Goal: Task Accomplishment & Management: Complete application form

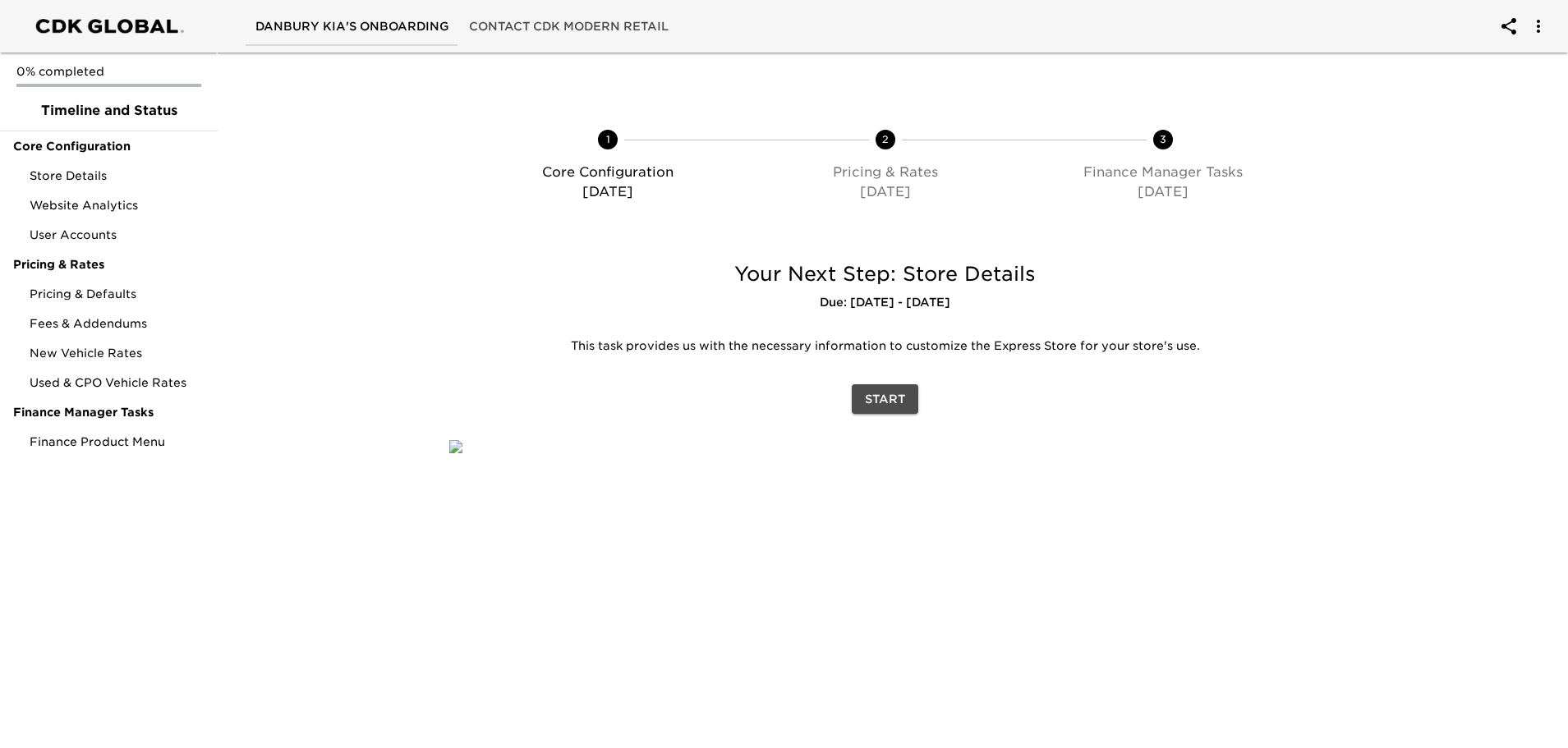
click at [884, 397] on span "Start" at bounding box center [884, 399] width 40 height 20
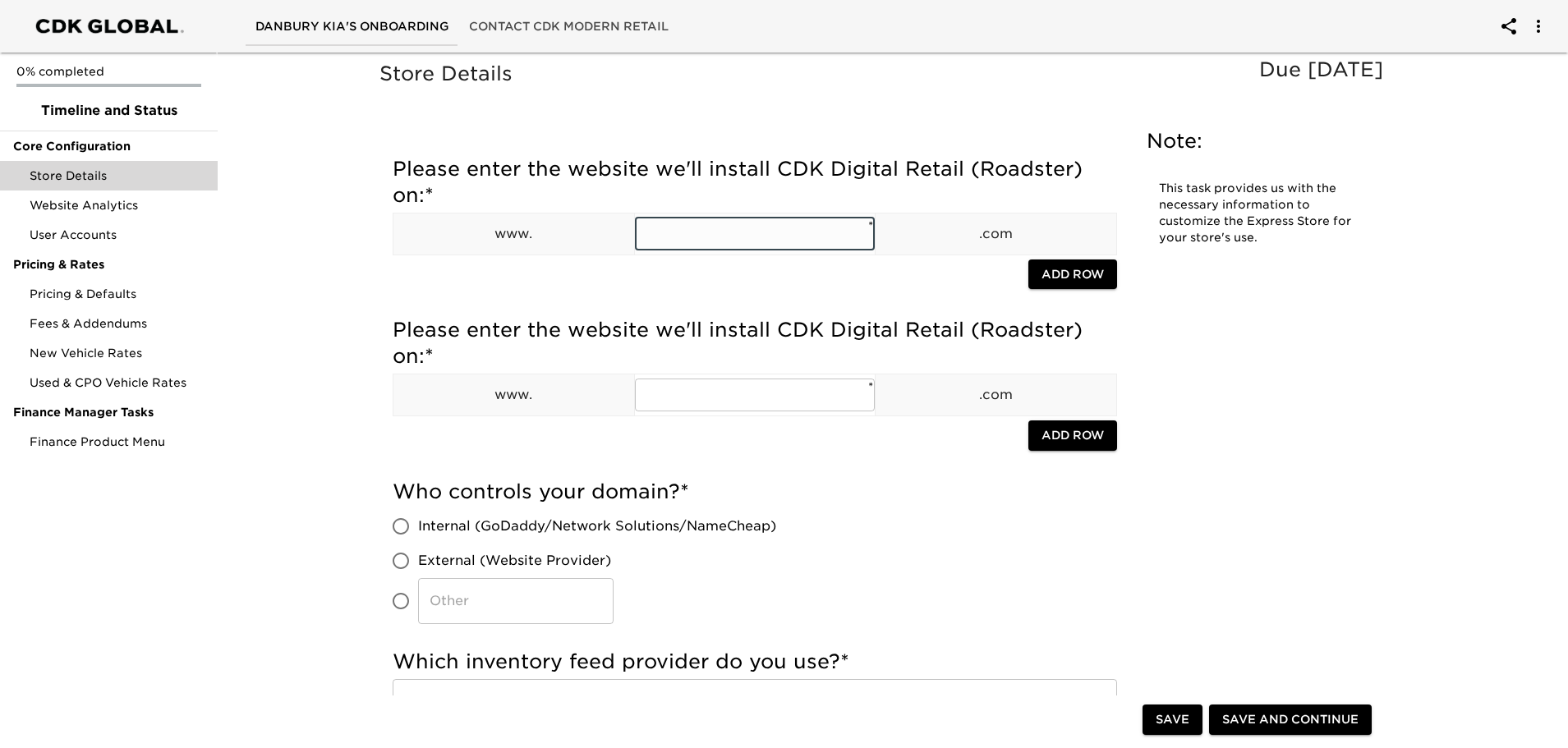
click at [647, 241] on input "text" at bounding box center [755, 234] width 241 height 33
type input "DANBURYDODGE"
click at [693, 392] on input "text" at bounding box center [755, 395] width 241 height 33
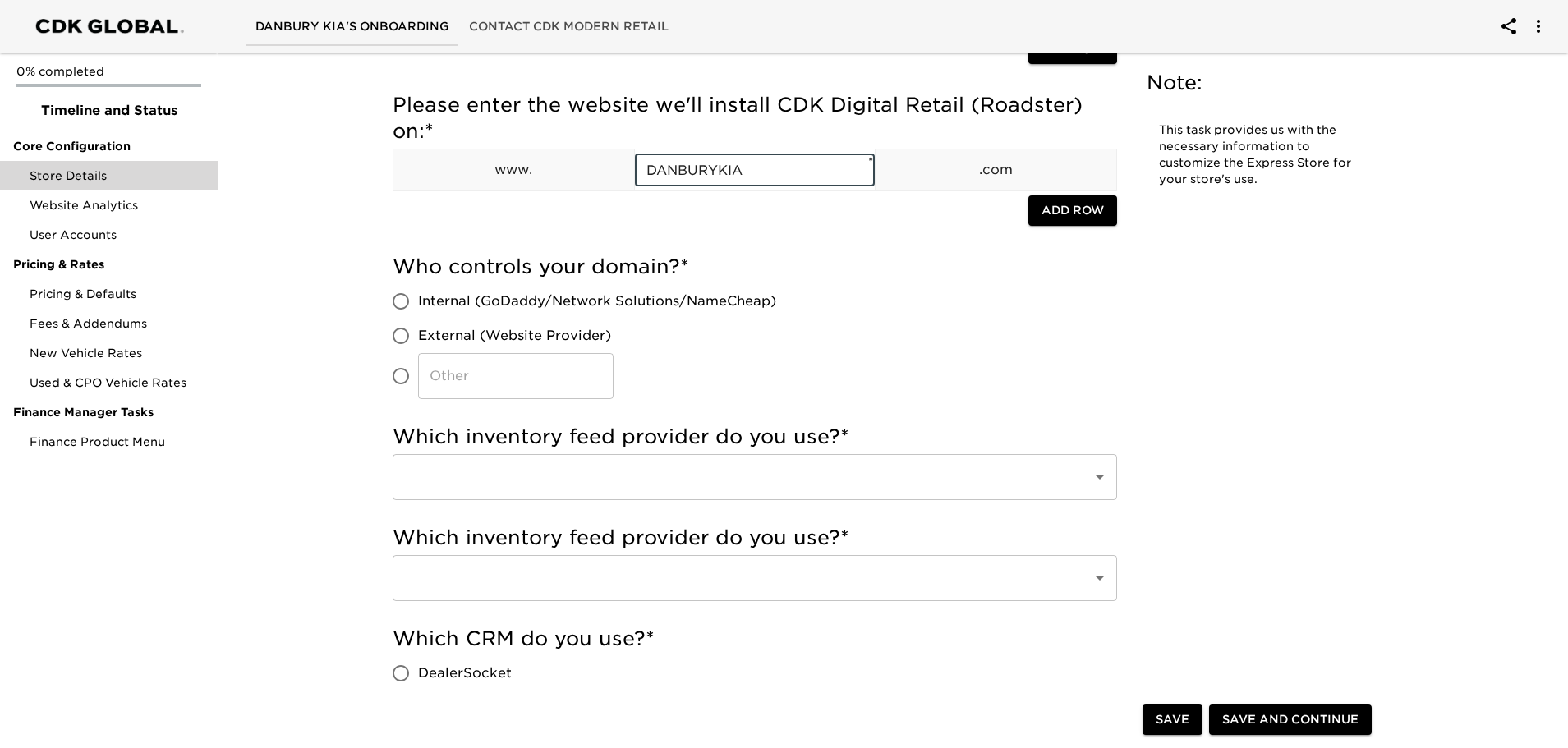
scroll to position [247, 0]
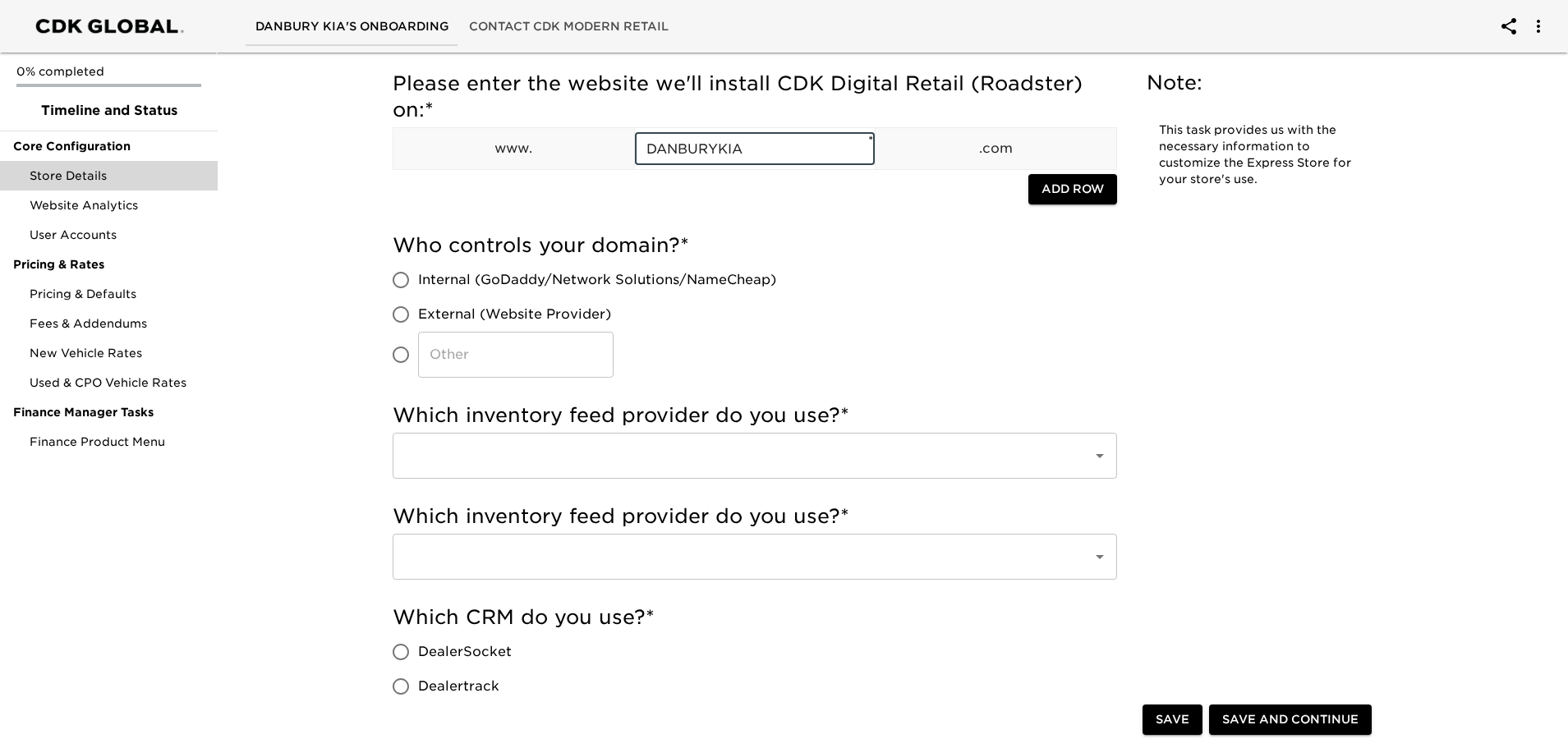
type input "DANBURYKIA"
click at [407, 315] on input "External (Website Provider)" at bounding box center [400, 314] width 34 height 34
radio input "true"
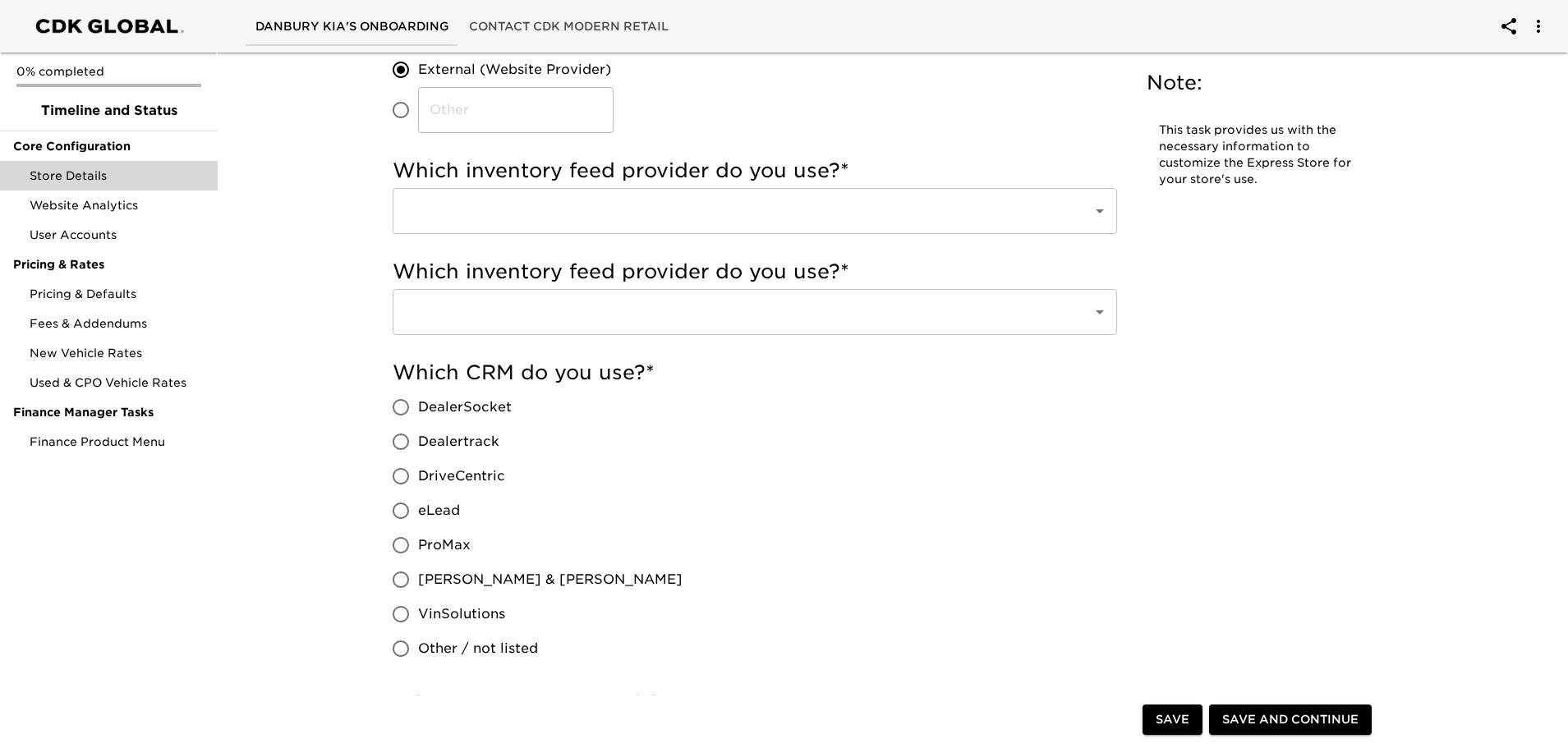
scroll to position [492, 0]
click at [528, 205] on input "text" at bounding box center [731, 210] width 664 height 31
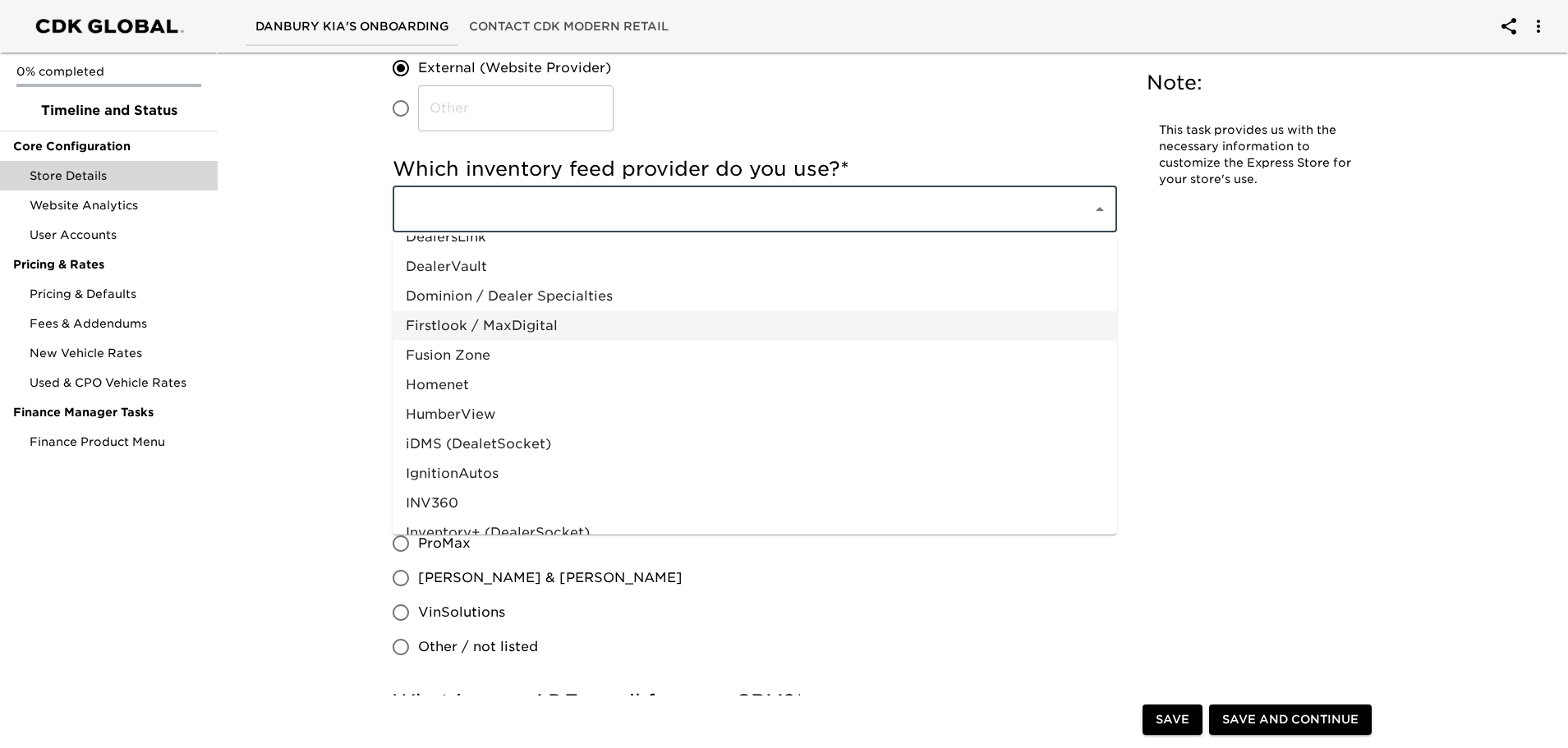
click at [473, 326] on li "Firstlook / MaxDigital" at bounding box center [755, 326] width 725 height 29
type input "Firstlook / MaxDigital"
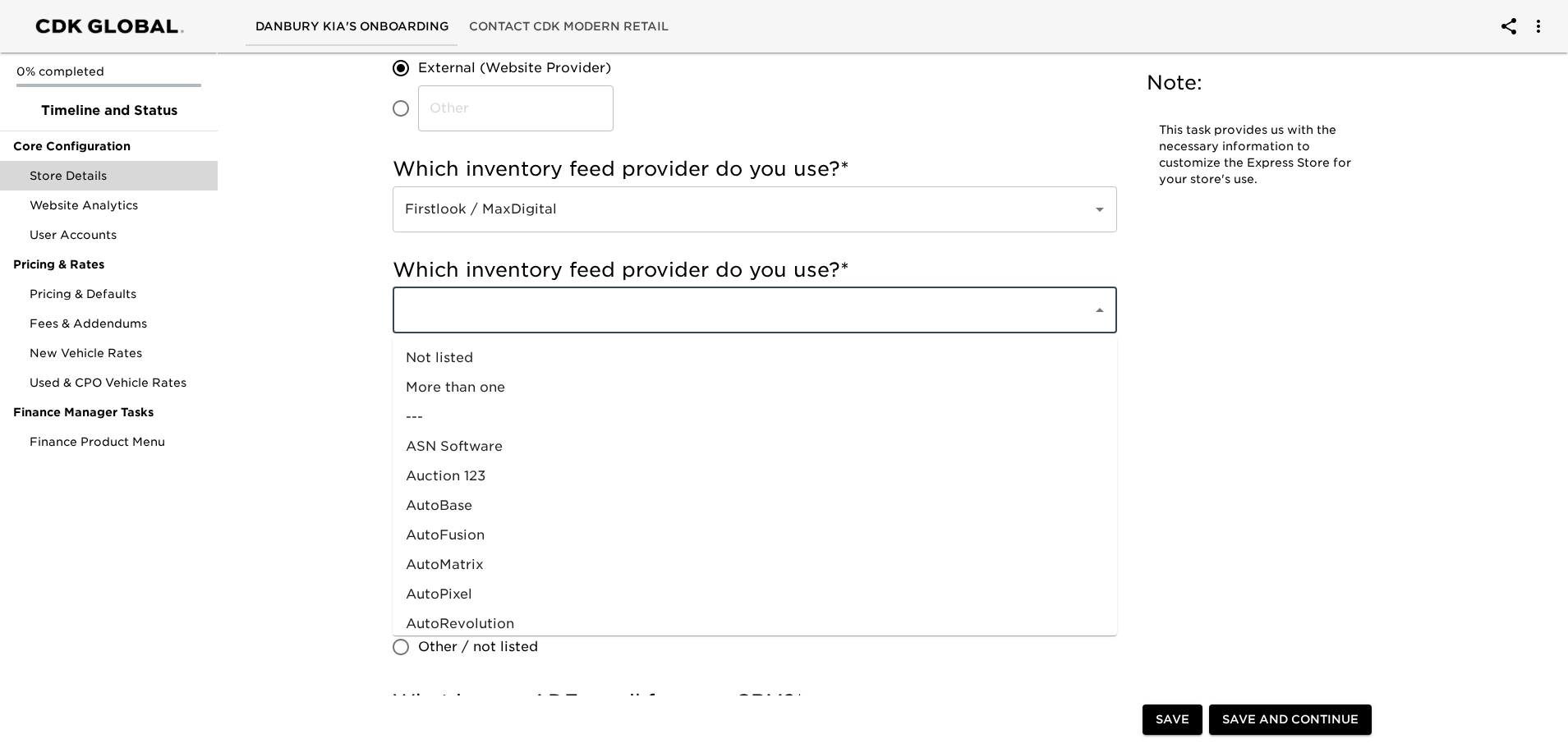
click at [546, 313] on input "text" at bounding box center [731, 310] width 664 height 31
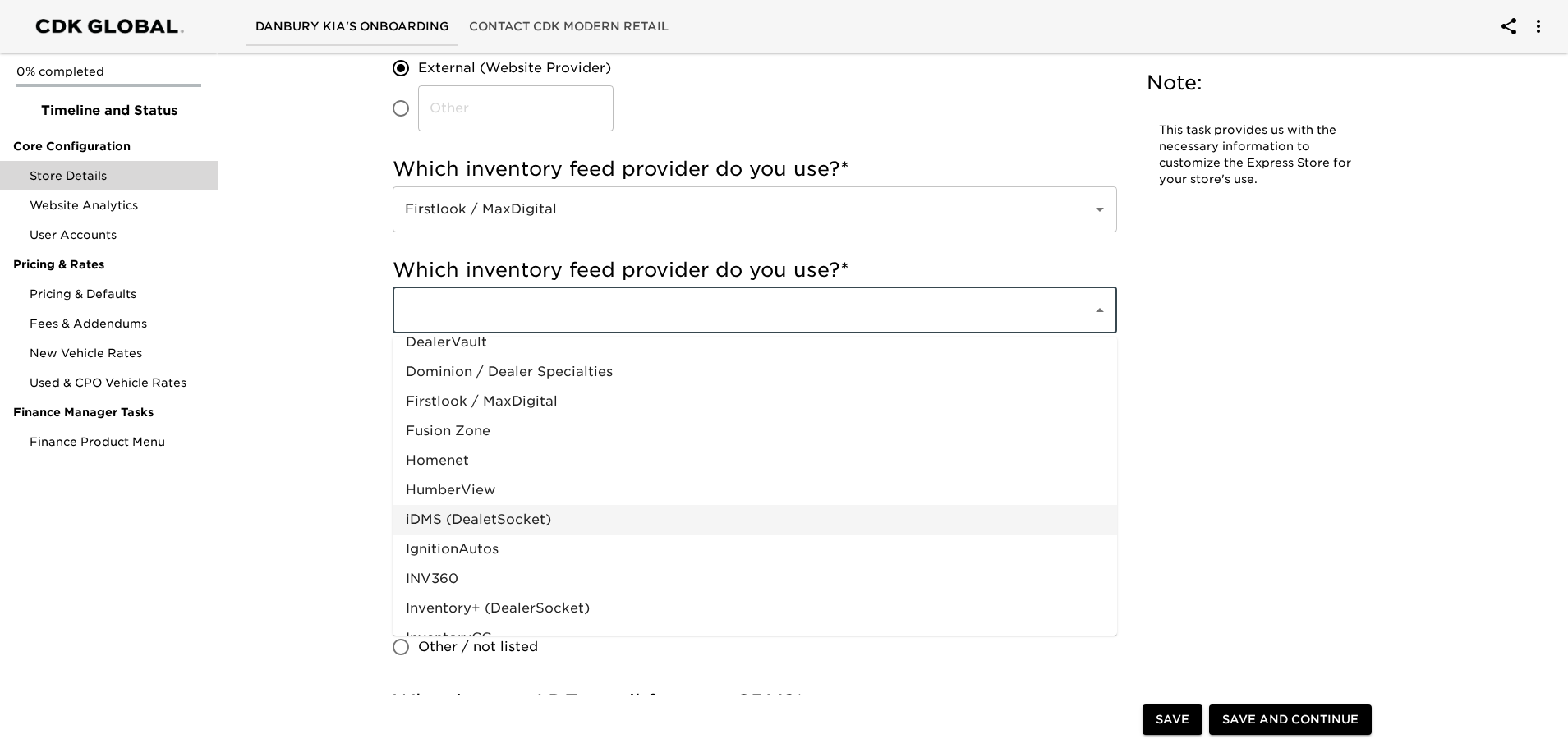
scroll to position [480, 0]
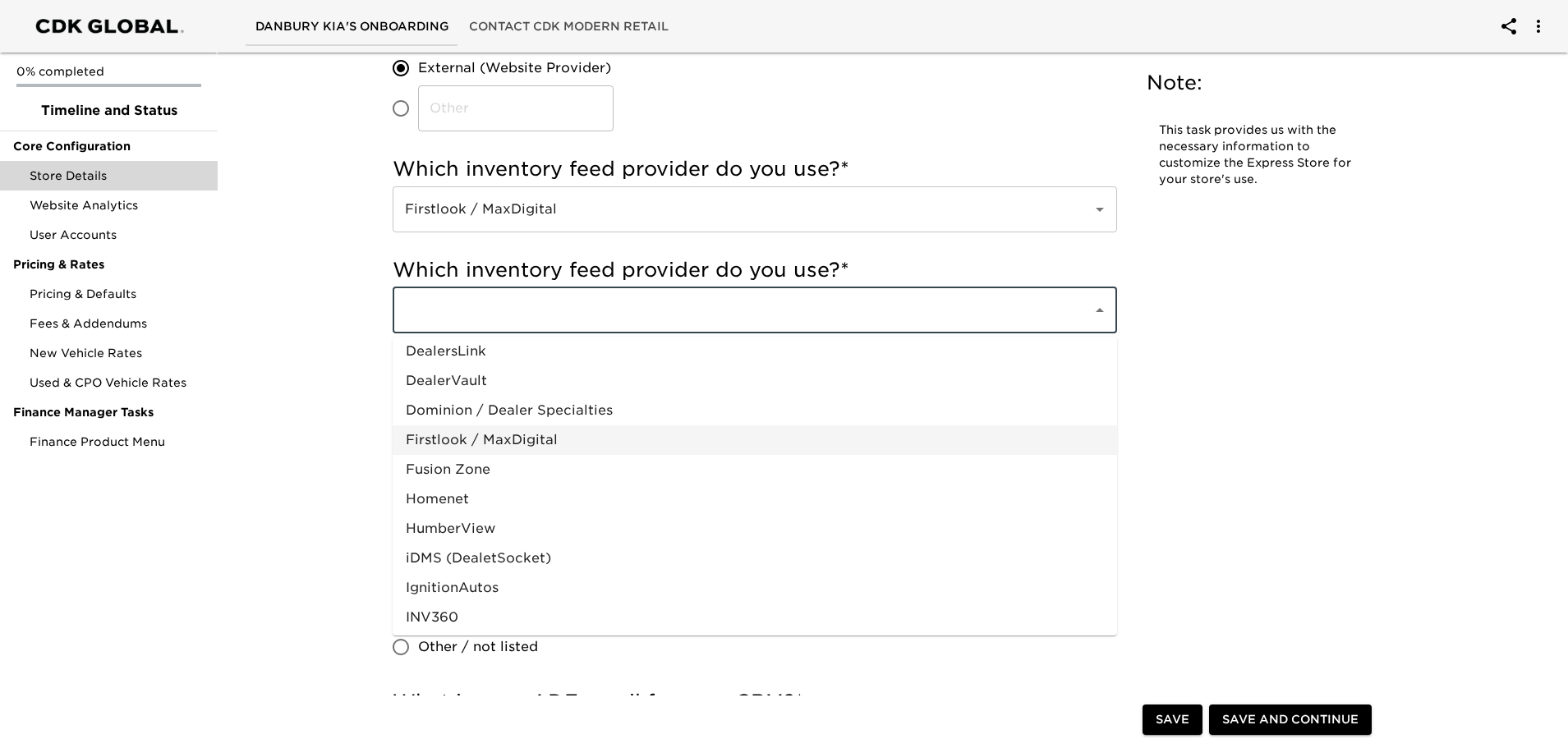
click at [472, 430] on li "Firstlook / MaxDigital" at bounding box center [755, 440] width 725 height 29
type input "Firstlook / MaxDigital"
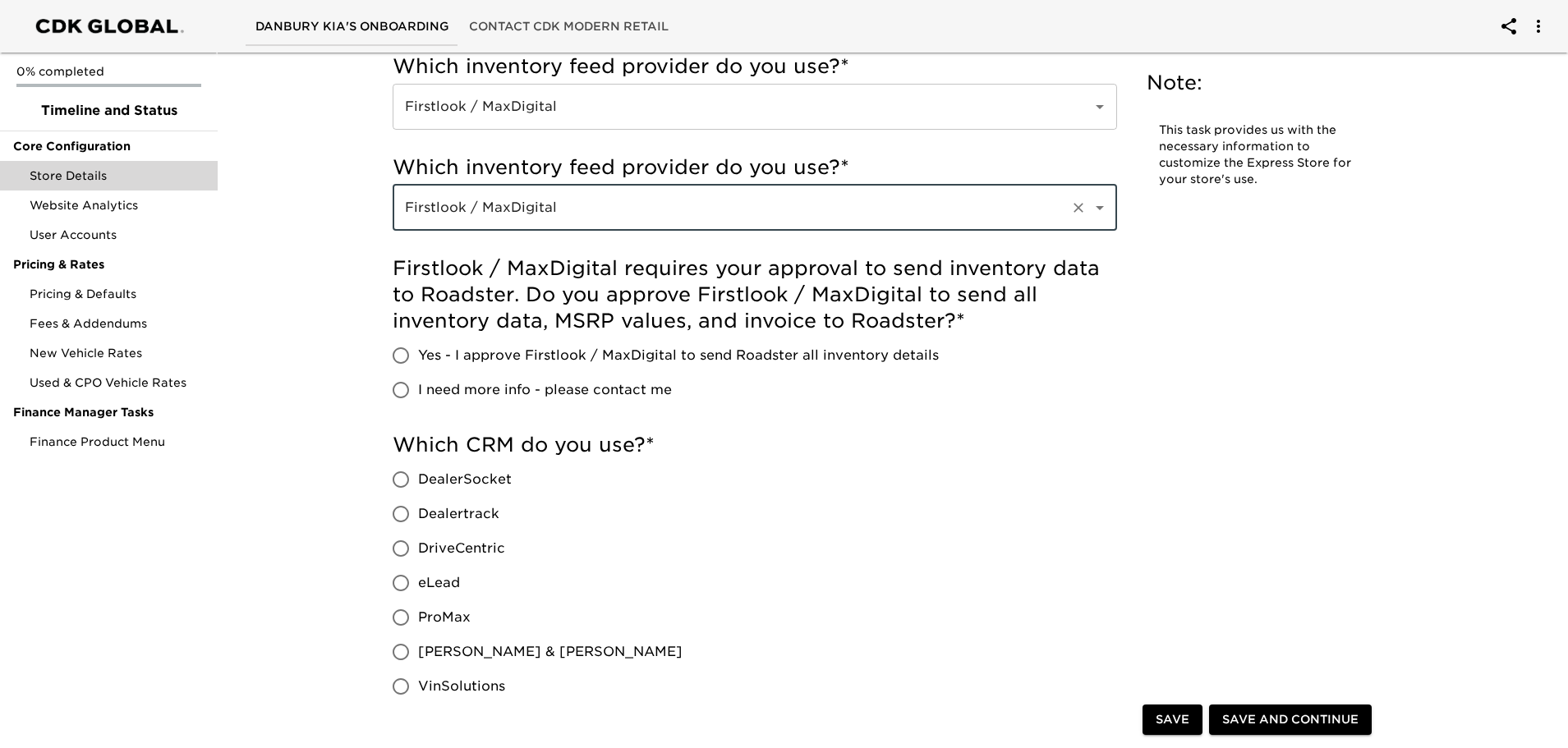
scroll to position [657, 0]
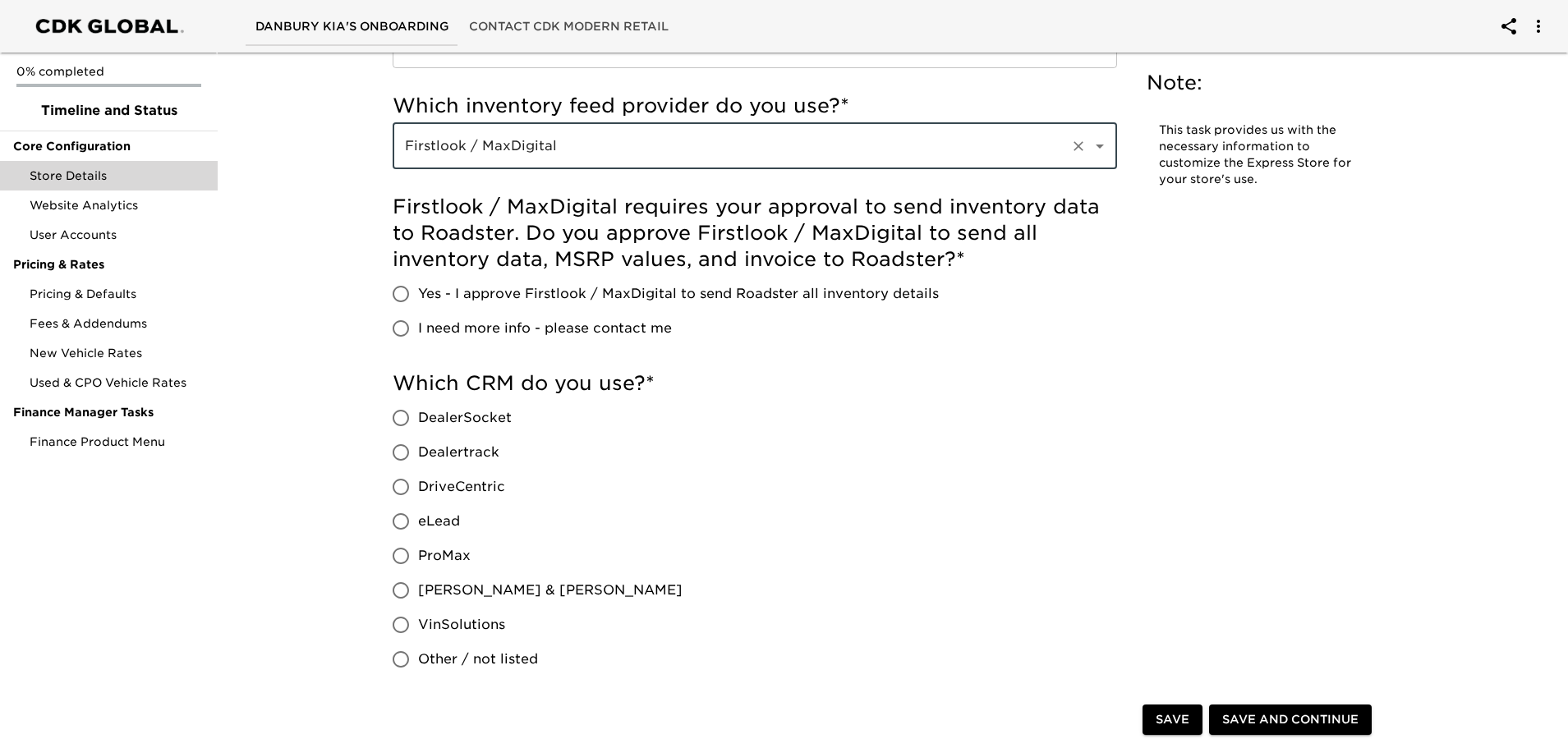
click at [398, 287] on input "Yes - I approve Firstlook / MaxDigital to send Roadster all inventory details" at bounding box center [400, 294] width 34 height 34
radio input "true"
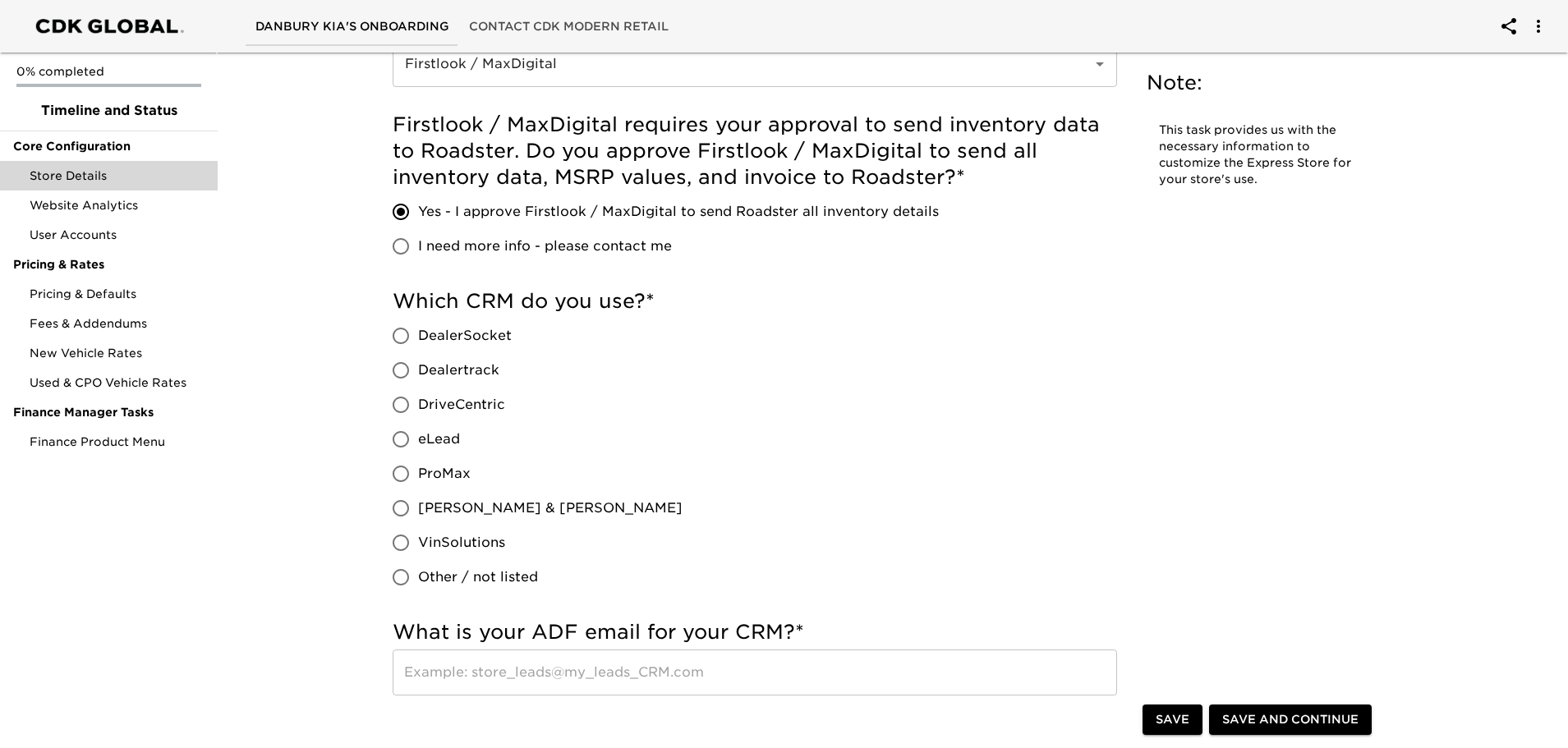
scroll to position [821, 0]
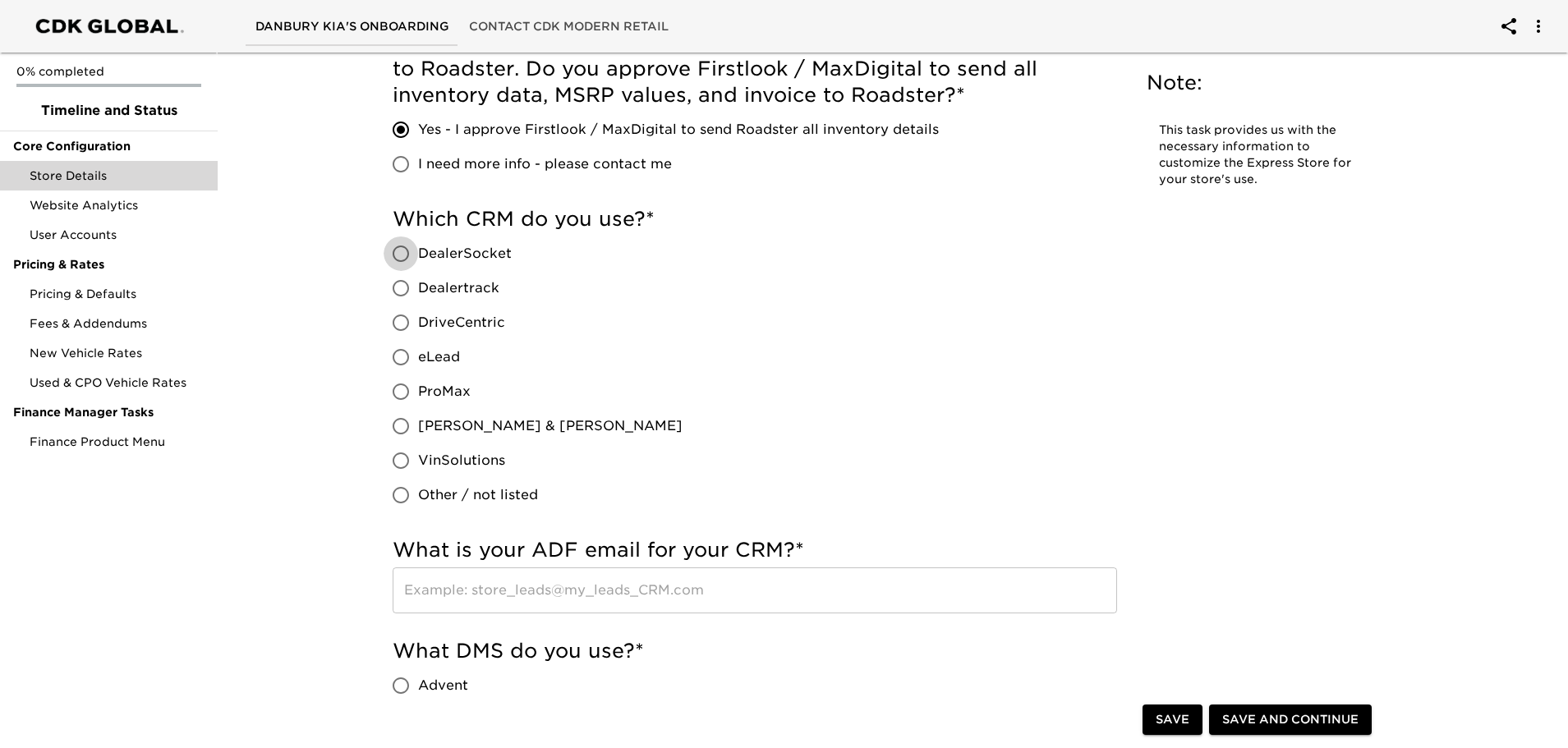
click at [399, 251] on input "DealerSocket" at bounding box center [400, 254] width 34 height 34
radio input "true"
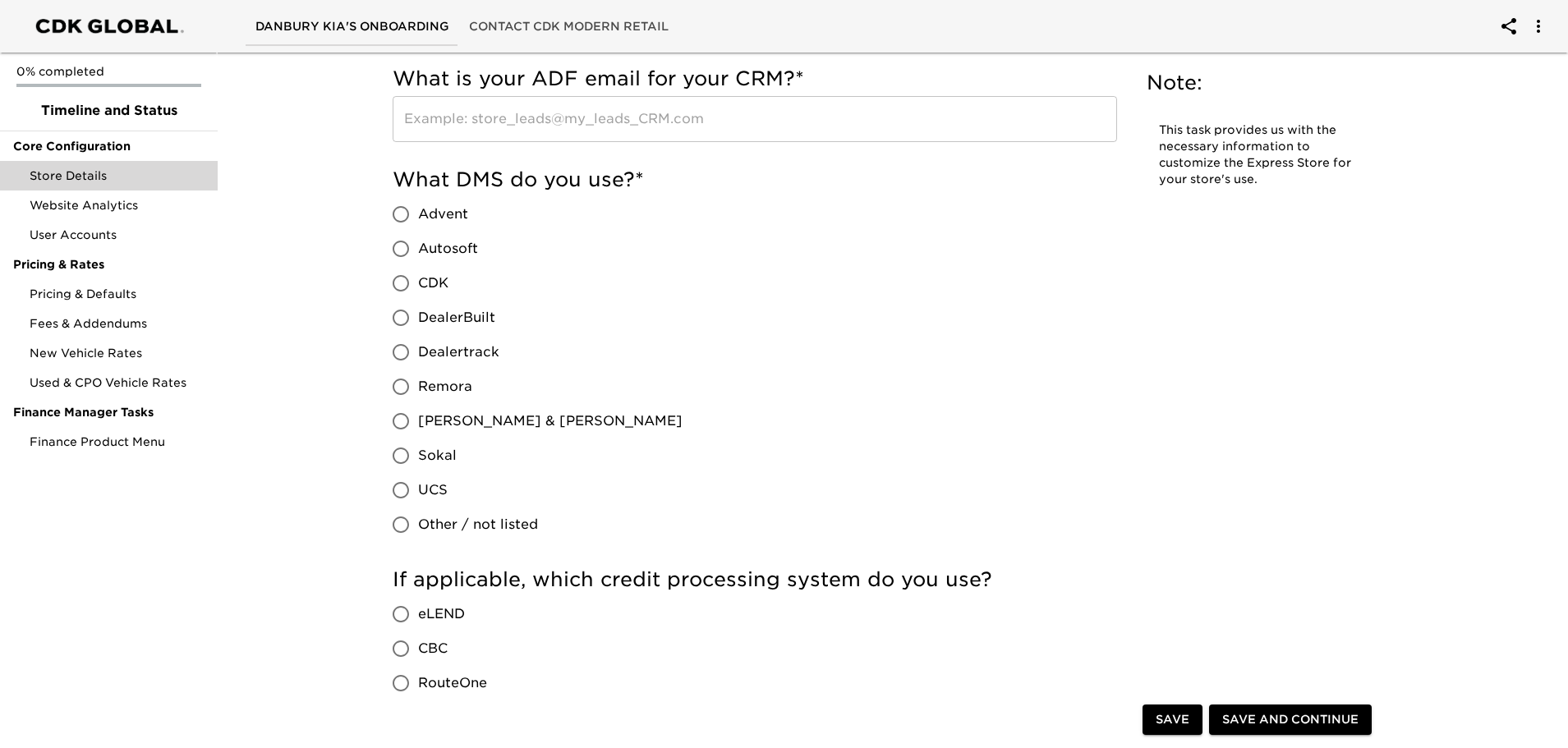
scroll to position [1397, 0]
click at [398, 350] on input "Dealertrack" at bounding box center [400, 349] width 34 height 34
radio input "true"
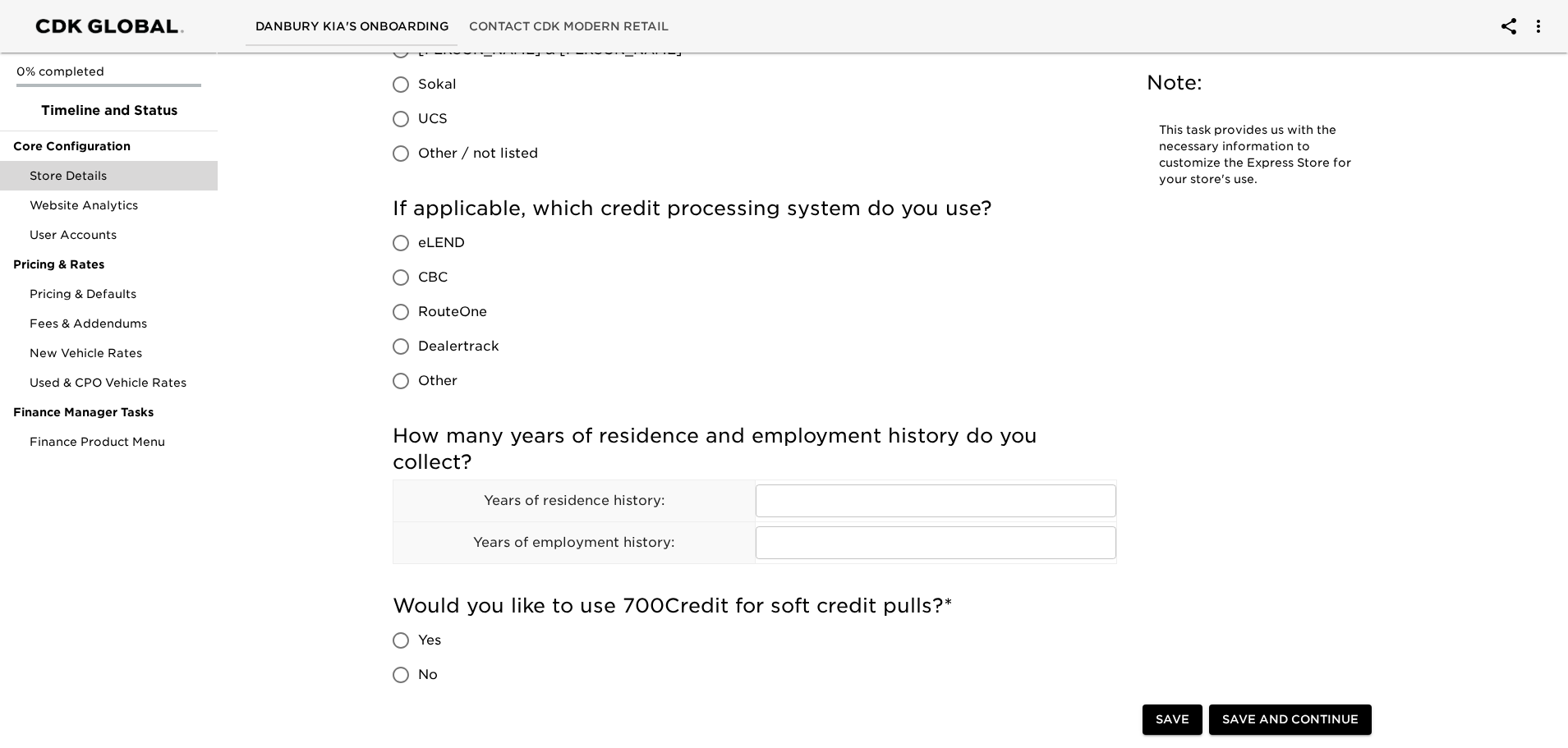
scroll to position [1725, 0]
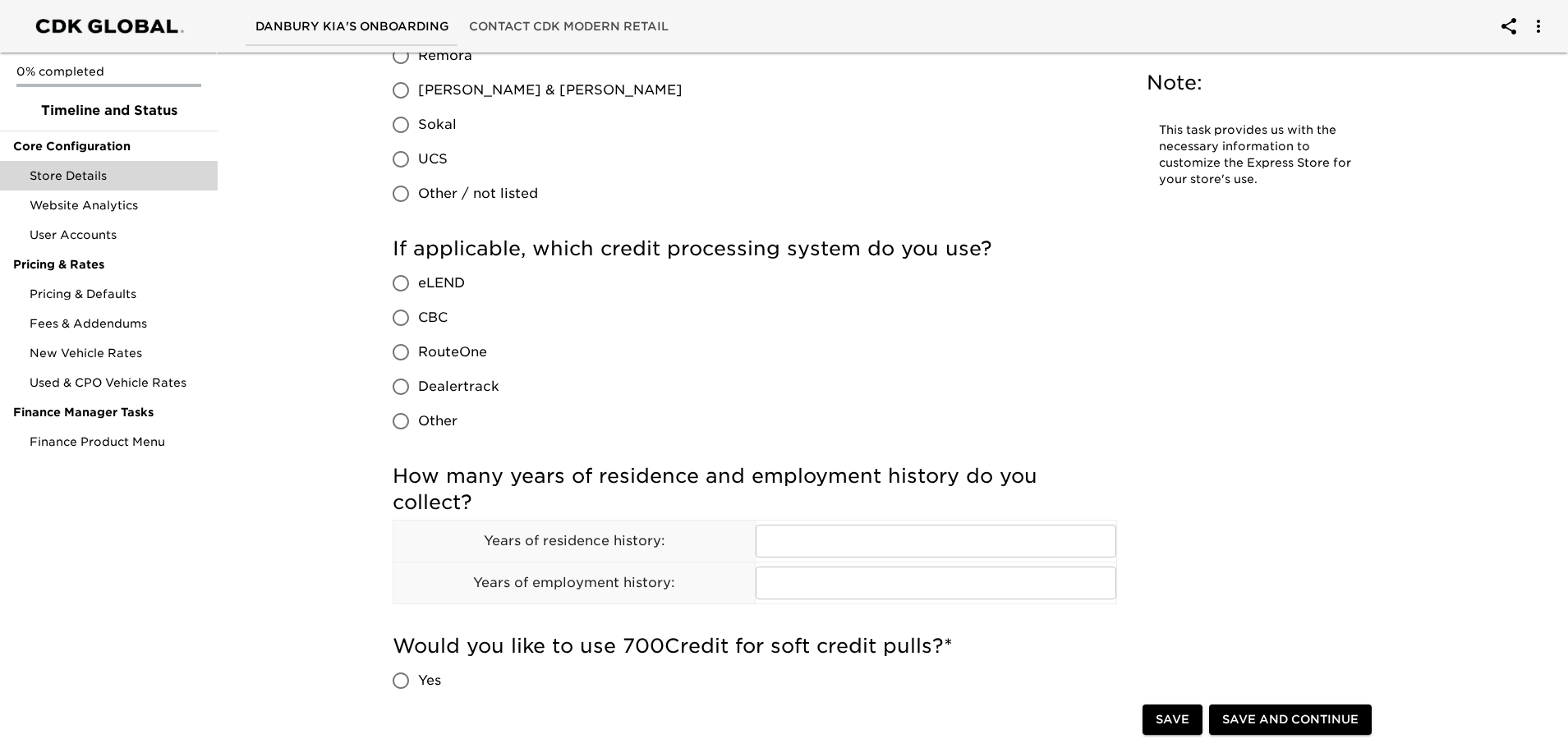
click at [405, 384] on input "Dealertrack" at bounding box center [400, 386] width 34 height 34
radio input "true"
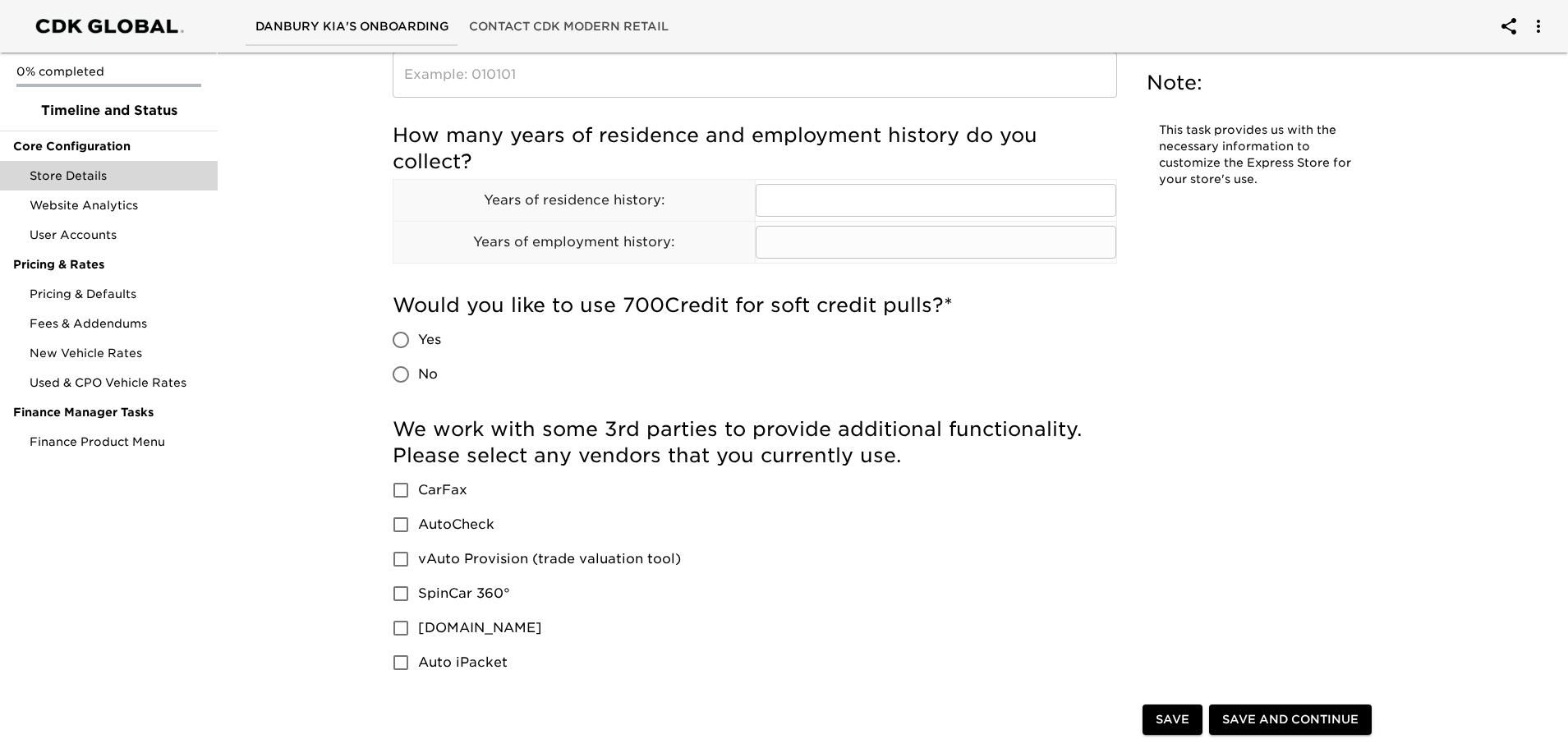
scroll to position [2218, 0]
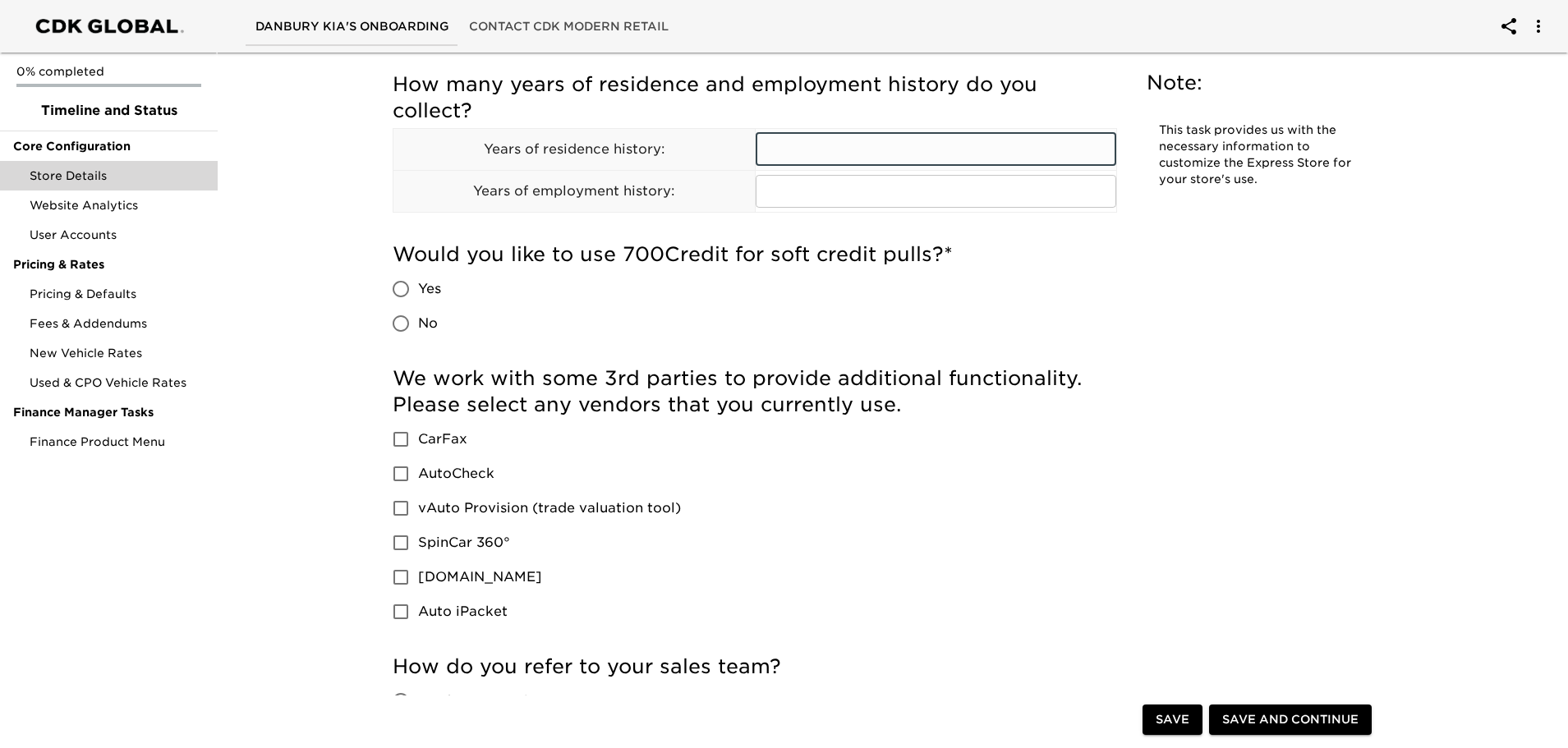
click at [803, 151] on input "text" at bounding box center [936, 149] width 362 height 33
type input "2"
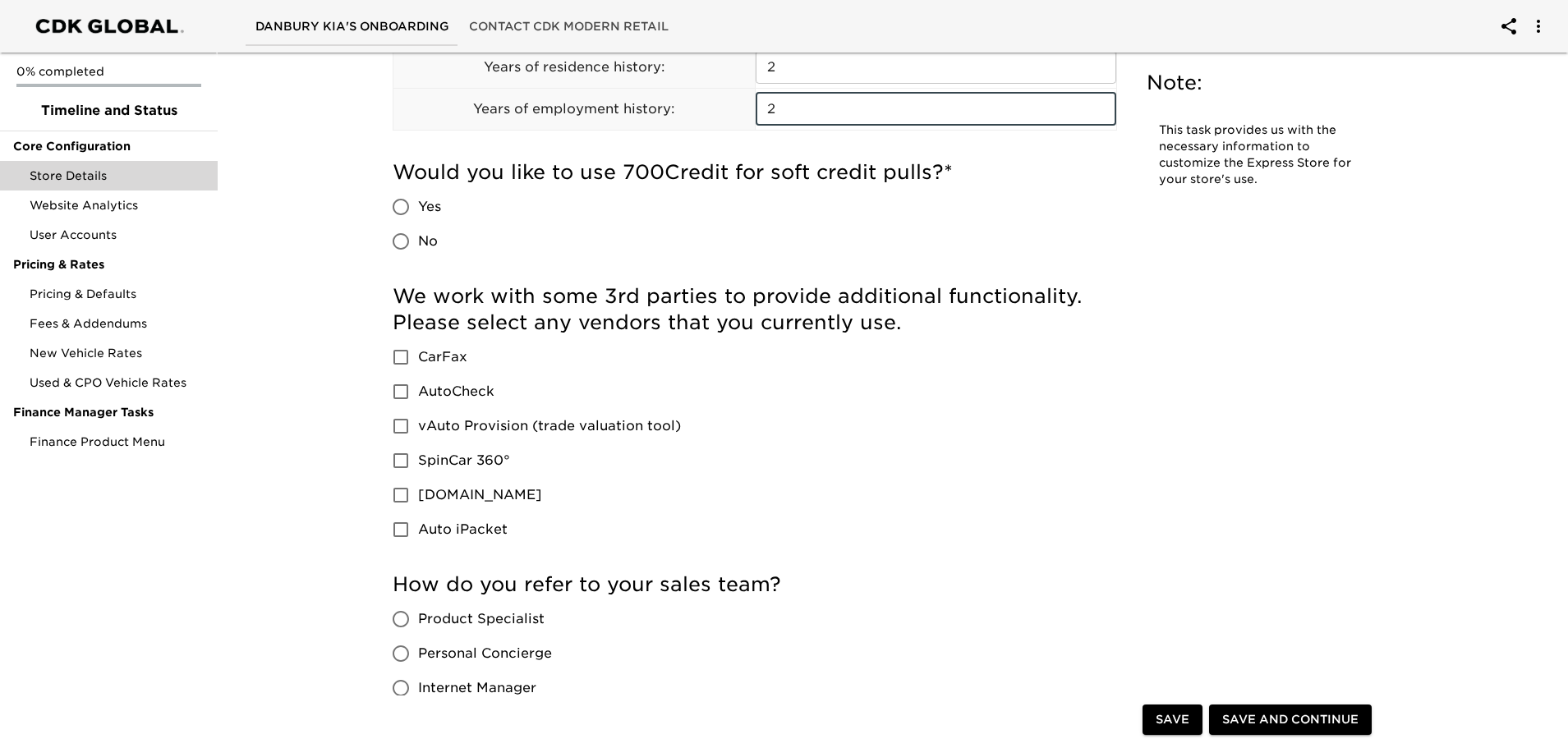
type input "2"
click at [399, 202] on input "Yes" at bounding box center [400, 207] width 34 height 34
radio input "true"
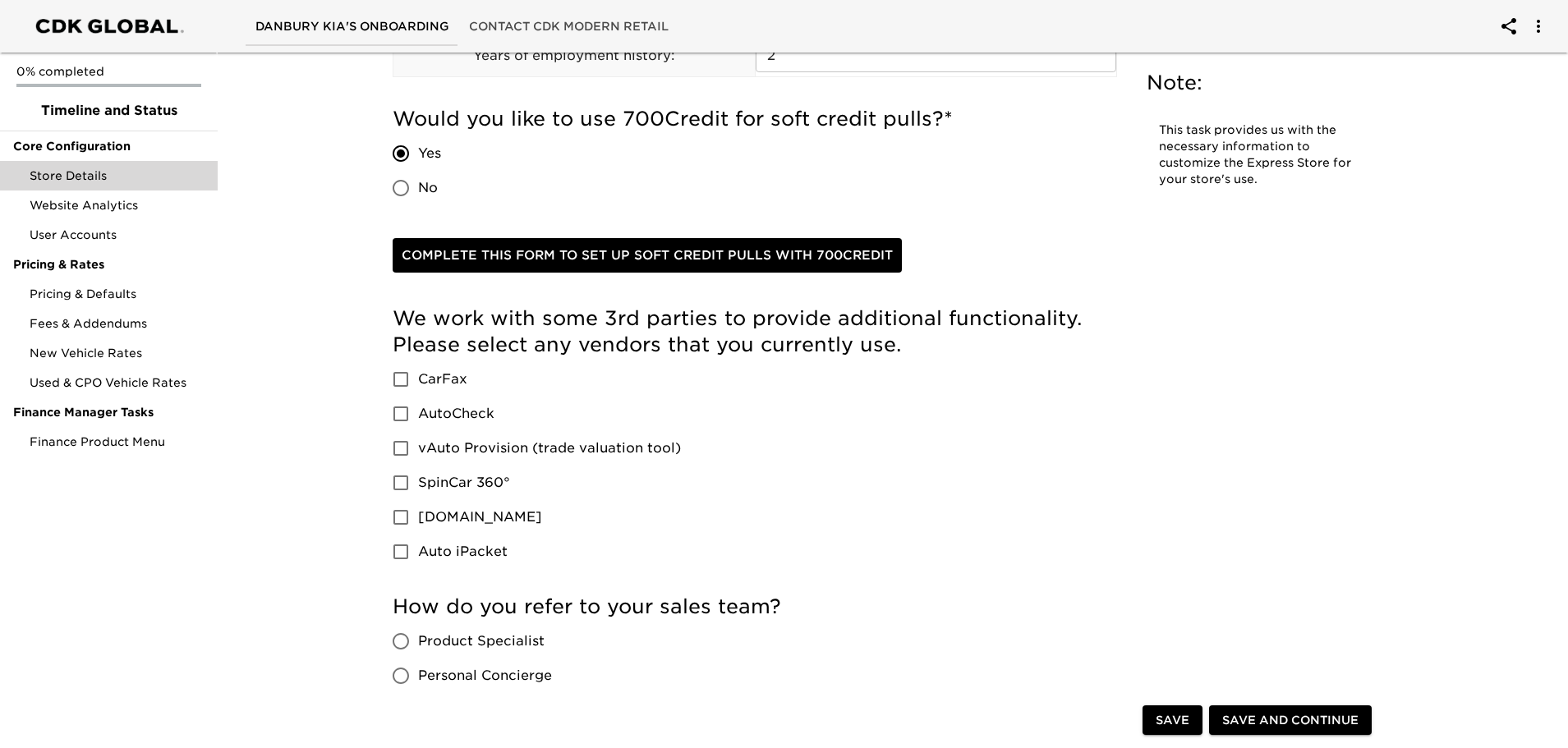
scroll to position [2382, 0]
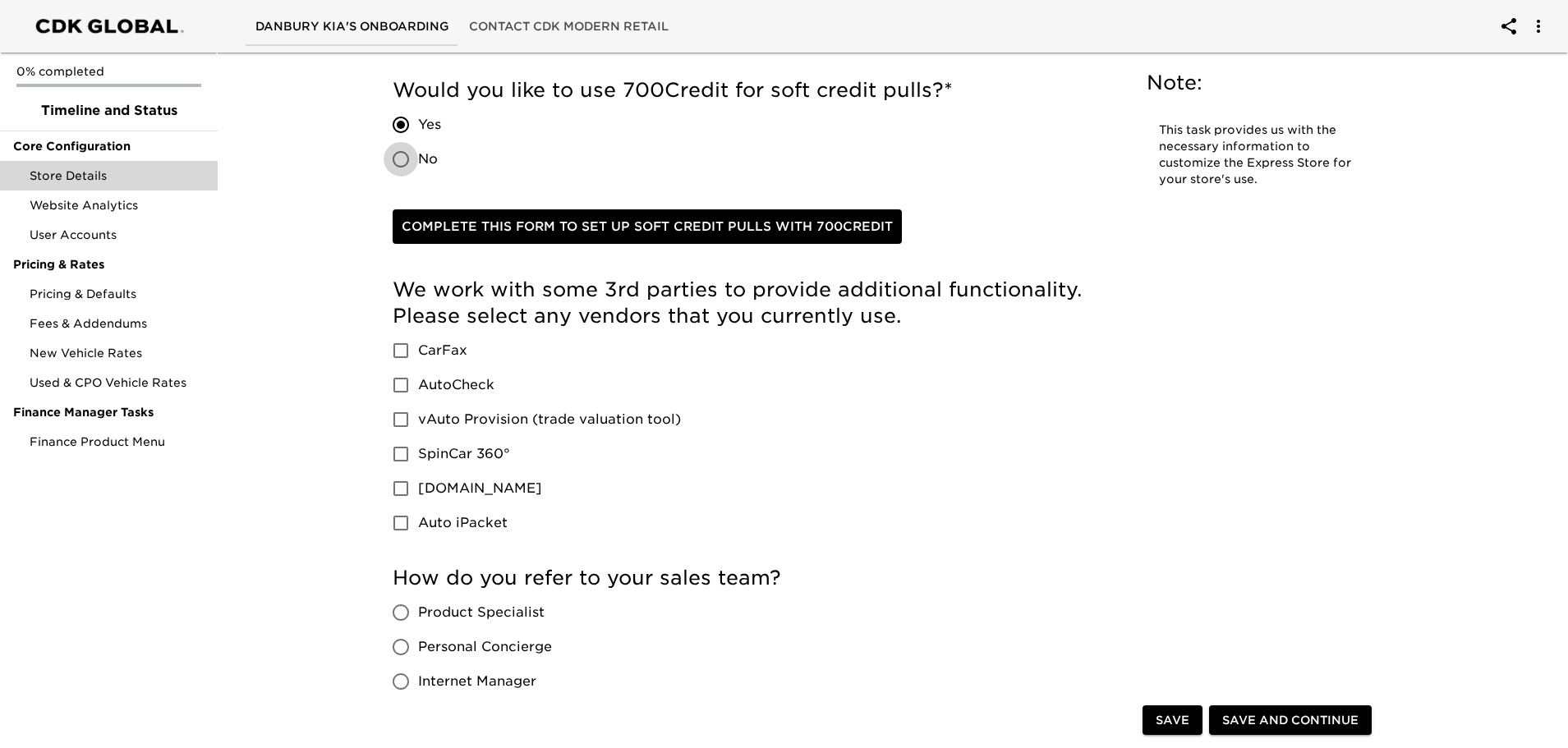
click at [401, 159] on input "No" at bounding box center [400, 159] width 34 height 34
radio input "true"
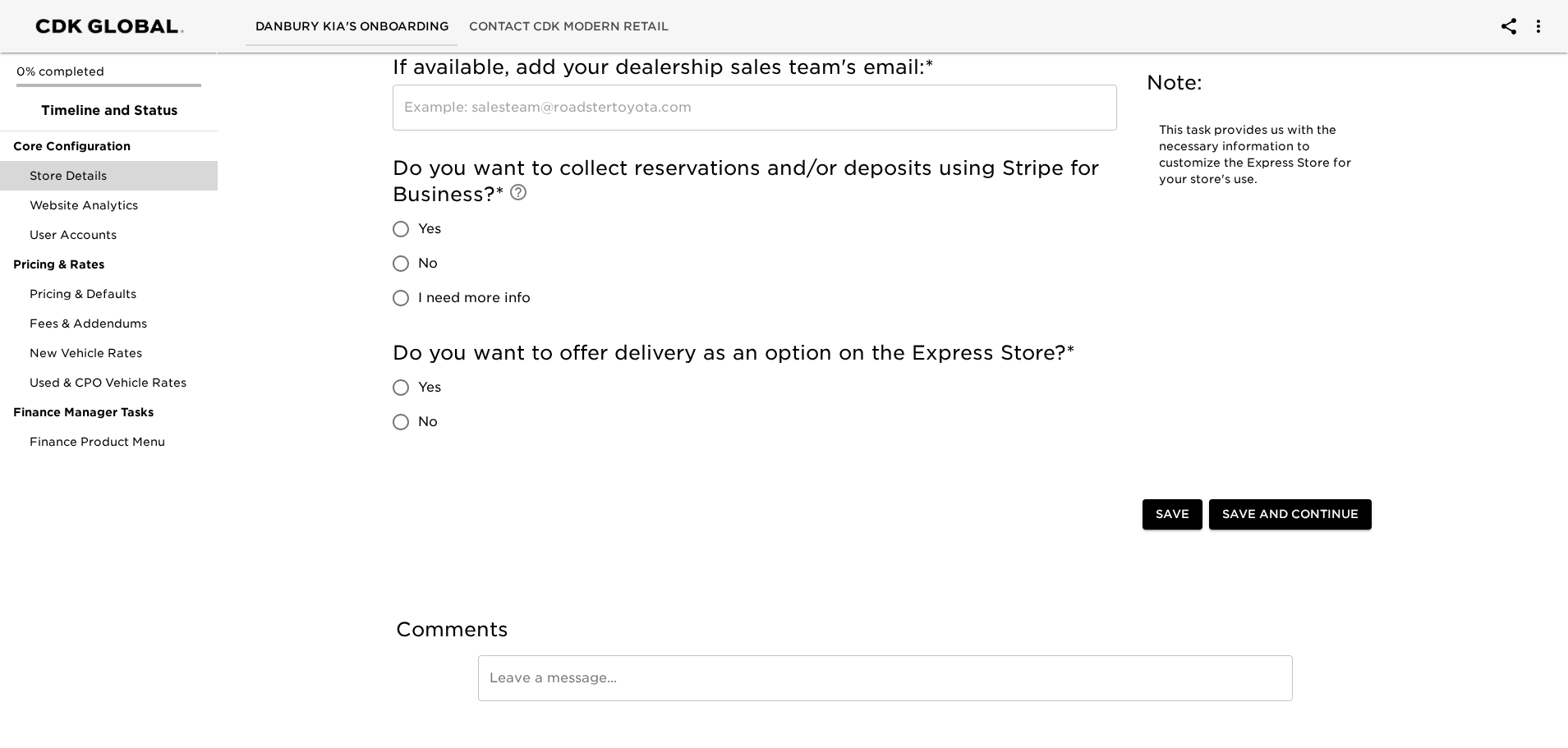
scroll to position [3563, 0]
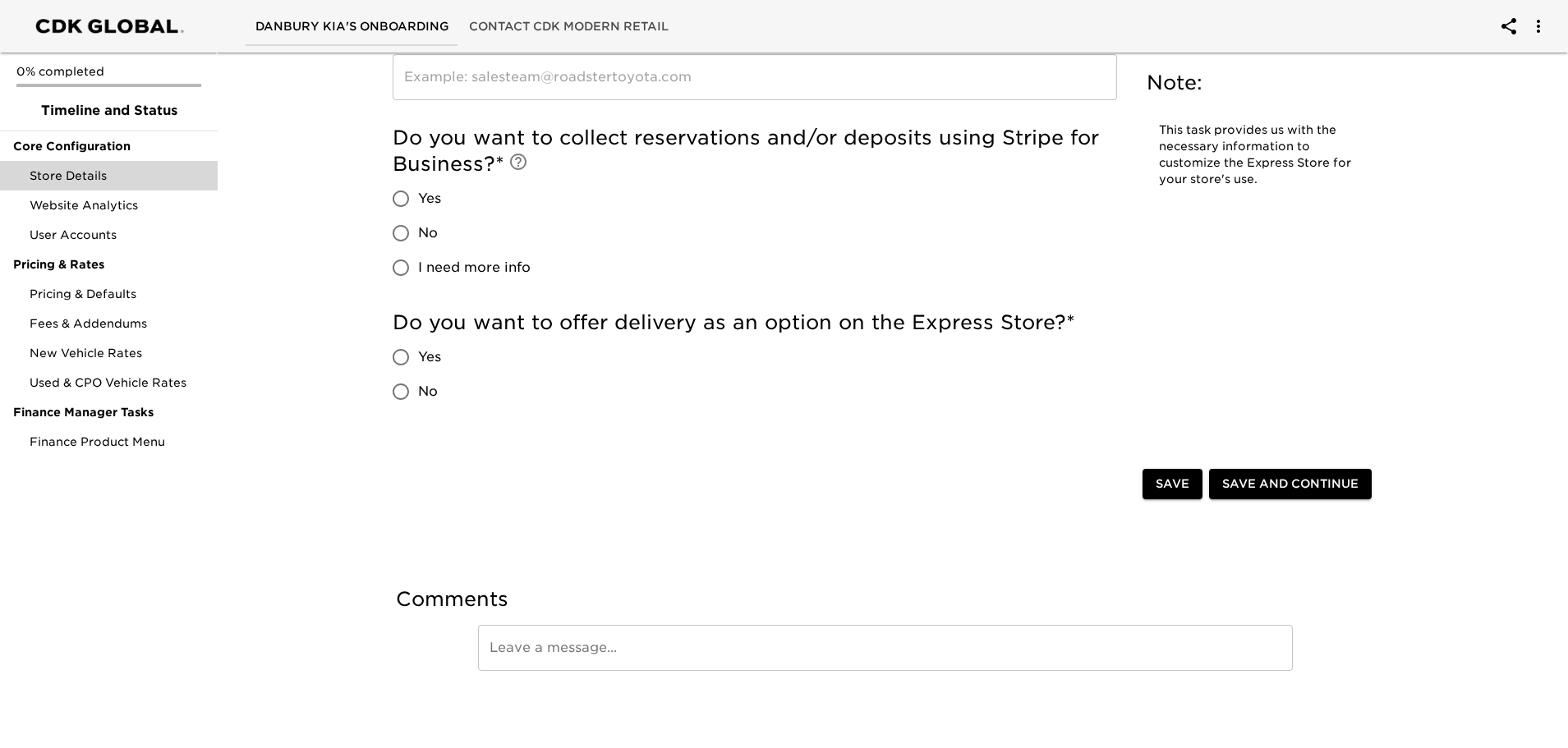
click at [407, 200] on input "Yes" at bounding box center [400, 198] width 34 height 34
radio input "true"
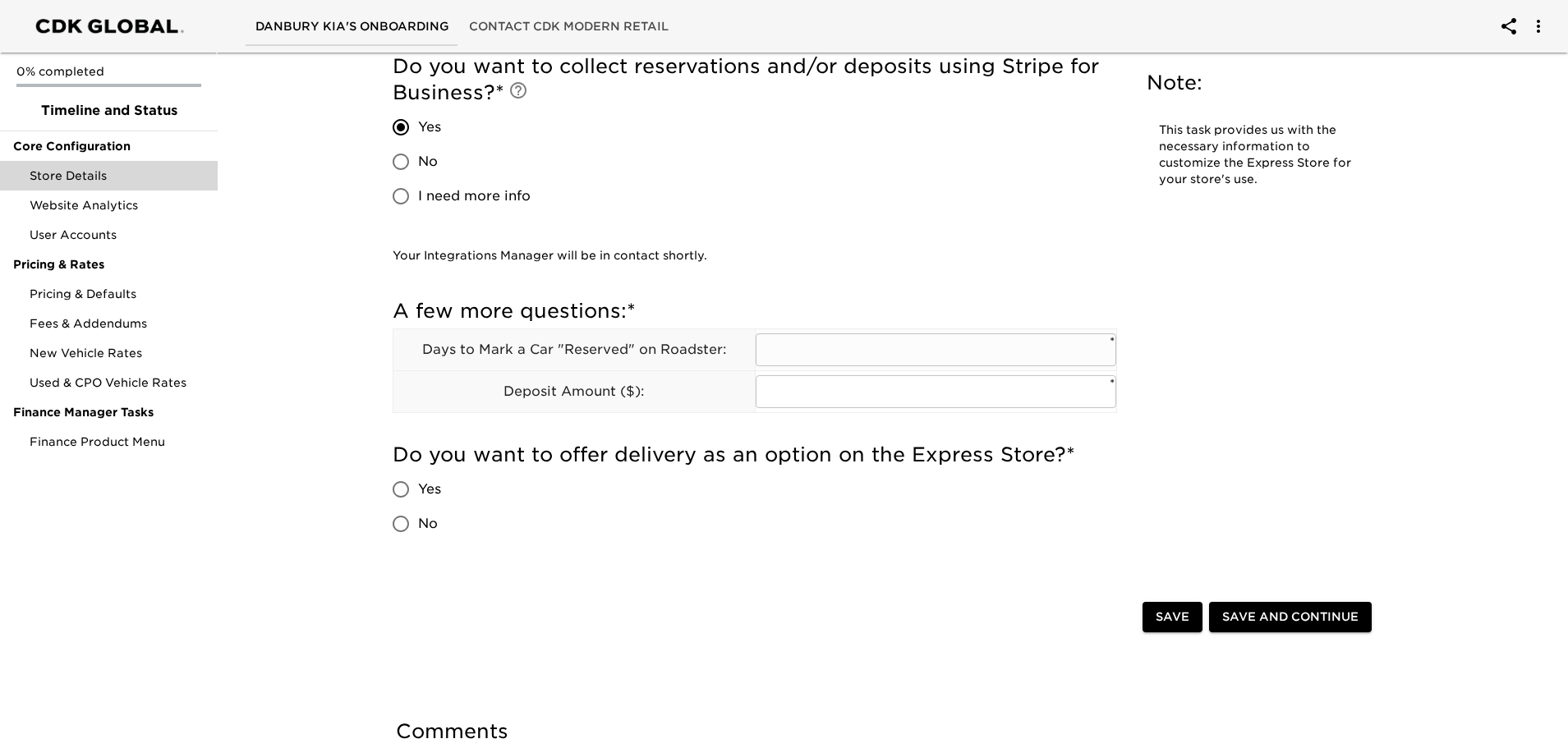
scroll to position [3602, 0]
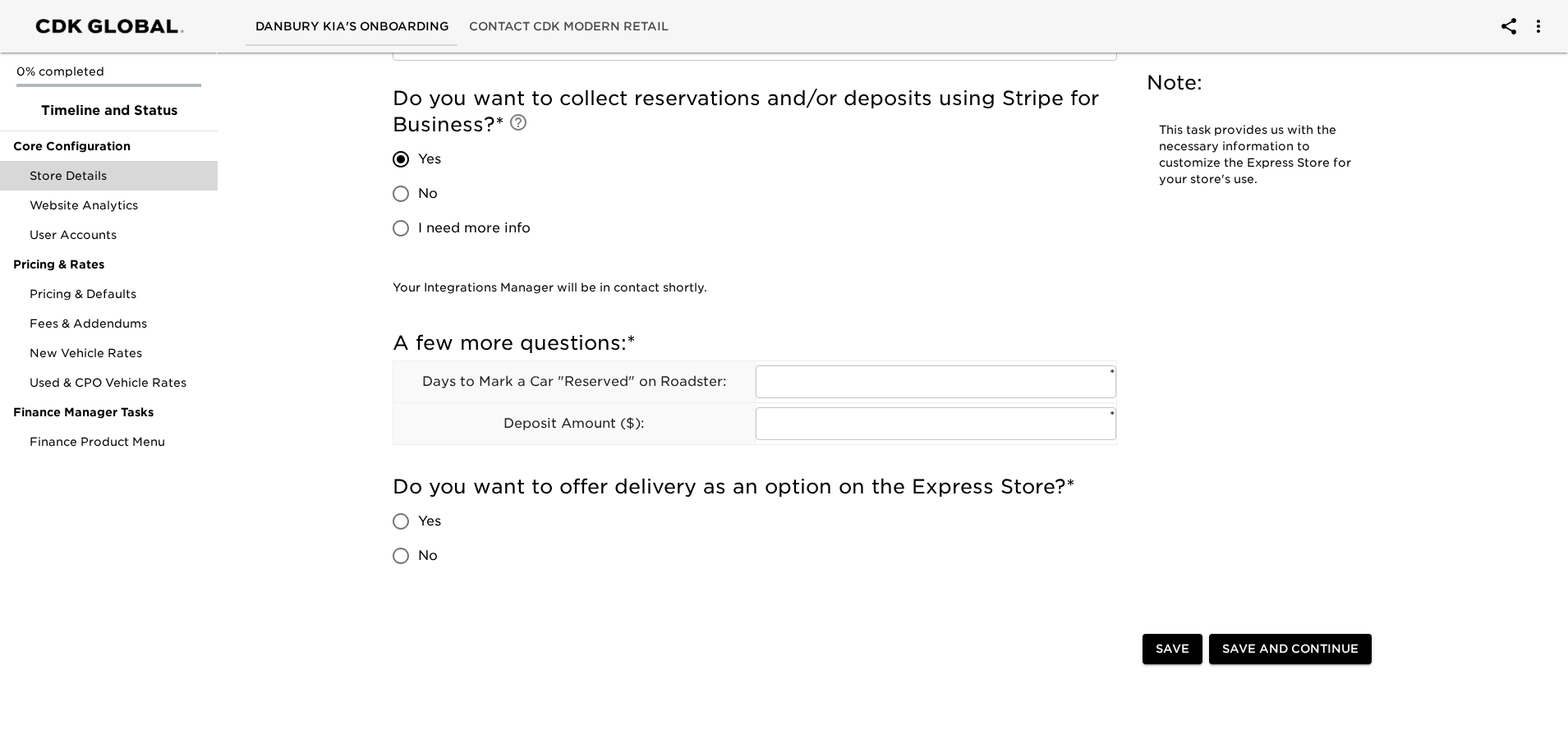
click at [401, 189] on input "No" at bounding box center [400, 193] width 34 height 34
radio input "true"
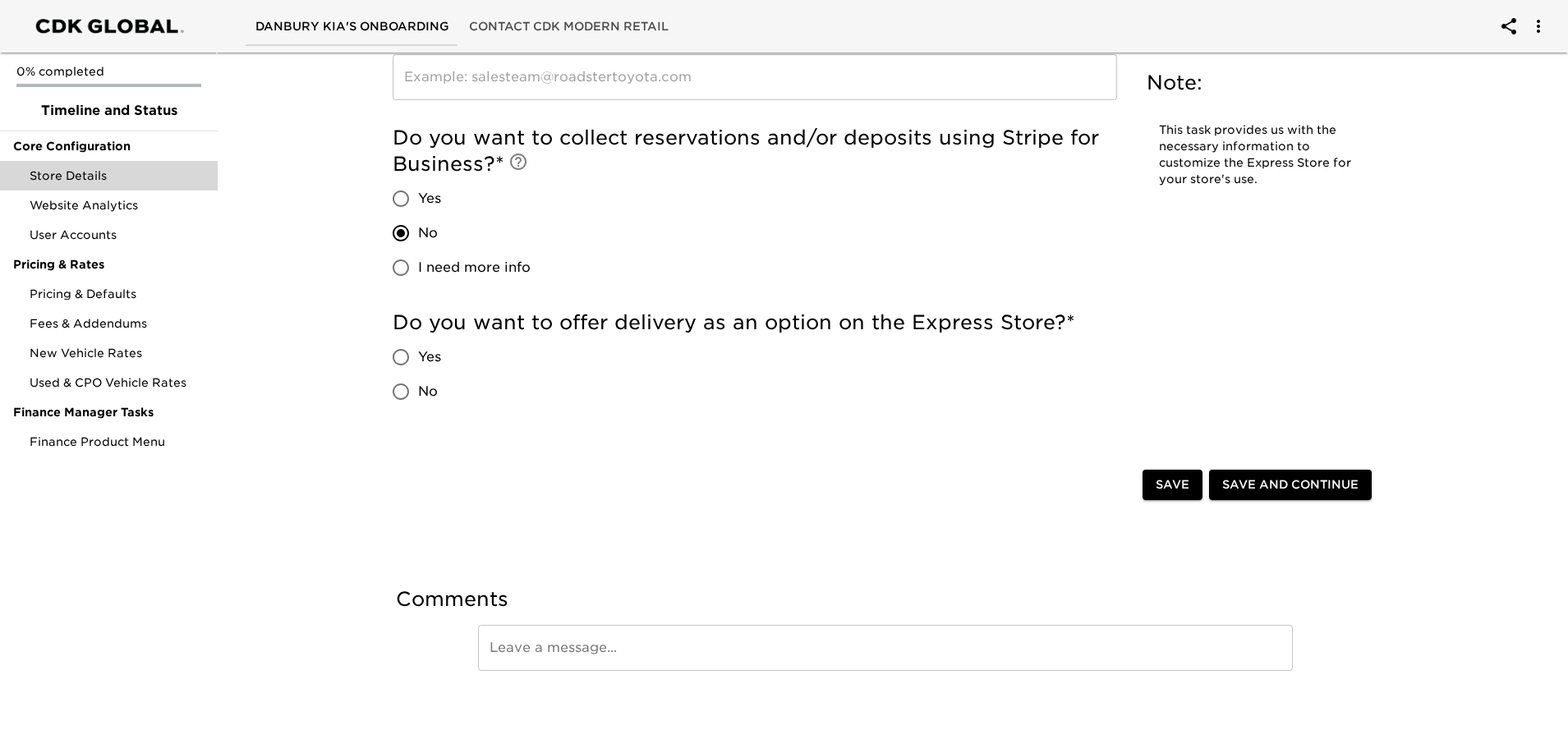
scroll to position [3563, 0]
click at [404, 393] on input "No" at bounding box center [400, 391] width 34 height 34
radio input "true"
click at [1171, 476] on span "Save" at bounding box center [1172, 484] width 34 height 20
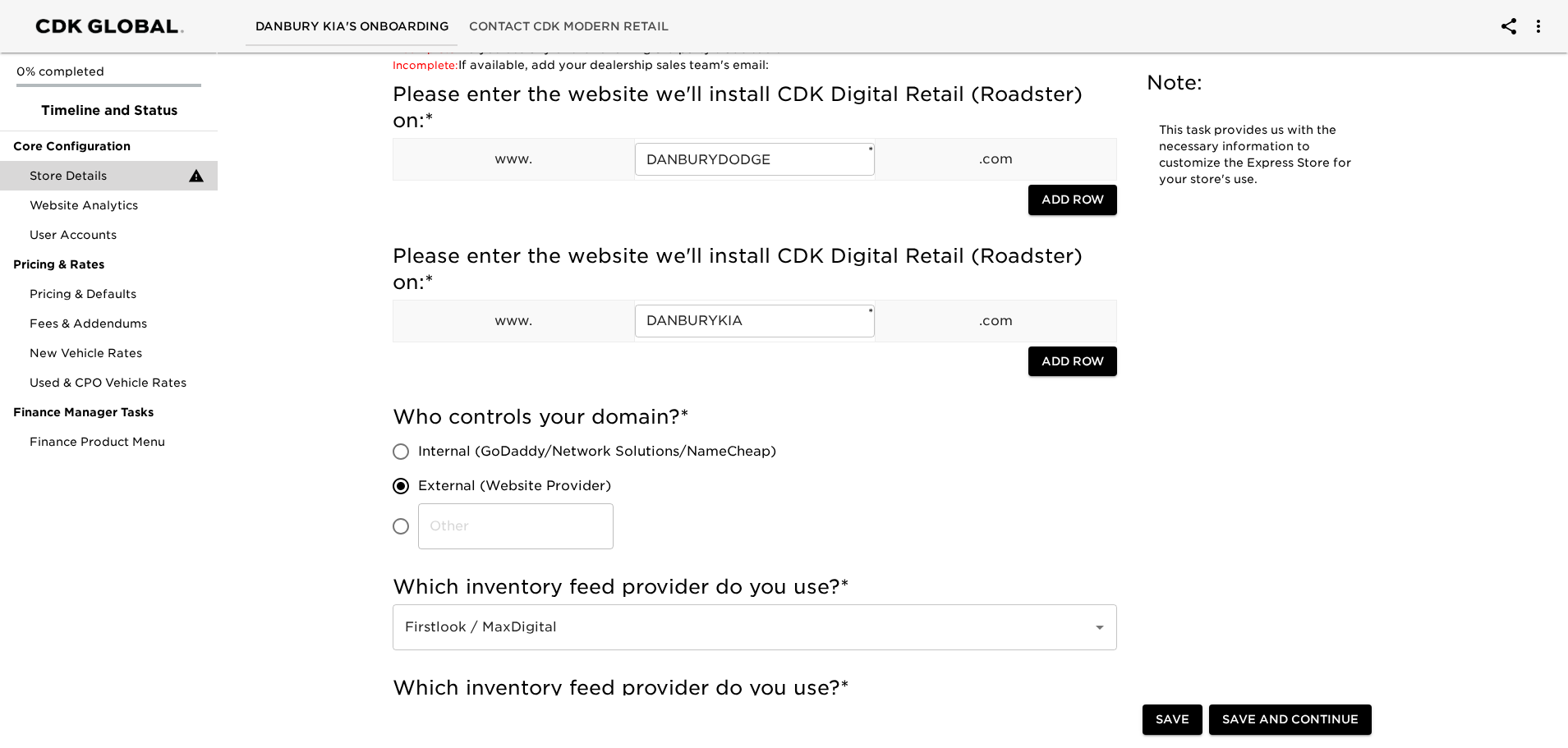
scroll to position [164, 0]
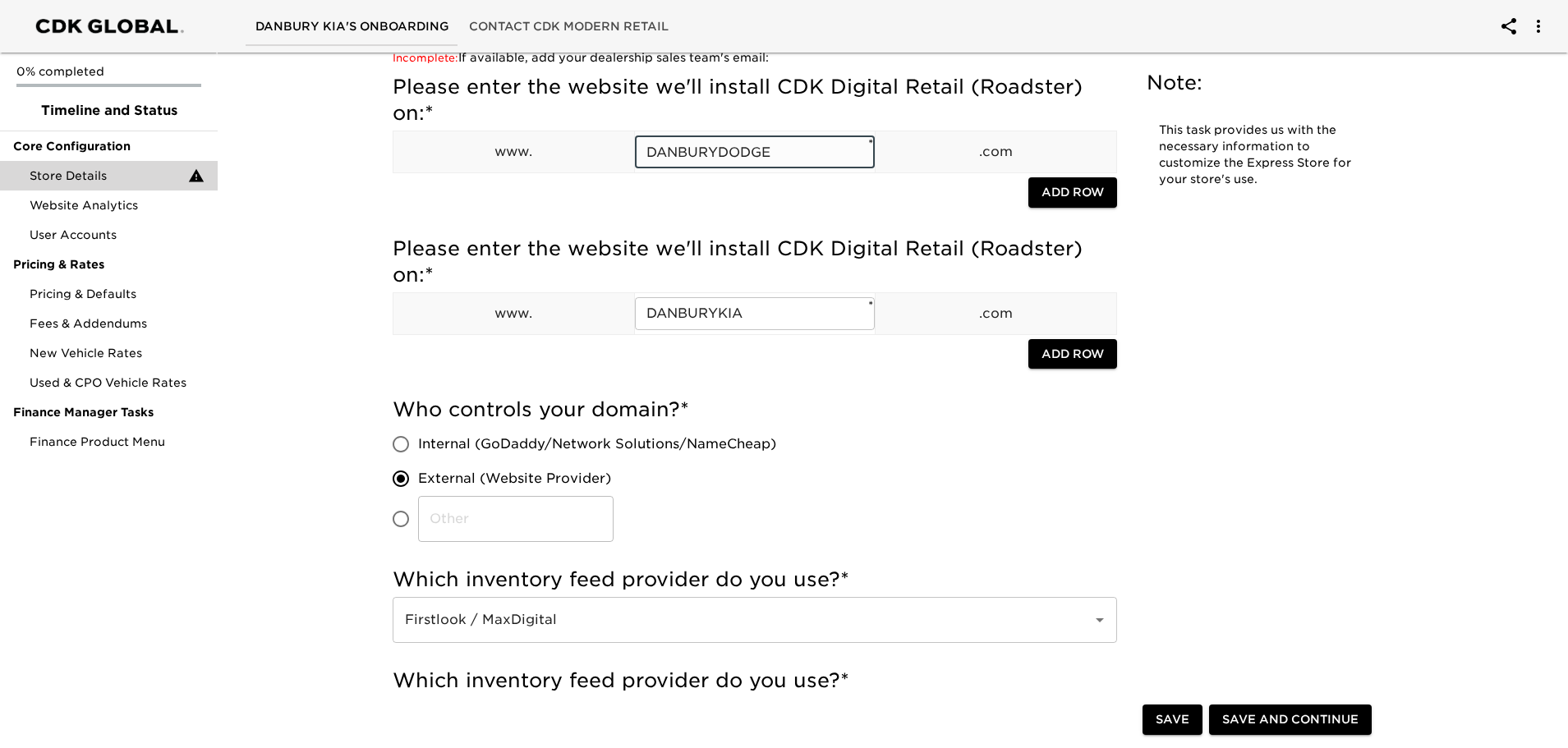
drag, startPoint x: 785, startPoint y: 151, endPoint x: 604, endPoint y: 163, distance: 181.4
click at [604, 163] on tr "www. DANBURYDODGE ​ * .com" at bounding box center [755, 152] width 724 height 42
click at [664, 149] on input "text" at bounding box center [755, 152] width 241 height 33
type input "[DOMAIN_NAME]"
click at [1060, 189] on span "Add Row" at bounding box center [1073, 192] width 62 height 20
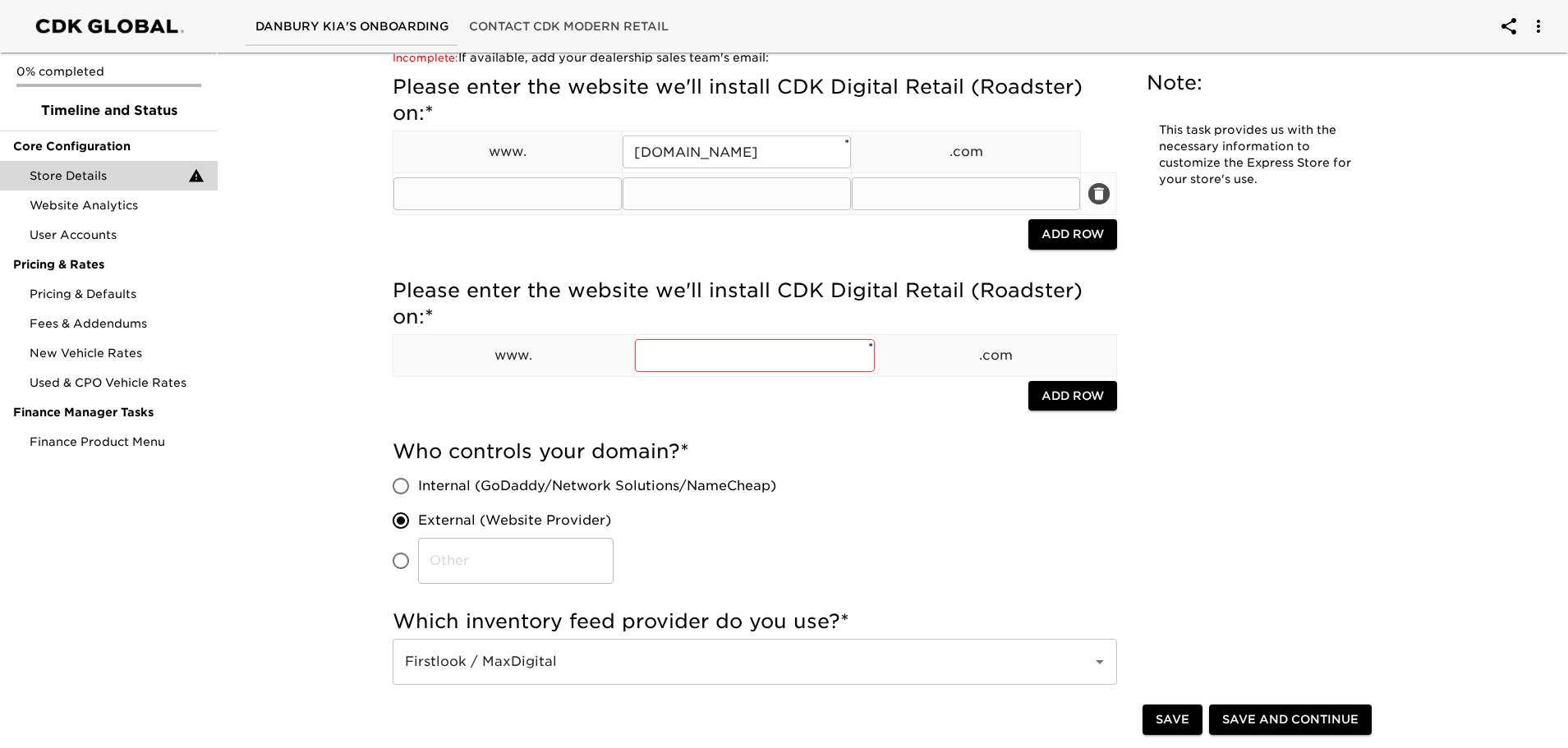
click at [1098, 189] on icon "delete" at bounding box center [1099, 194] width 10 height 13
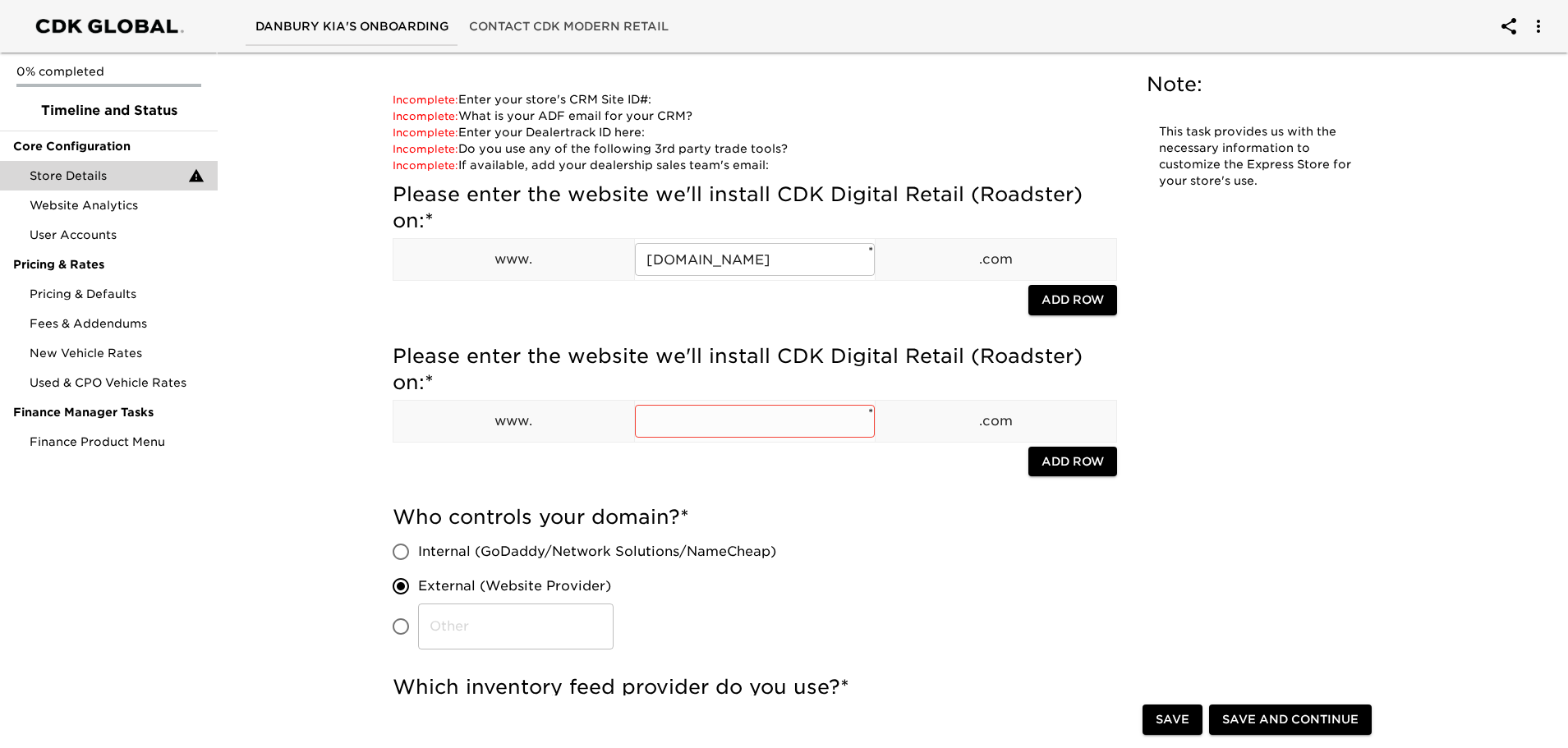
scroll to position [82, 0]
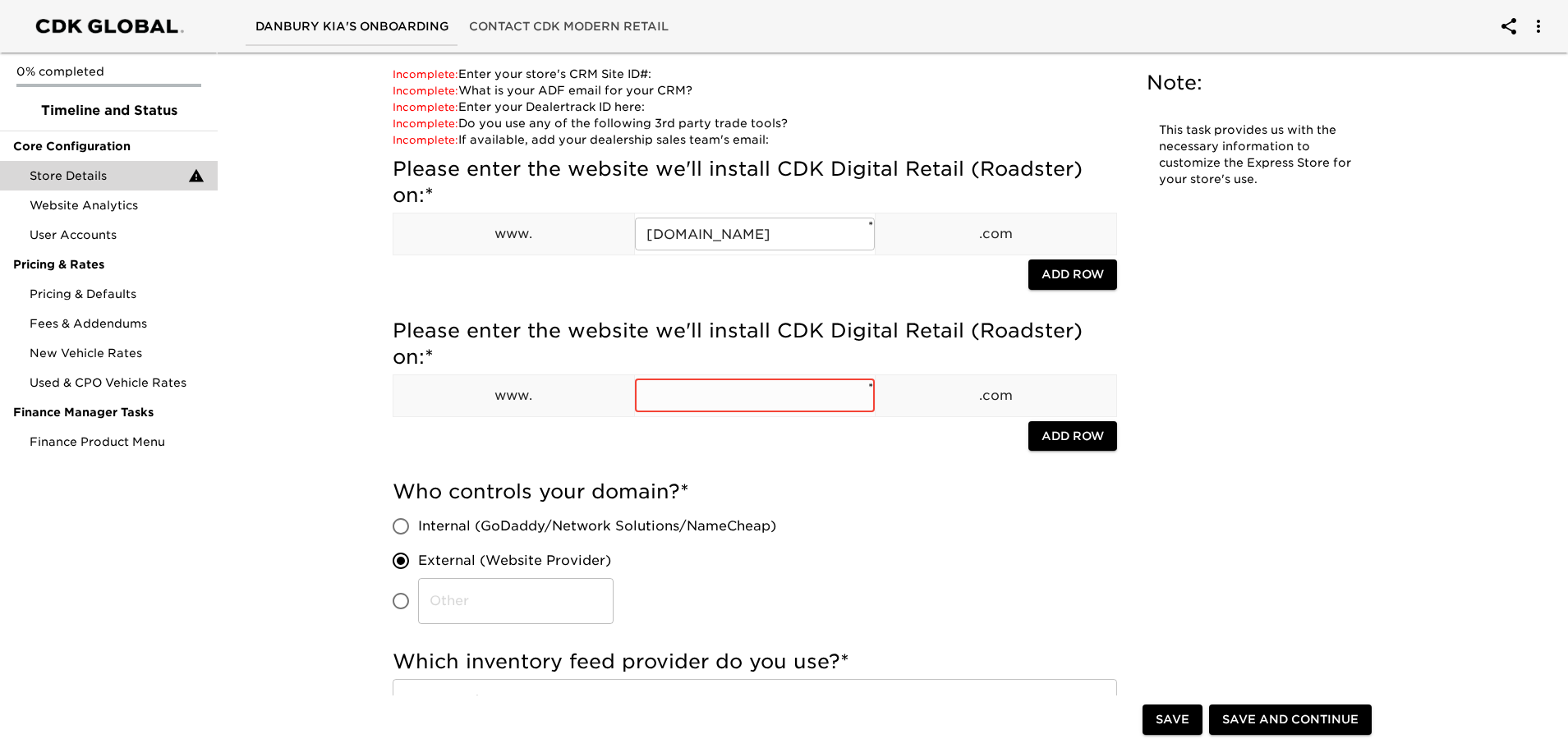
click at [658, 397] on input "text" at bounding box center [755, 396] width 241 height 33
type input "DANBURYKIA"
click at [895, 485] on h5 "Who controls your domain? *" at bounding box center [755, 492] width 725 height 26
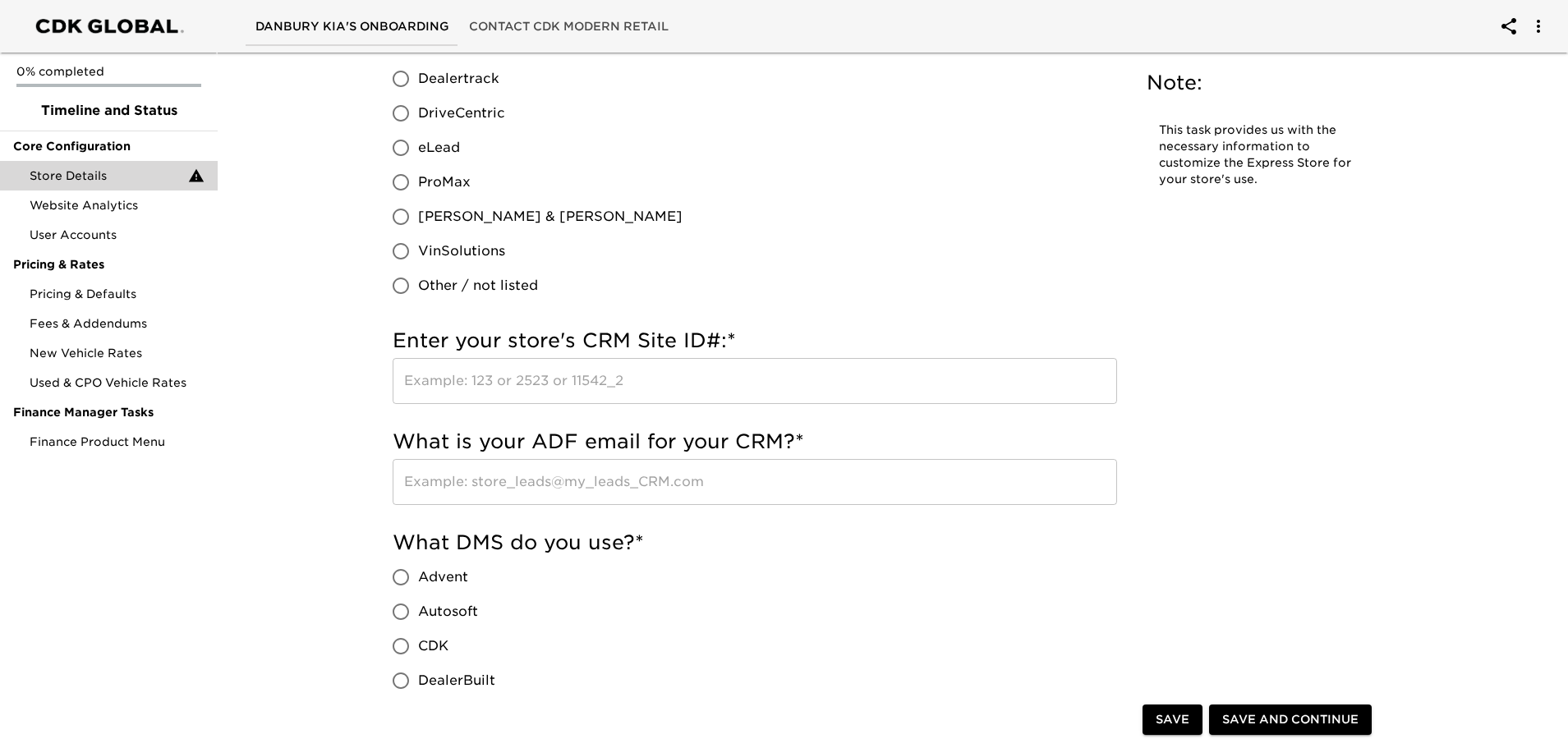
scroll to position [1150, 0]
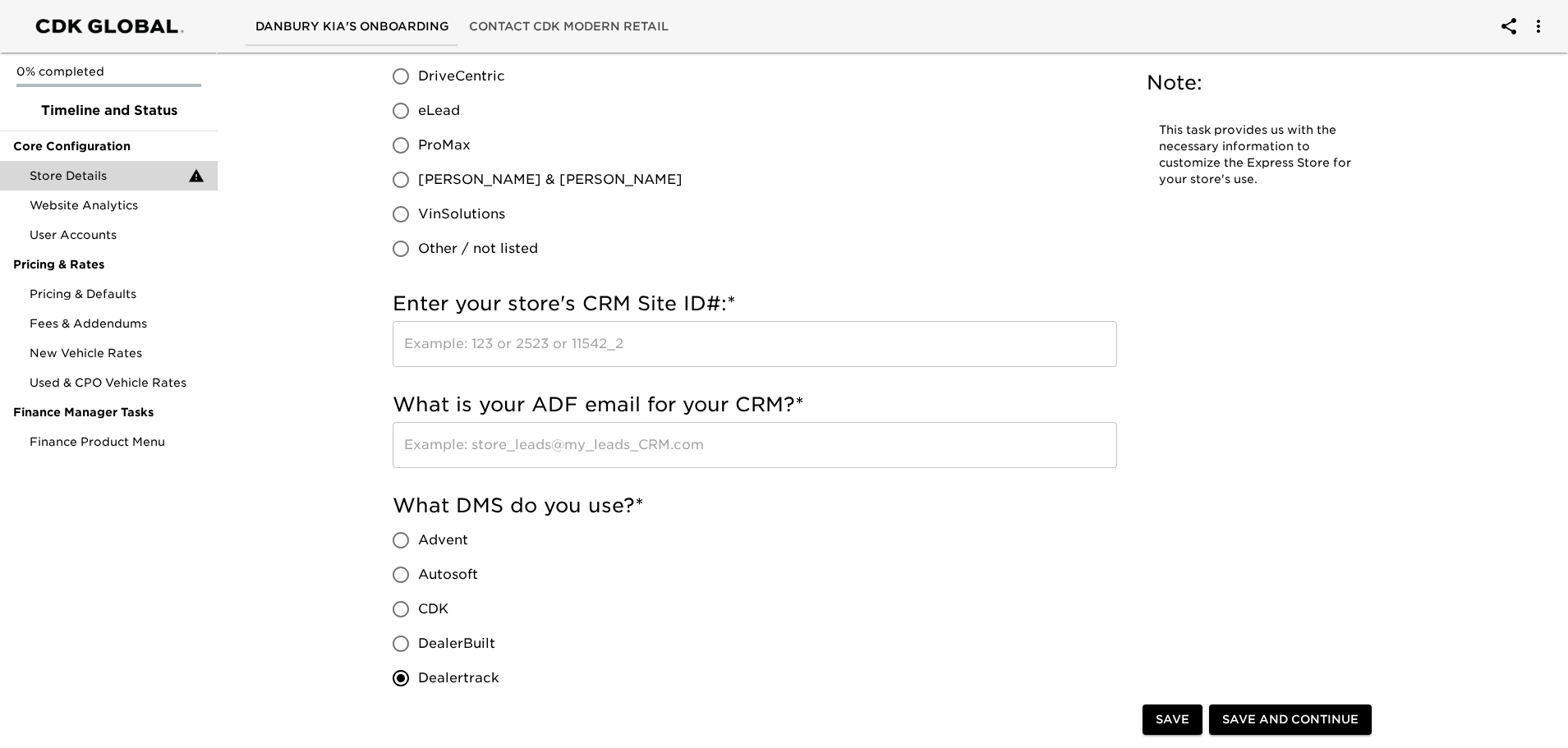
click at [454, 354] on input "text" at bounding box center [755, 343] width 725 height 46
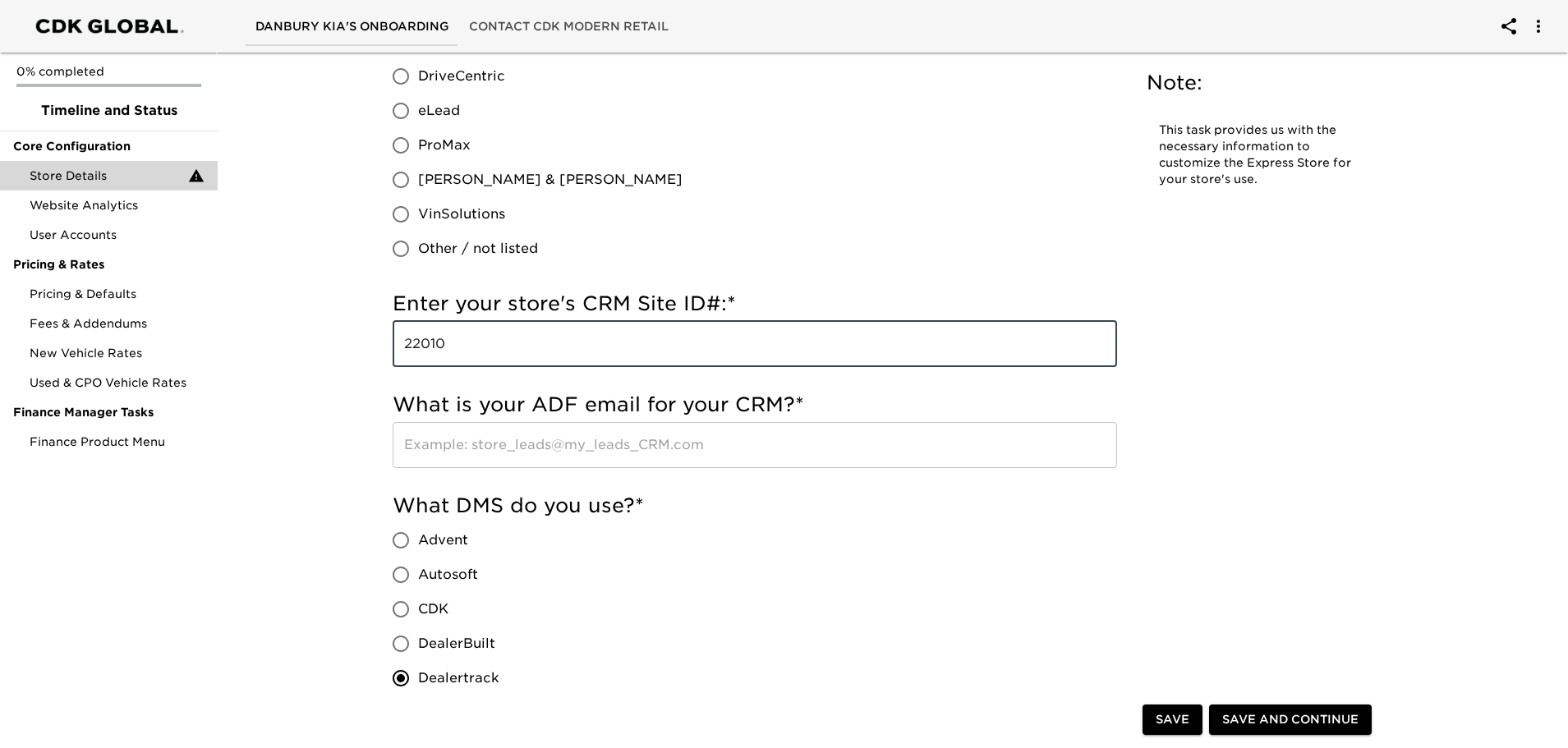
type input "22010"
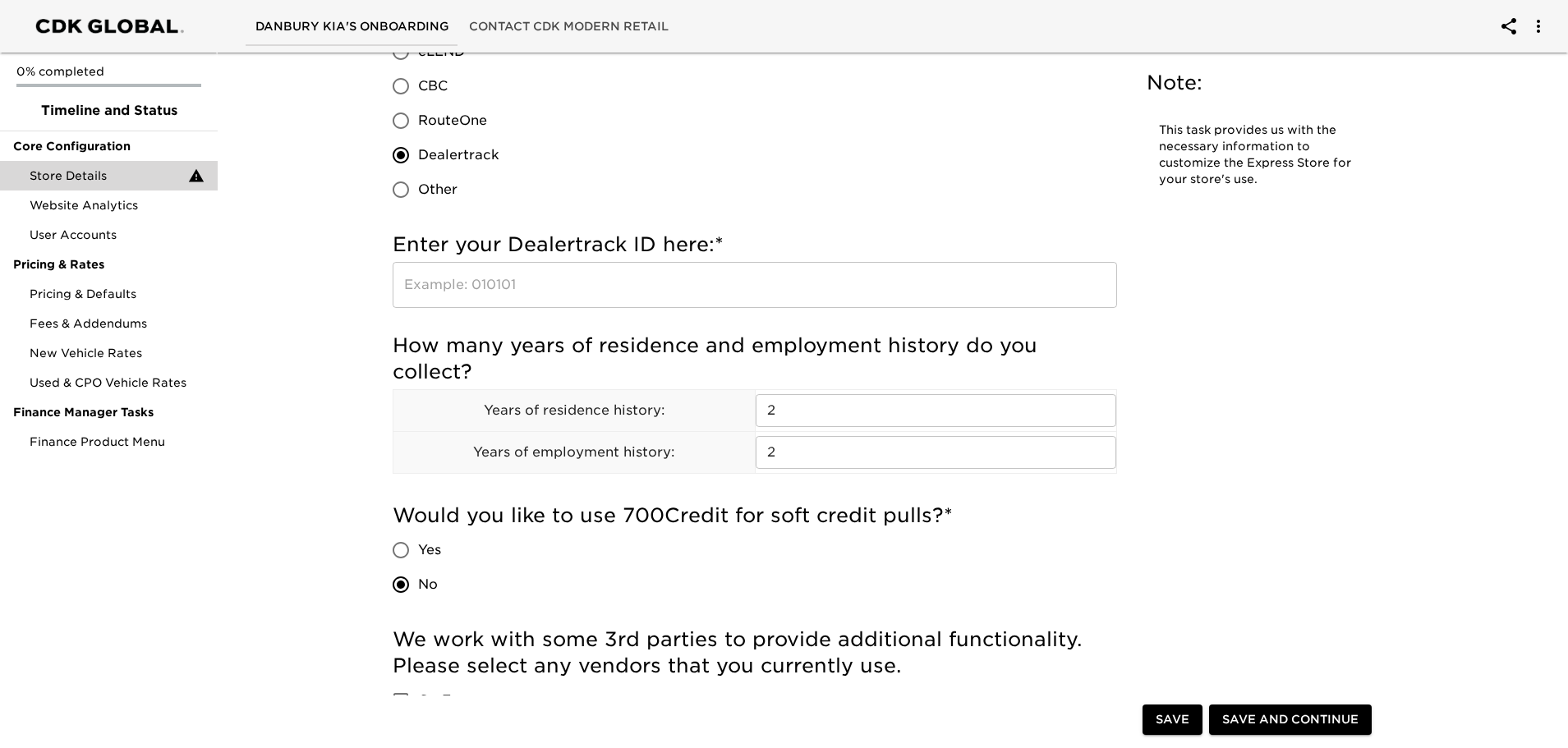
scroll to position [2054, 0]
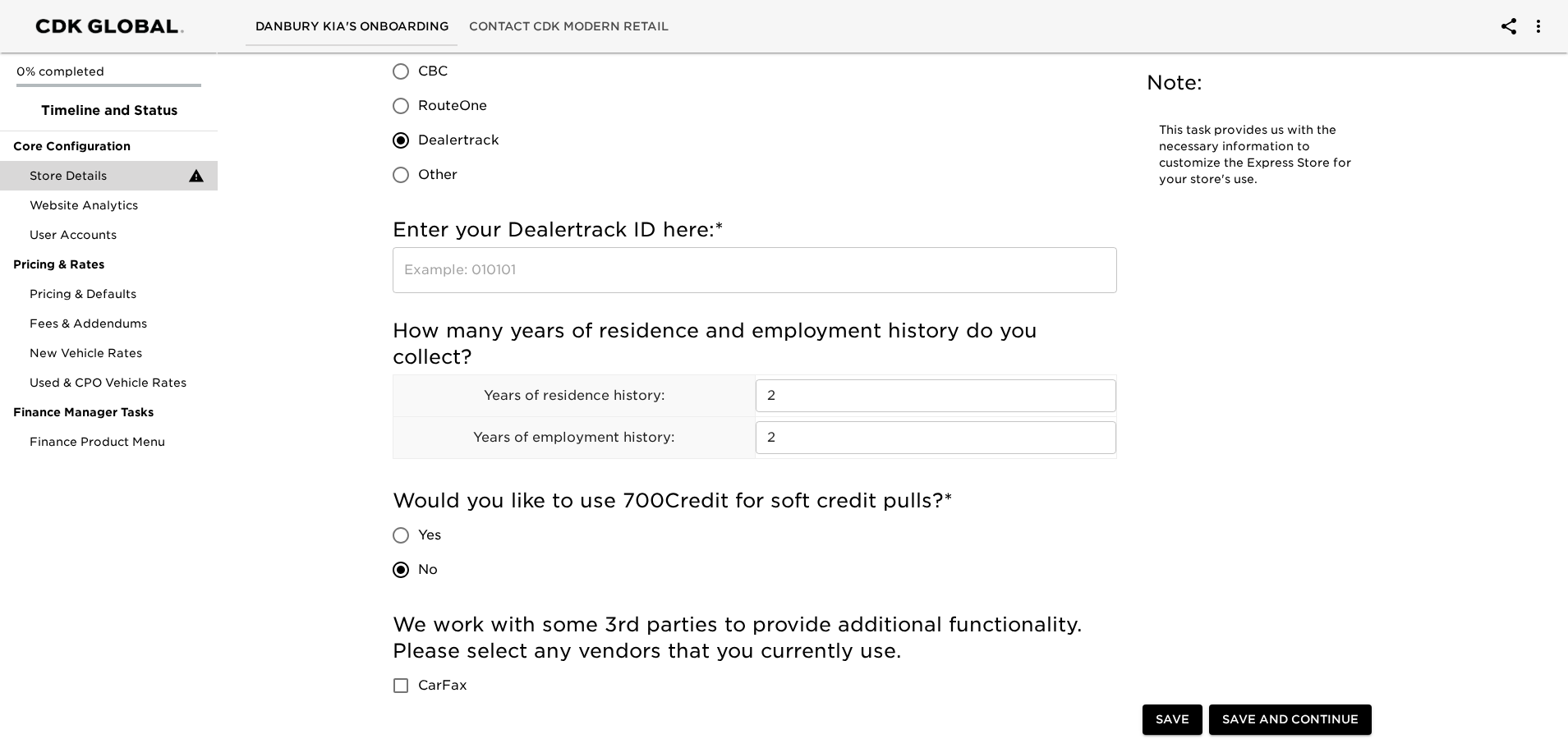
click at [456, 267] on input "text" at bounding box center [755, 270] width 725 height 46
click at [446, 268] on input "10" at bounding box center [755, 270] width 725 height 46
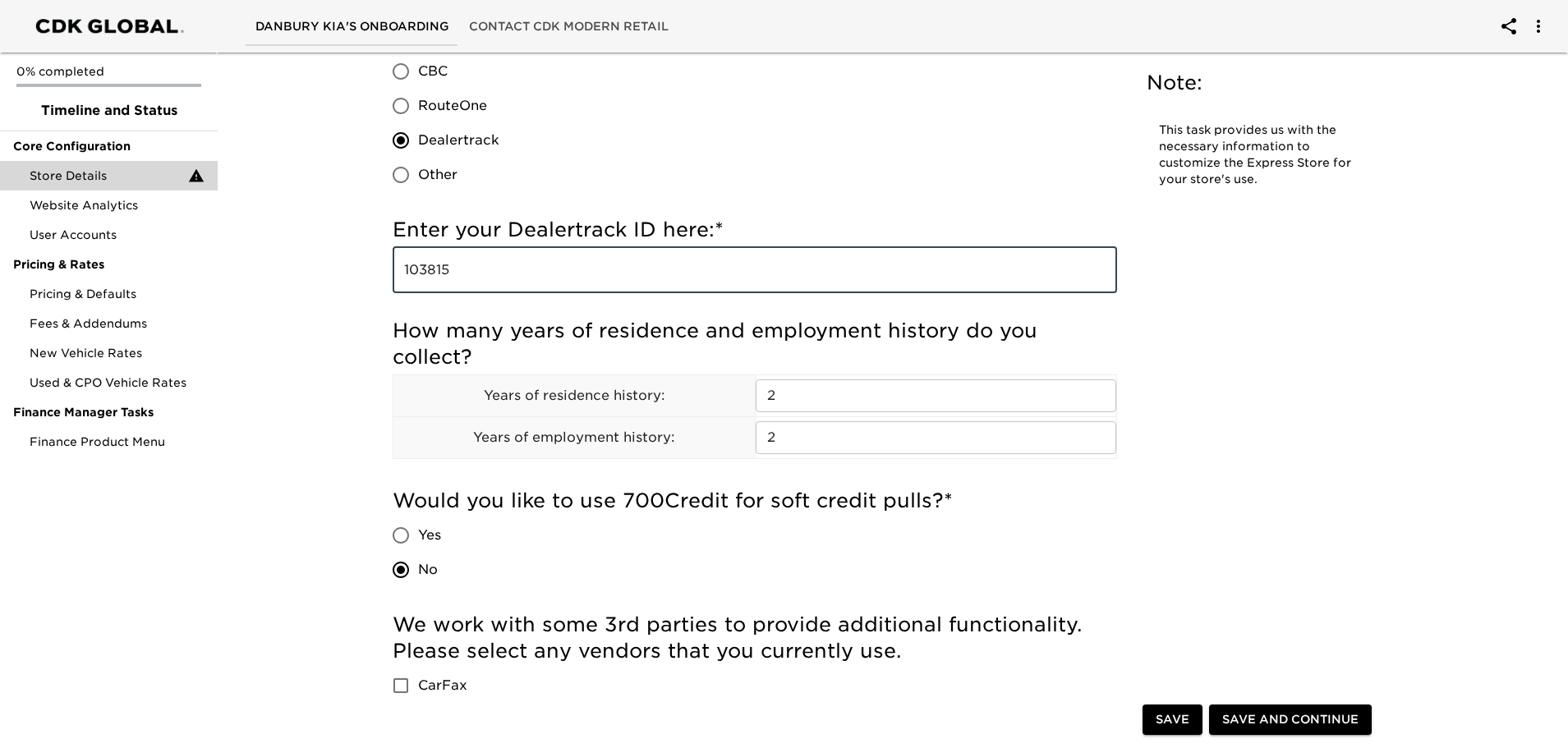
type input "103815"
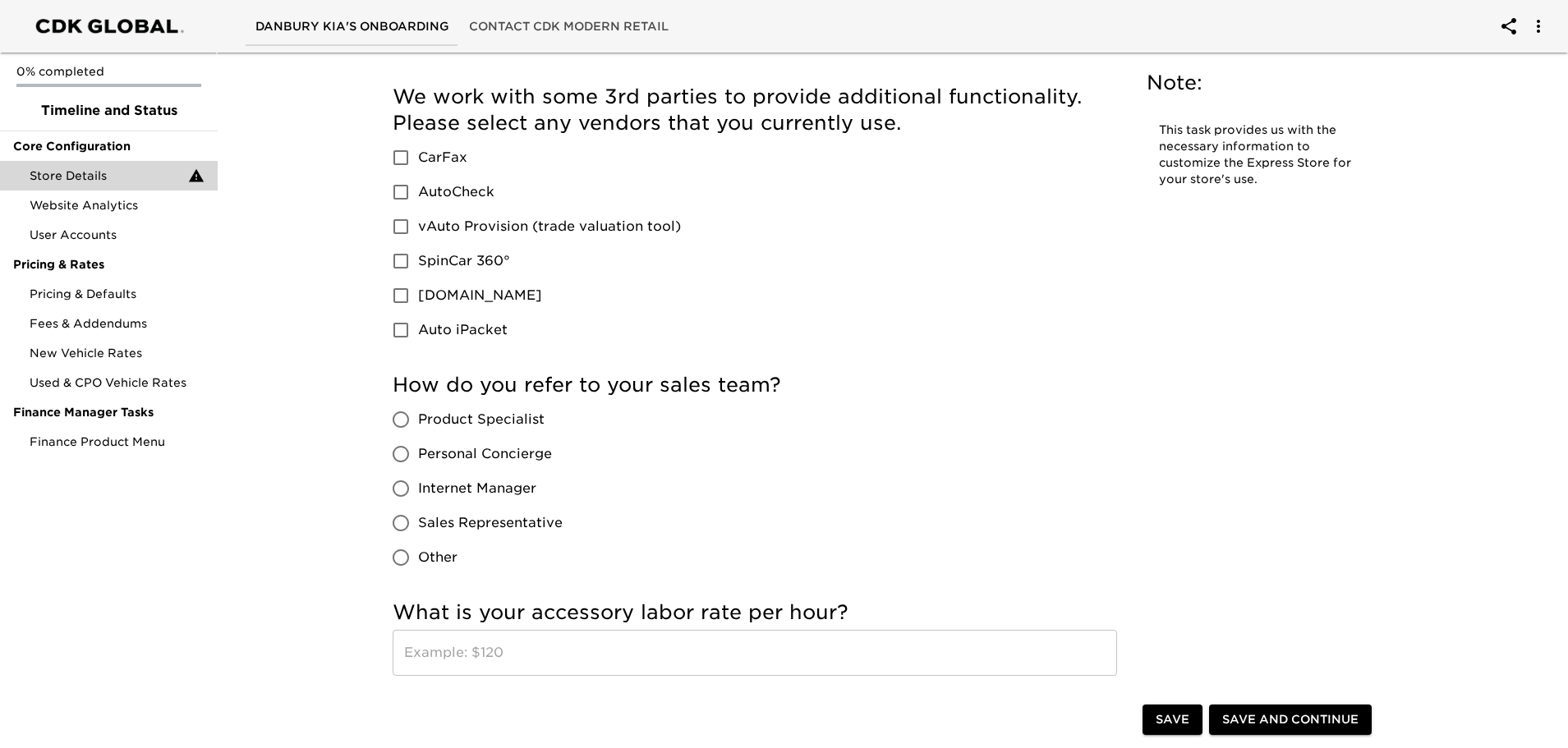
scroll to position [2628, 0]
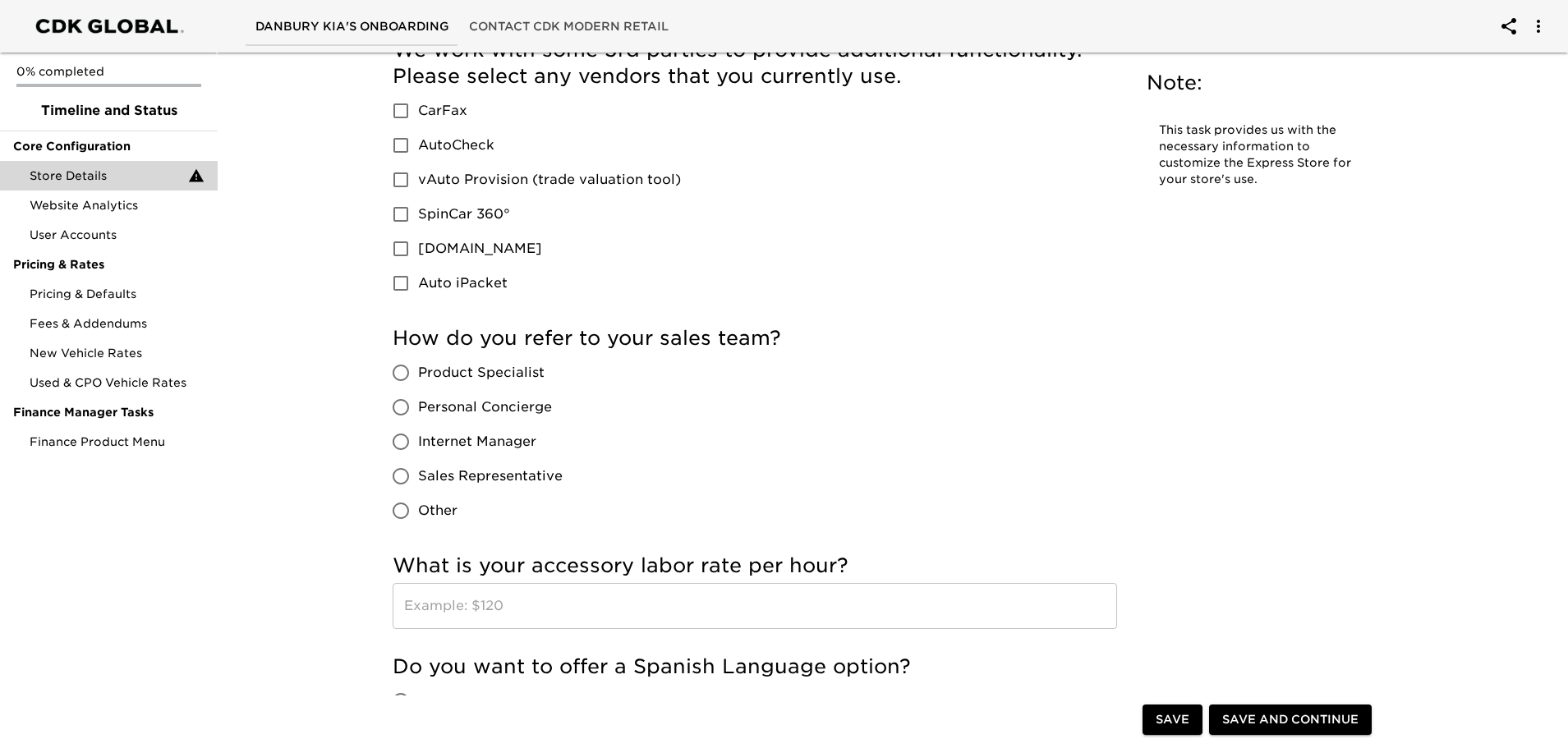
click at [404, 112] on input "CarFax" at bounding box center [400, 110] width 34 height 34
checkbox input "true"
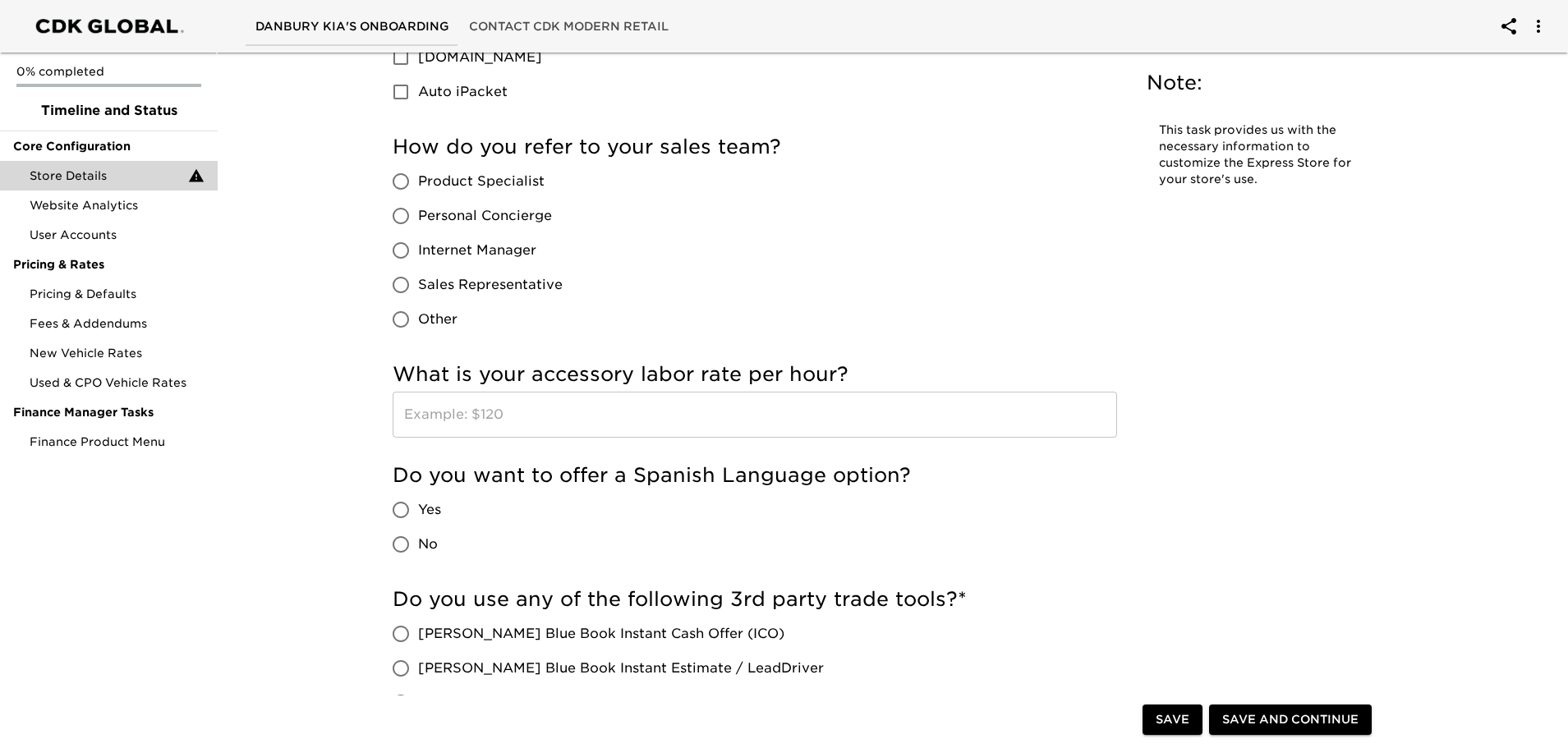
scroll to position [2793, 0]
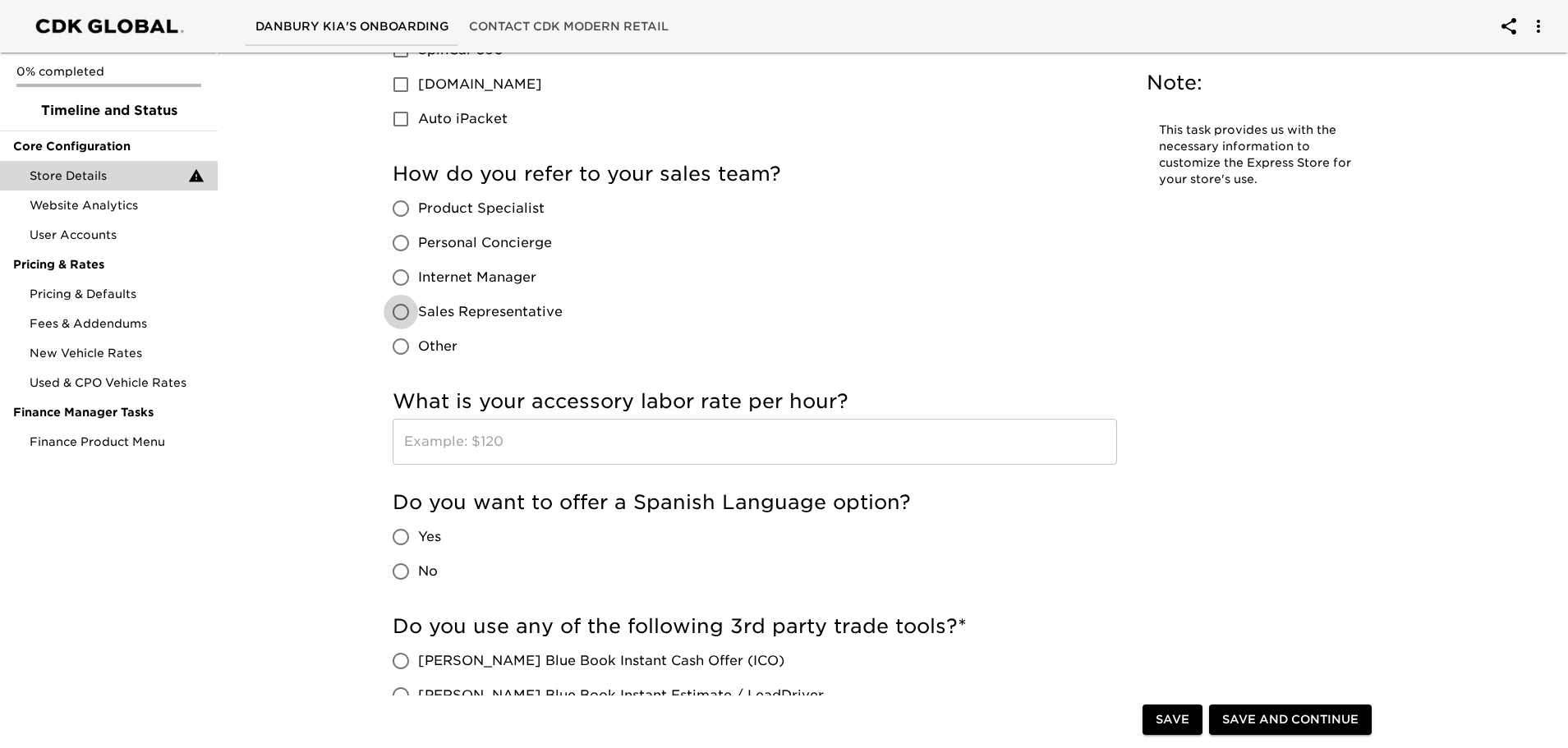
click at [401, 313] on input "Sales Representative" at bounding box center [400, 311] width 34 height 34
radio input "true"
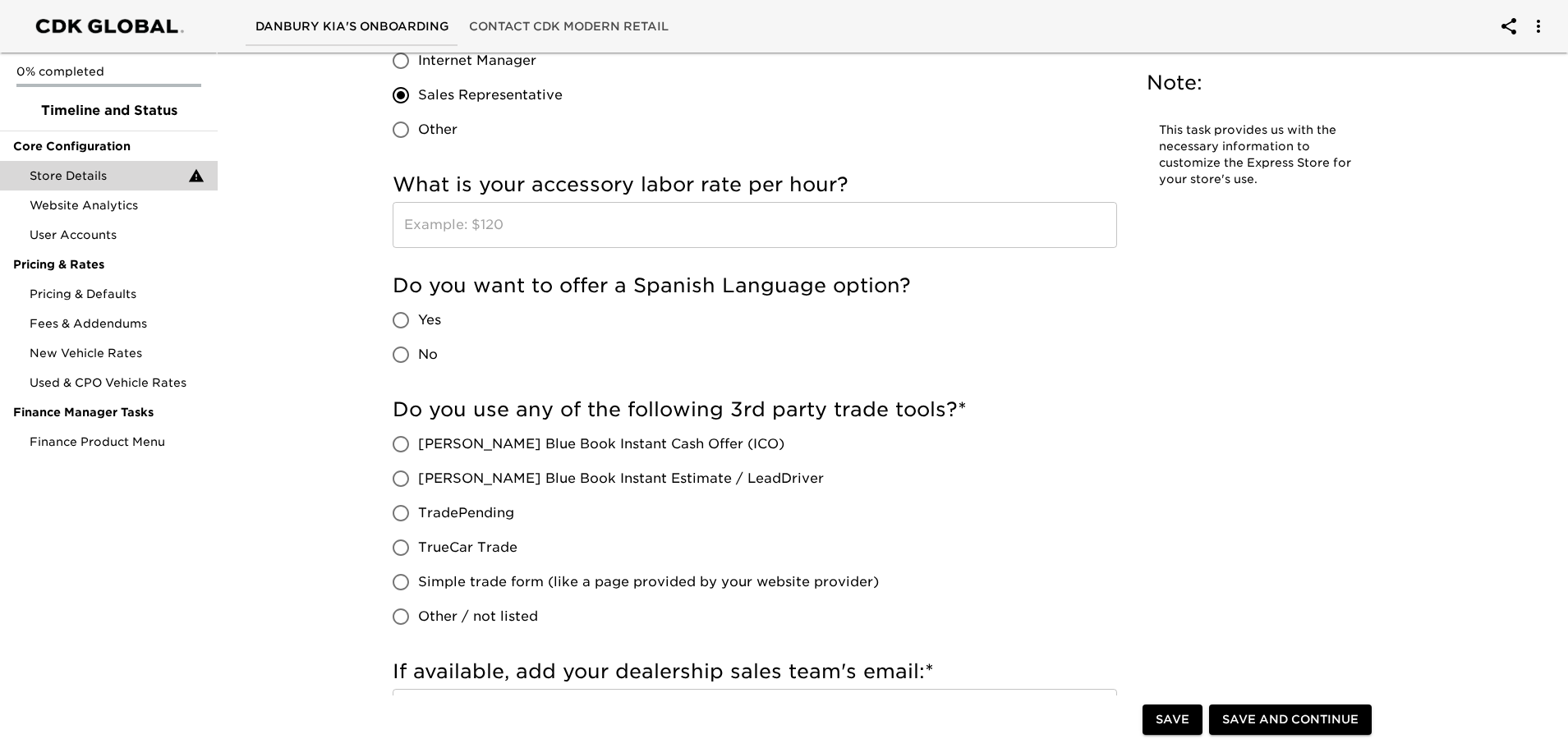
scroll to position [3039, 0]
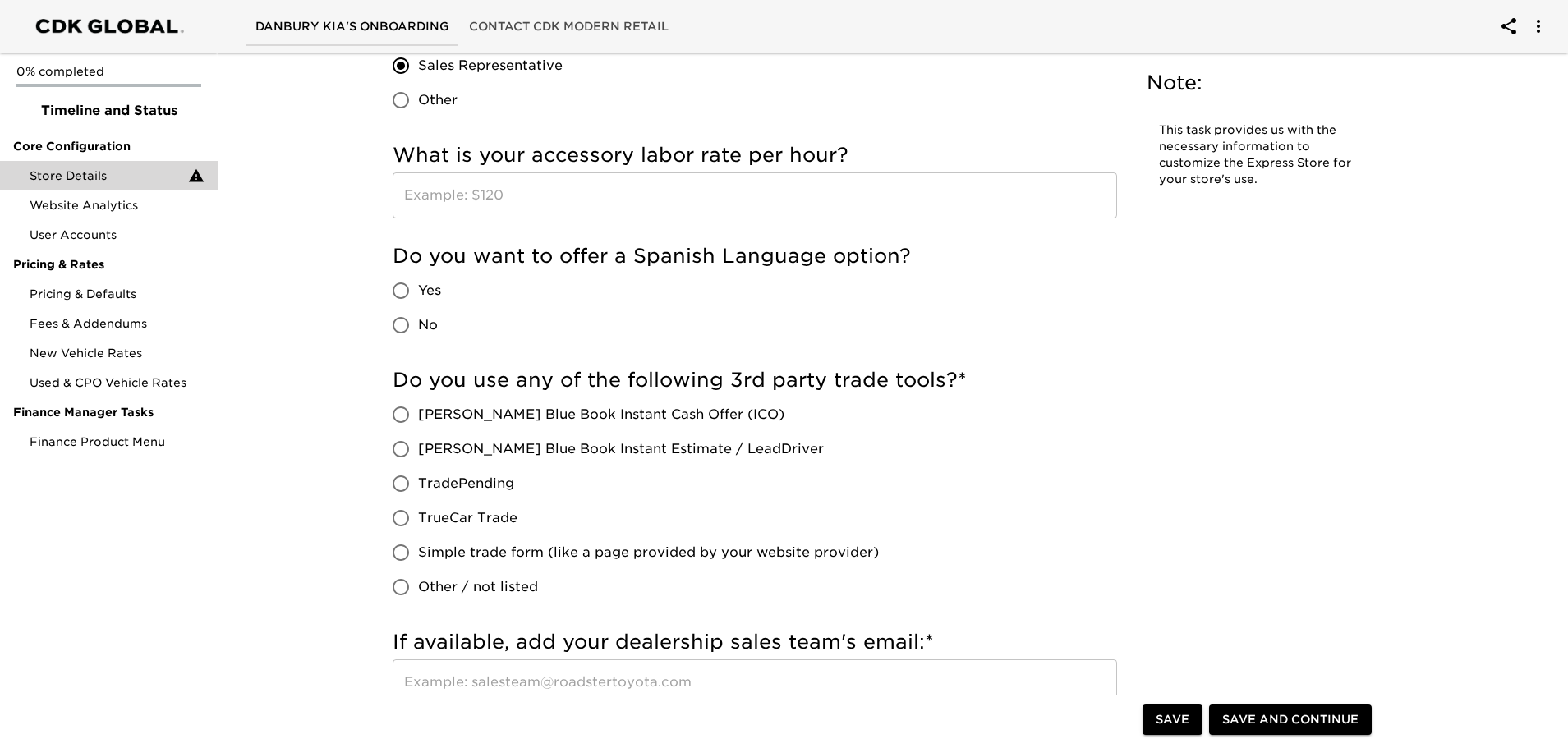
click at [404, 325] on input "No" at bounding box center [400, 325] width 34 height 34
radio input "true"
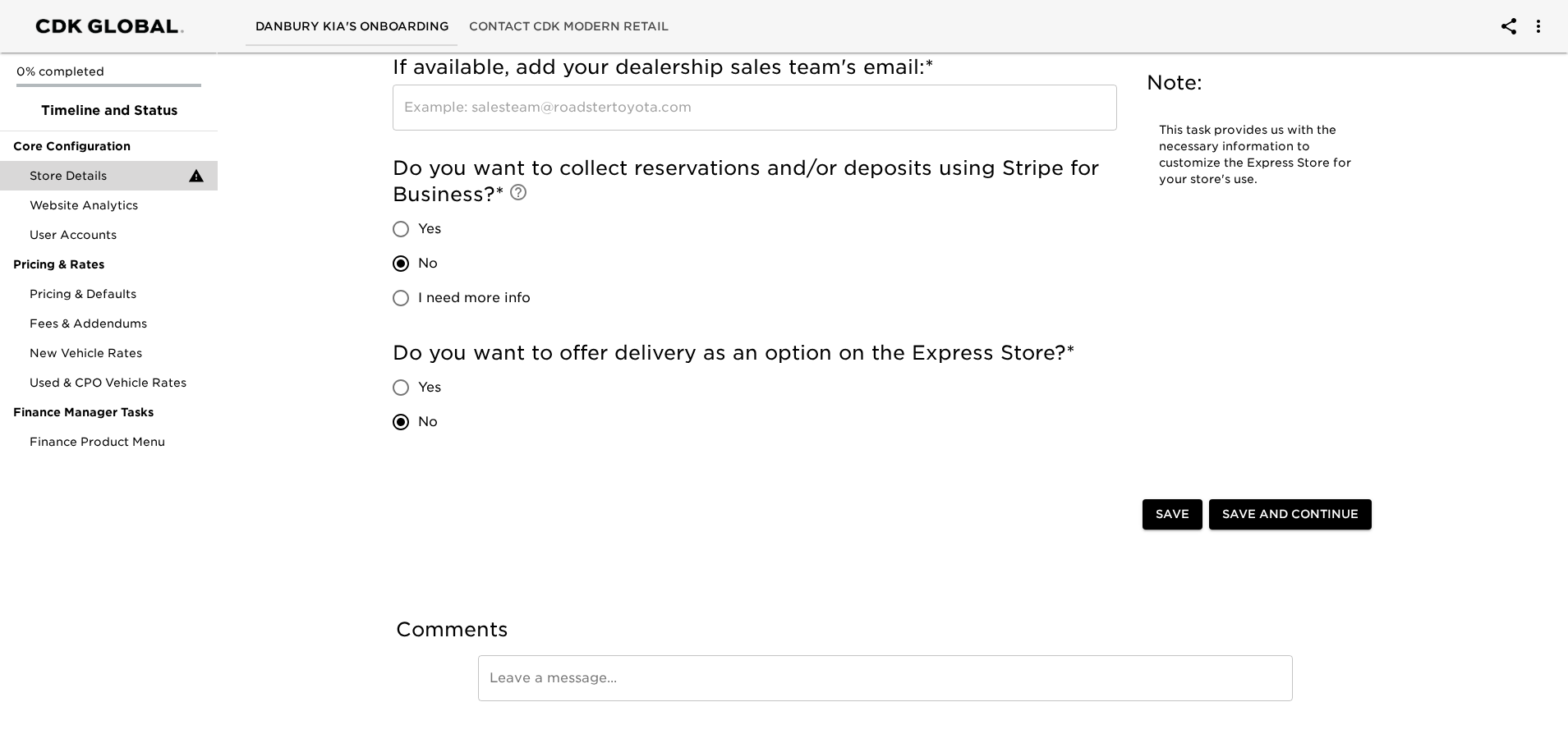
scroll to position [3644, 0]
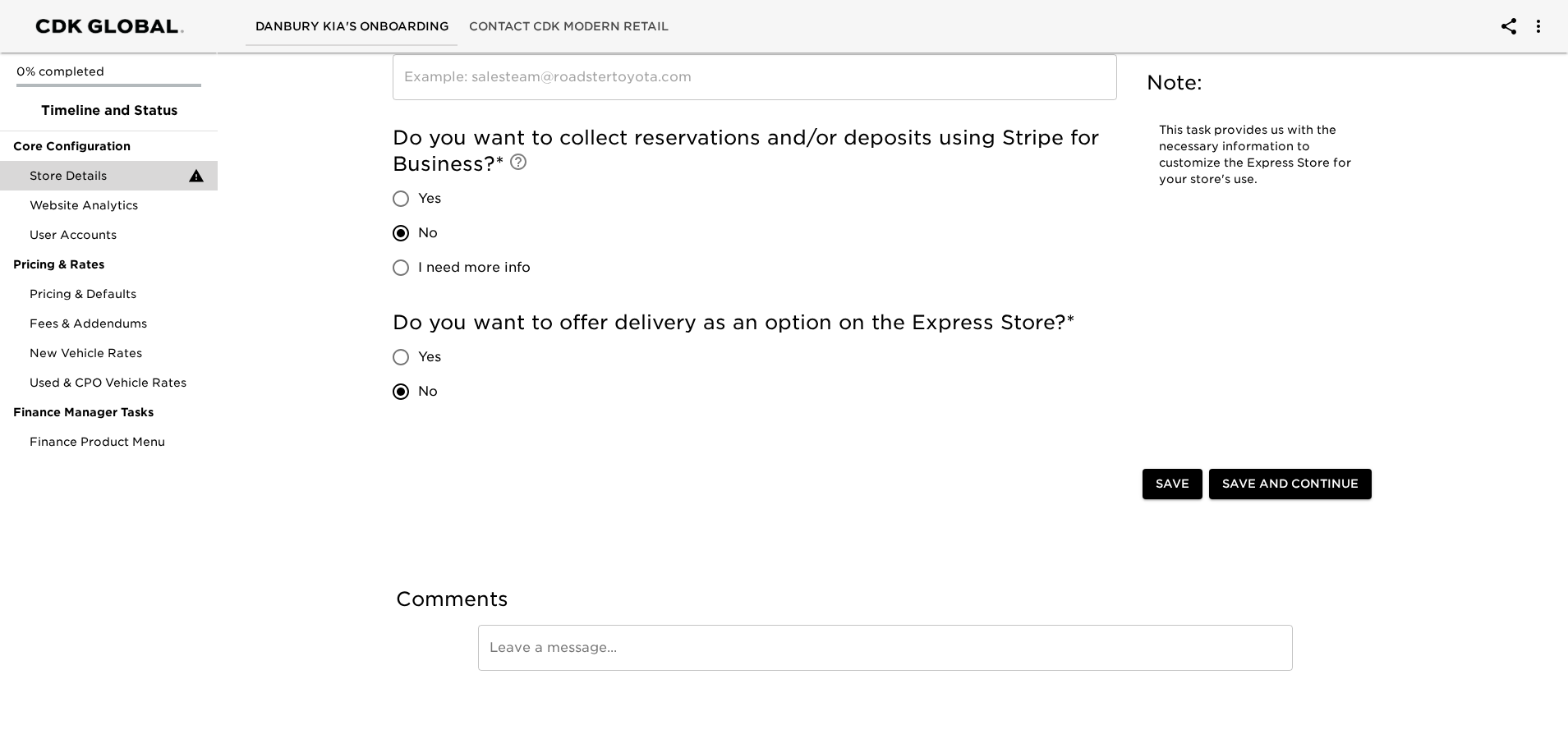
click at [1168, 483] on span "Save" at bounding box center [1172, 484] width 34 height 20
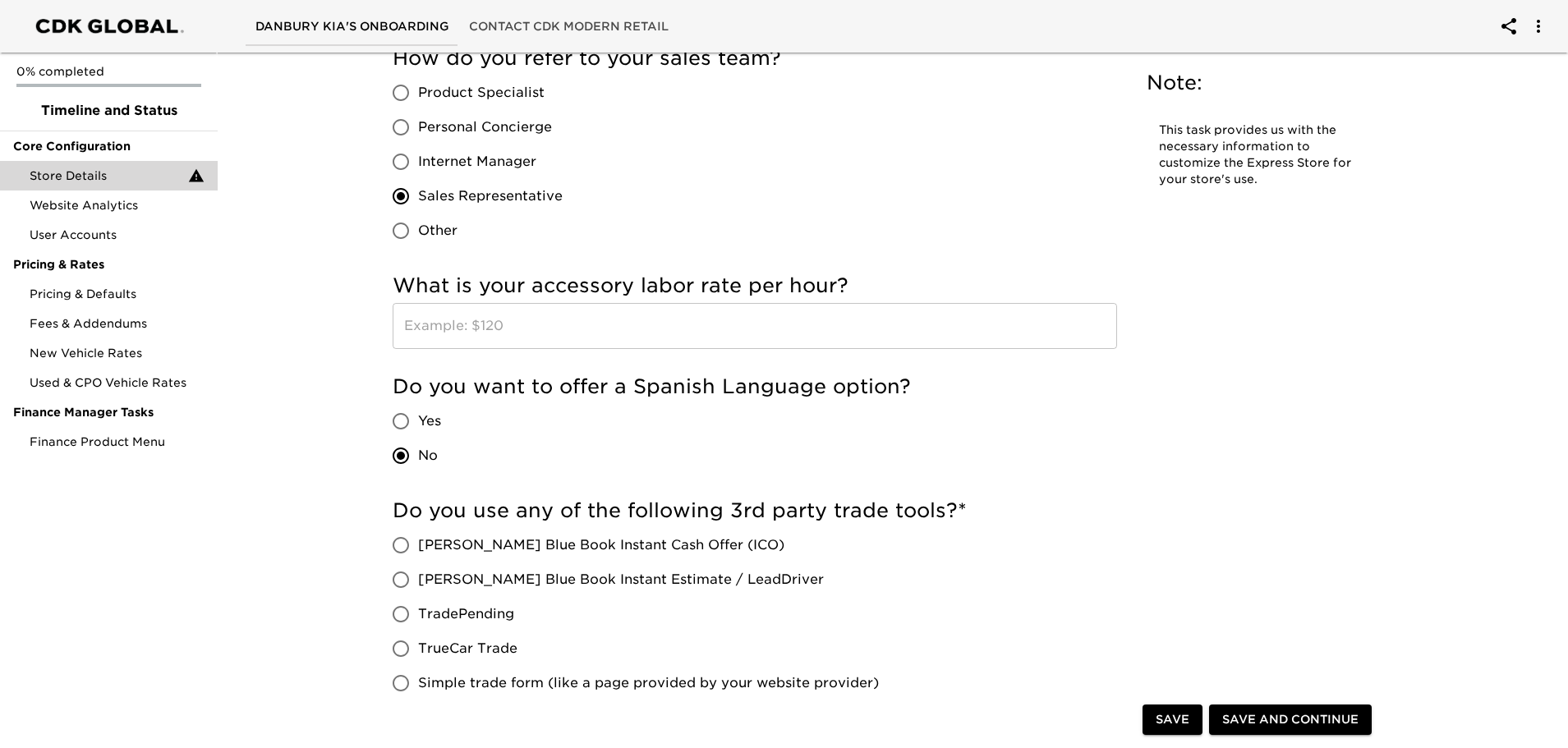
scroll to position [2875, 0]
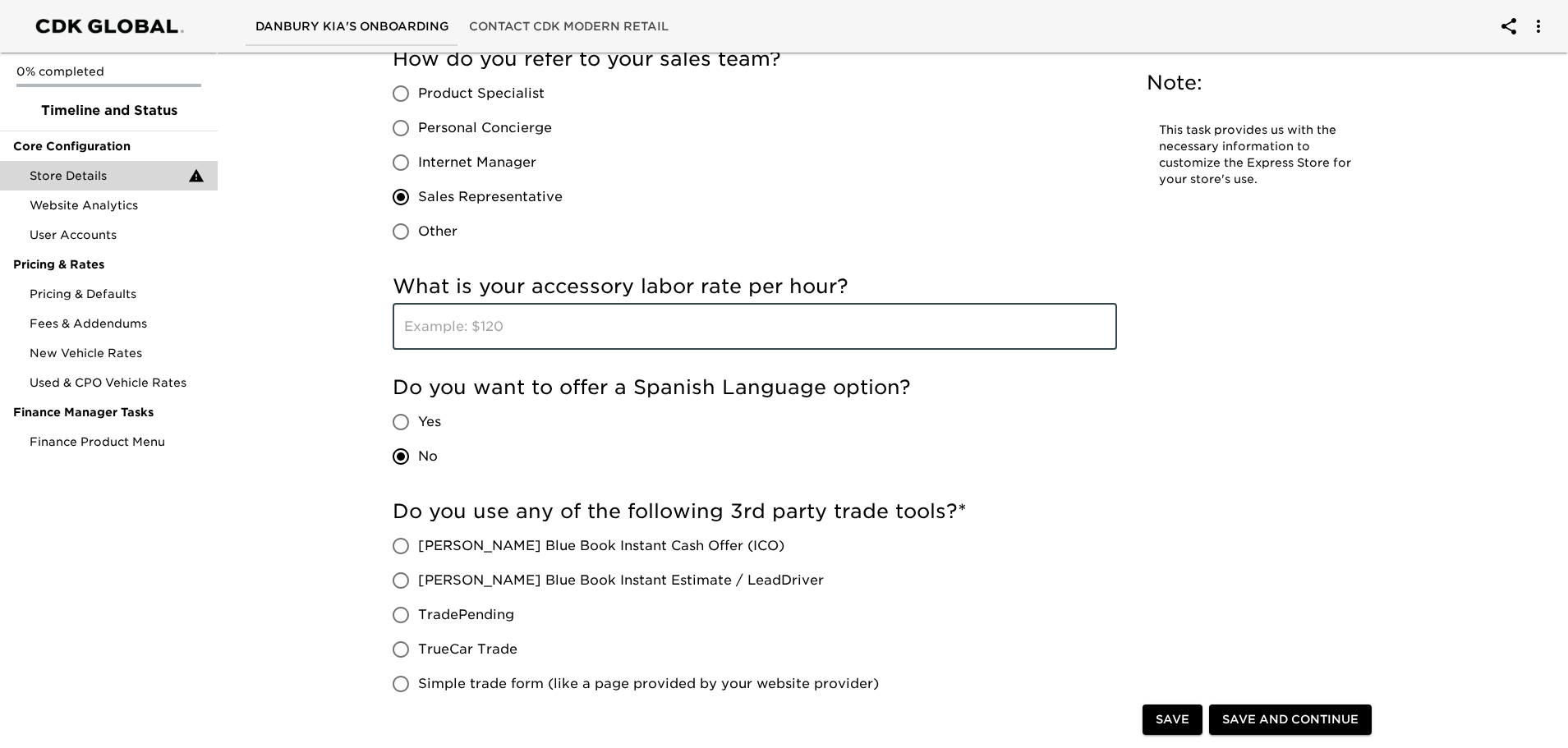
click at [400, 325] on input "text" at bounding box center [755, 327] width 725 height 46
type input "199"
click at [982, 421] on div "Do you want to offer a Spanish Language option? Yes No" at bounding box center [755, 424] width 725 height 99
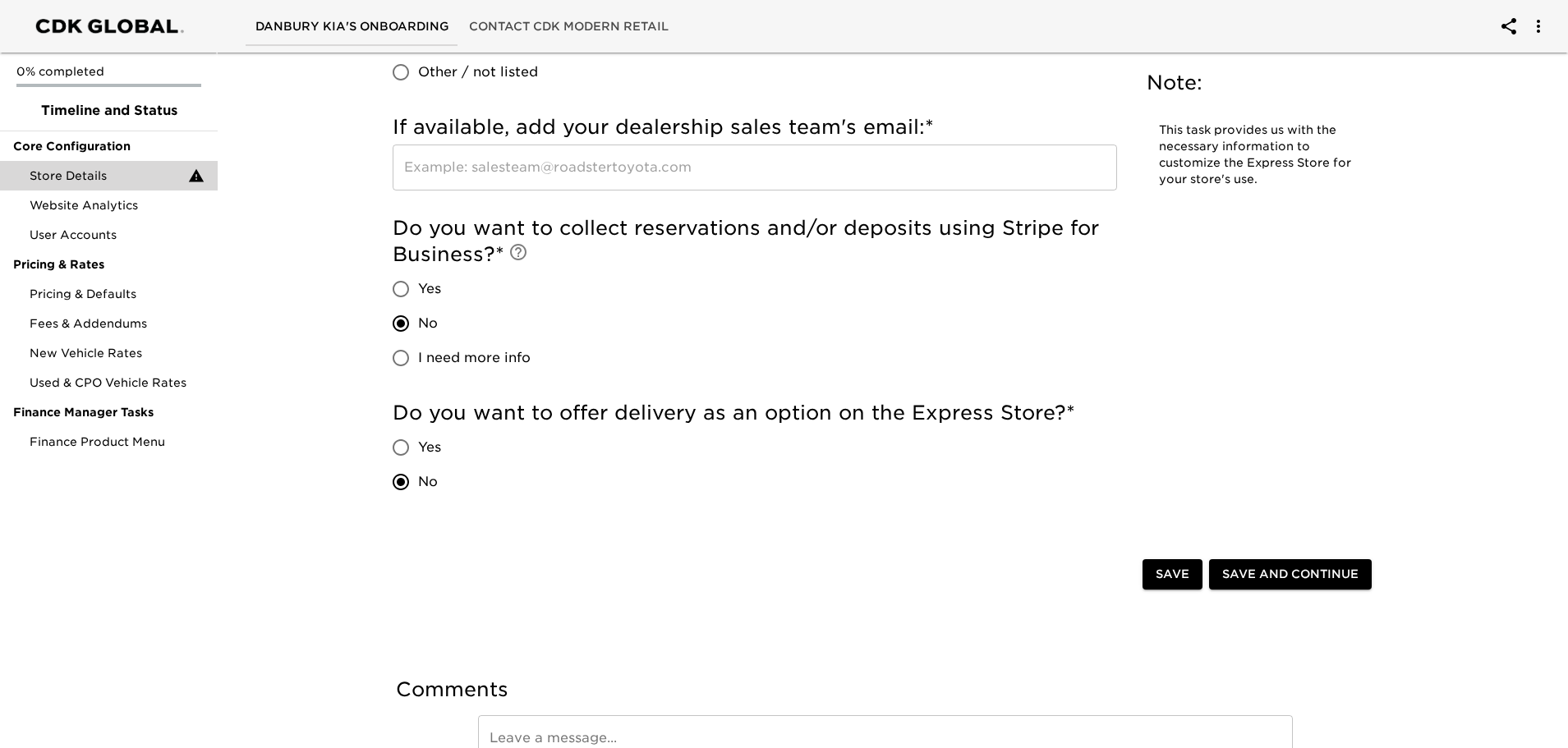
scroll to position [3529, 0]
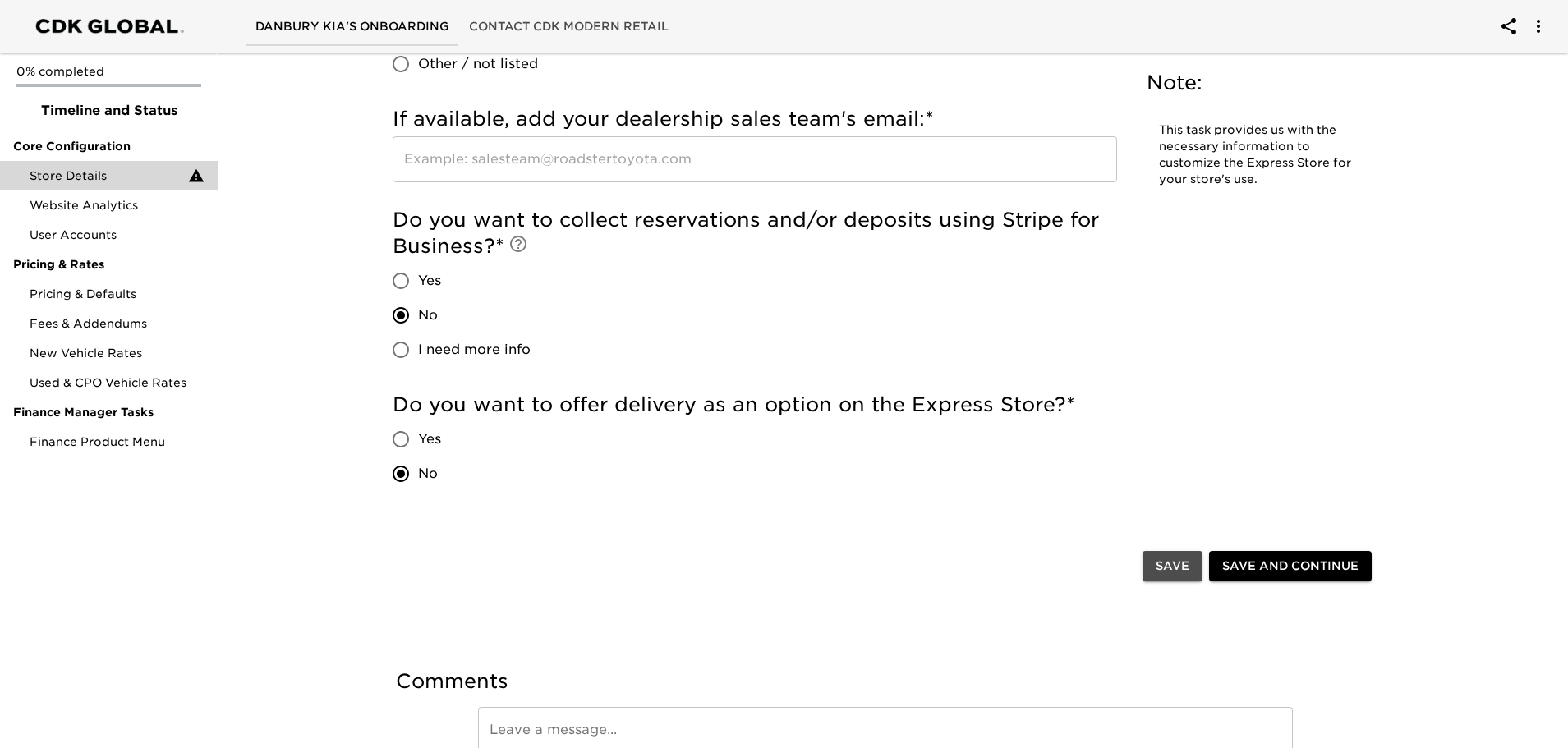
click at [1180, 569] on span "Save" at bounding box center [1172, 566] width 34 height 20
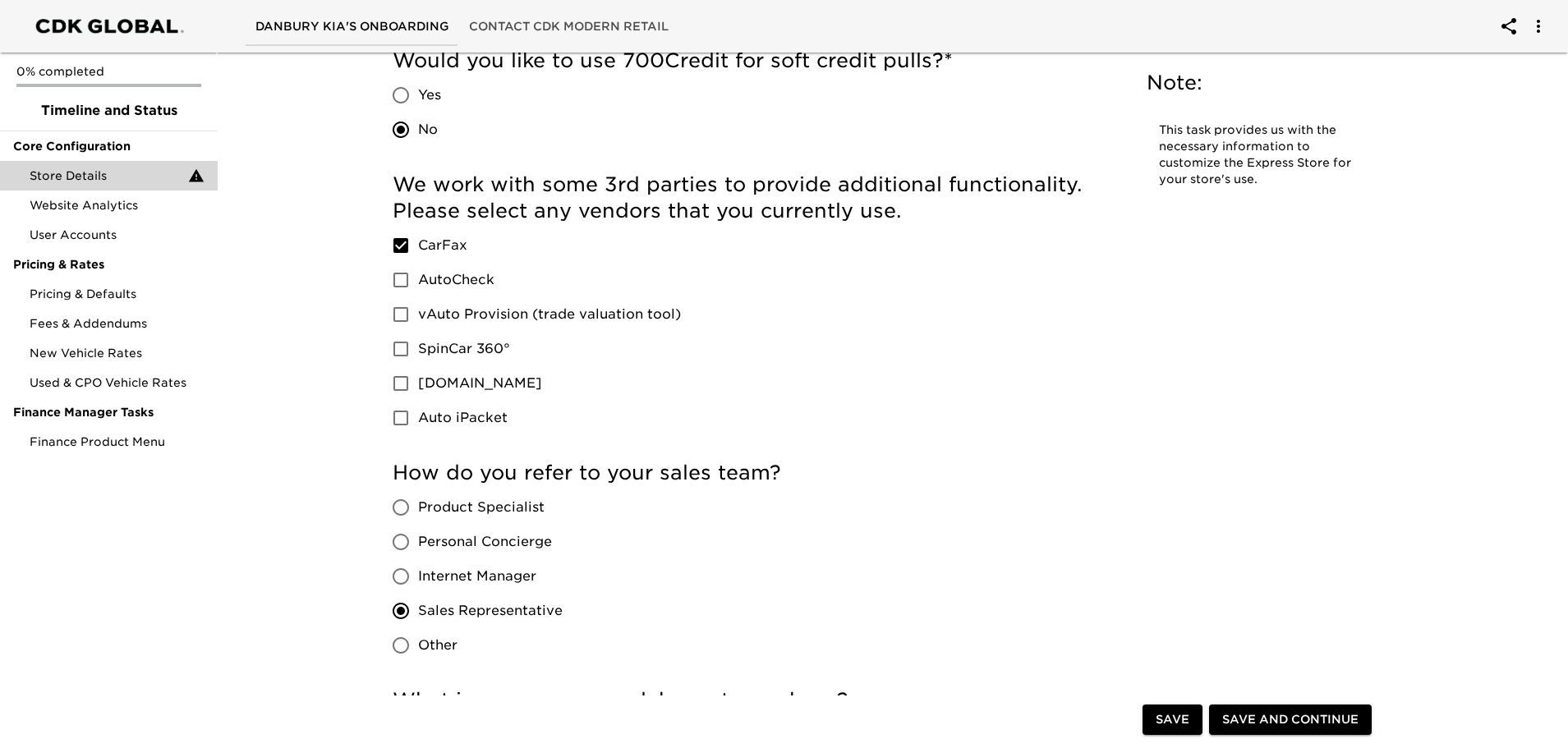
scroll to position [2461, 0]
click at [405, 277] on input "AutoCheck" at bounding box center [400, 279] width 34 height 34
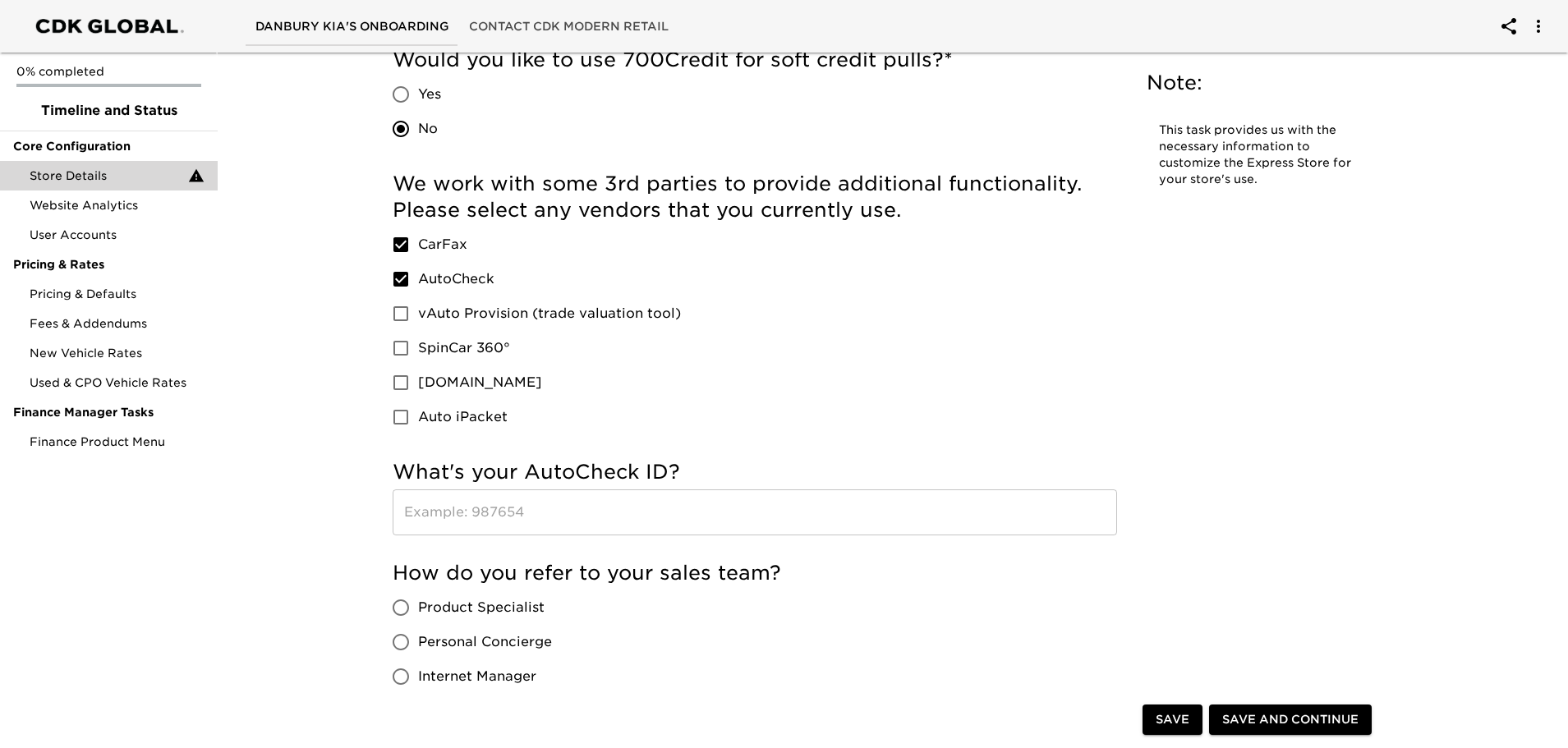
click at [398, 276] on input "AutoCheck" at bounding box center [400, 279] width 34 height 34
checkbox input "false"
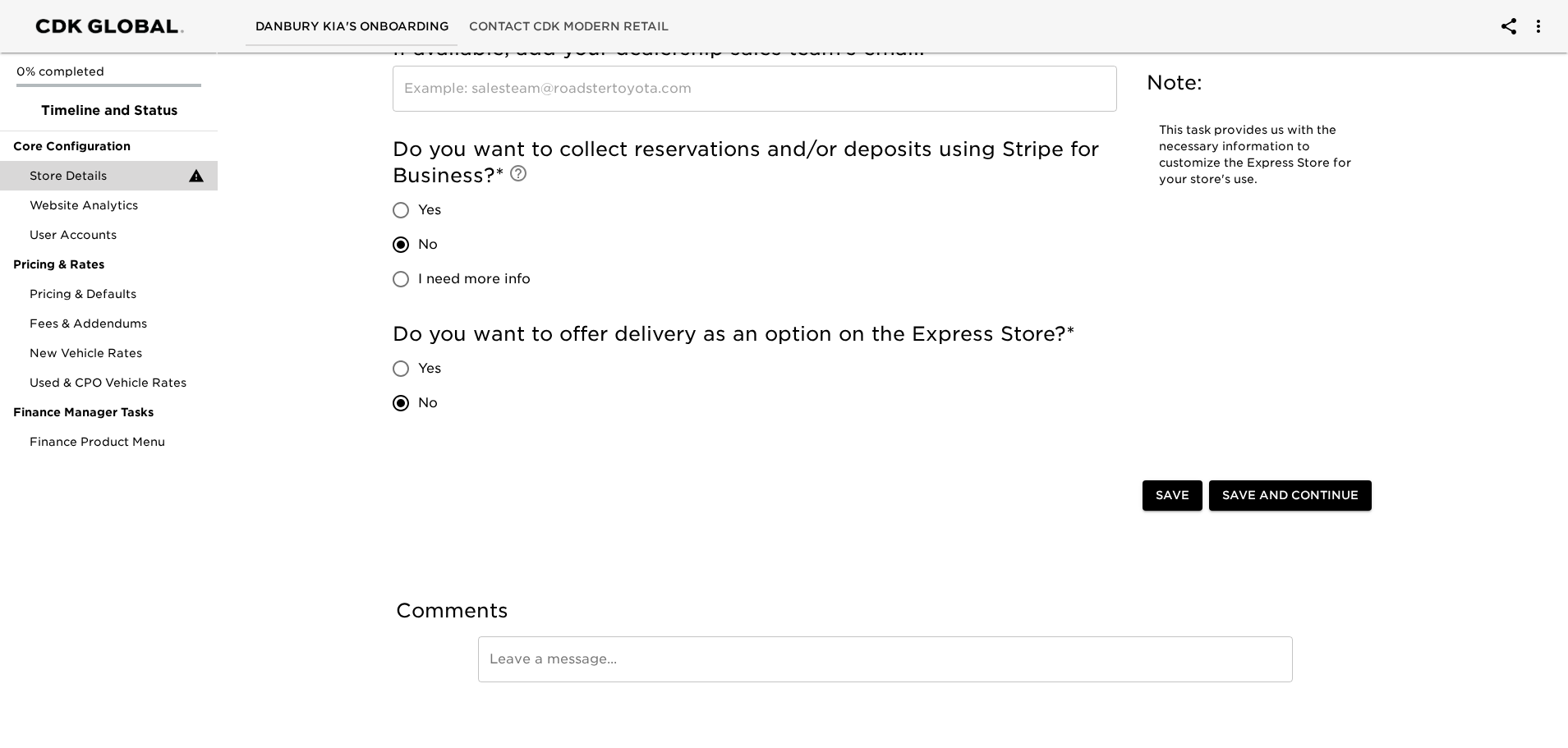
scroll to position [3612, 0]
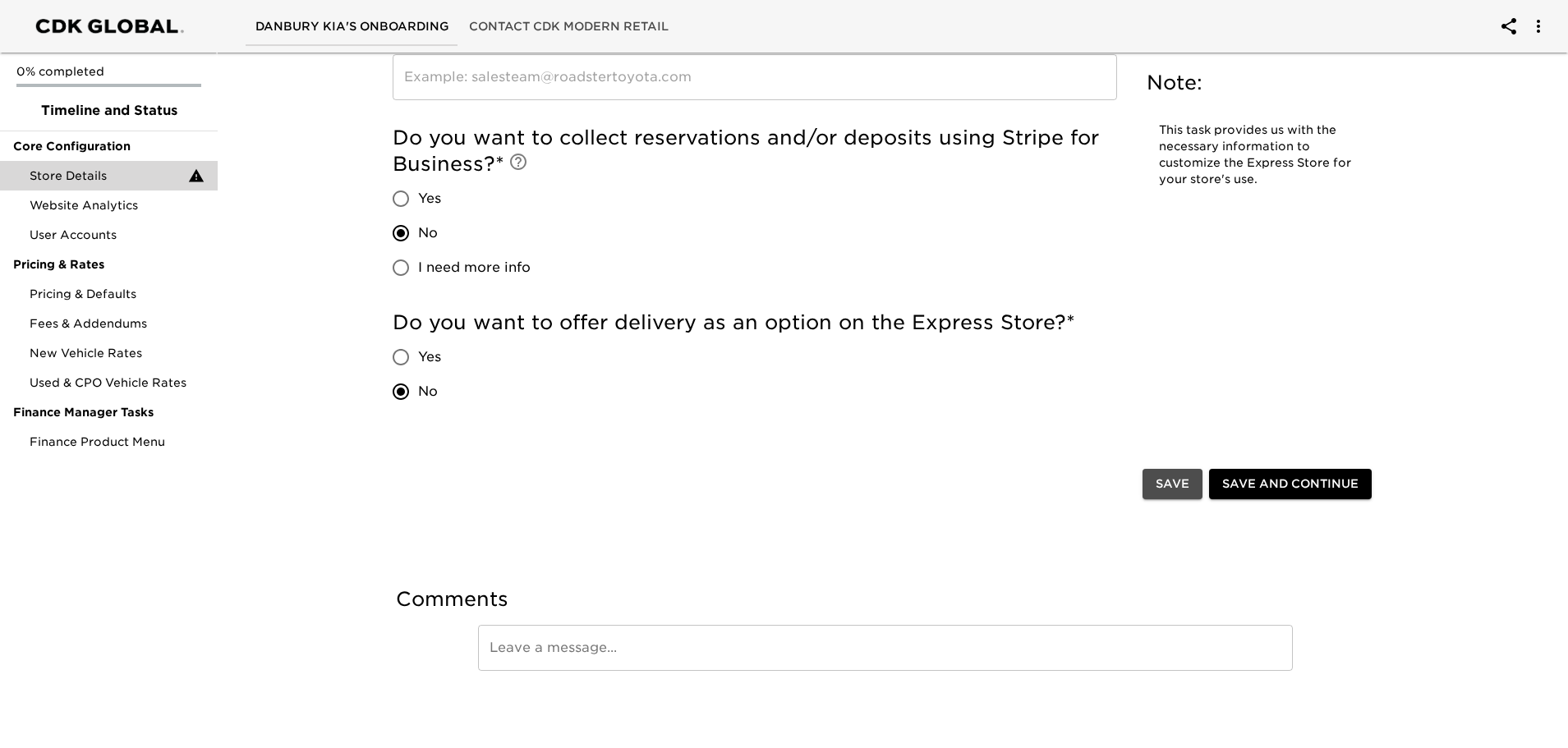
drag, startPoint x: 1179, startPoint y: 478, endPoint x: 1117, endPoint y: 470, distance: 62.5
click at [1179, 479] on span "Save" at bounding box center [1172, 484] width 34 height 20
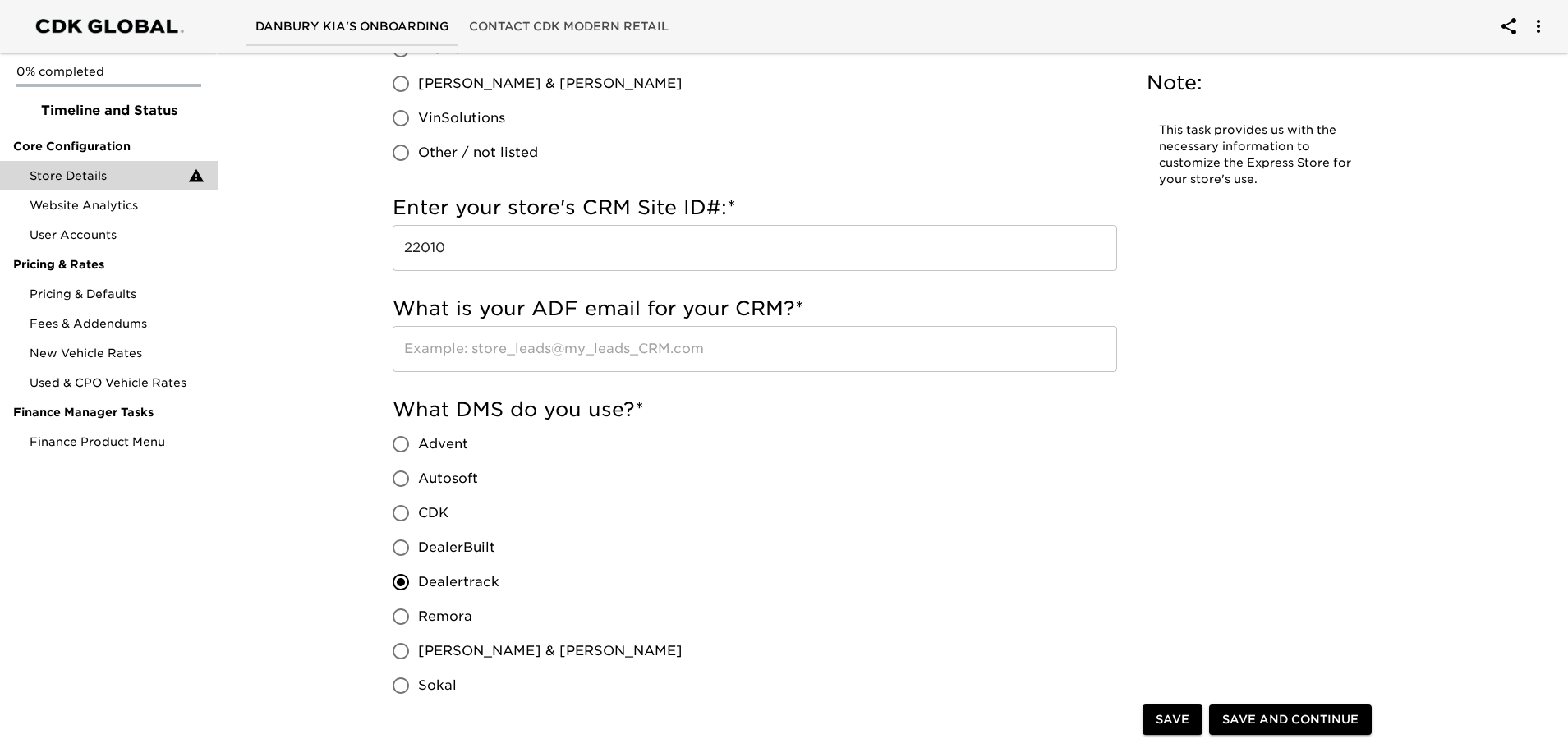
scroll to position [1232, 0]
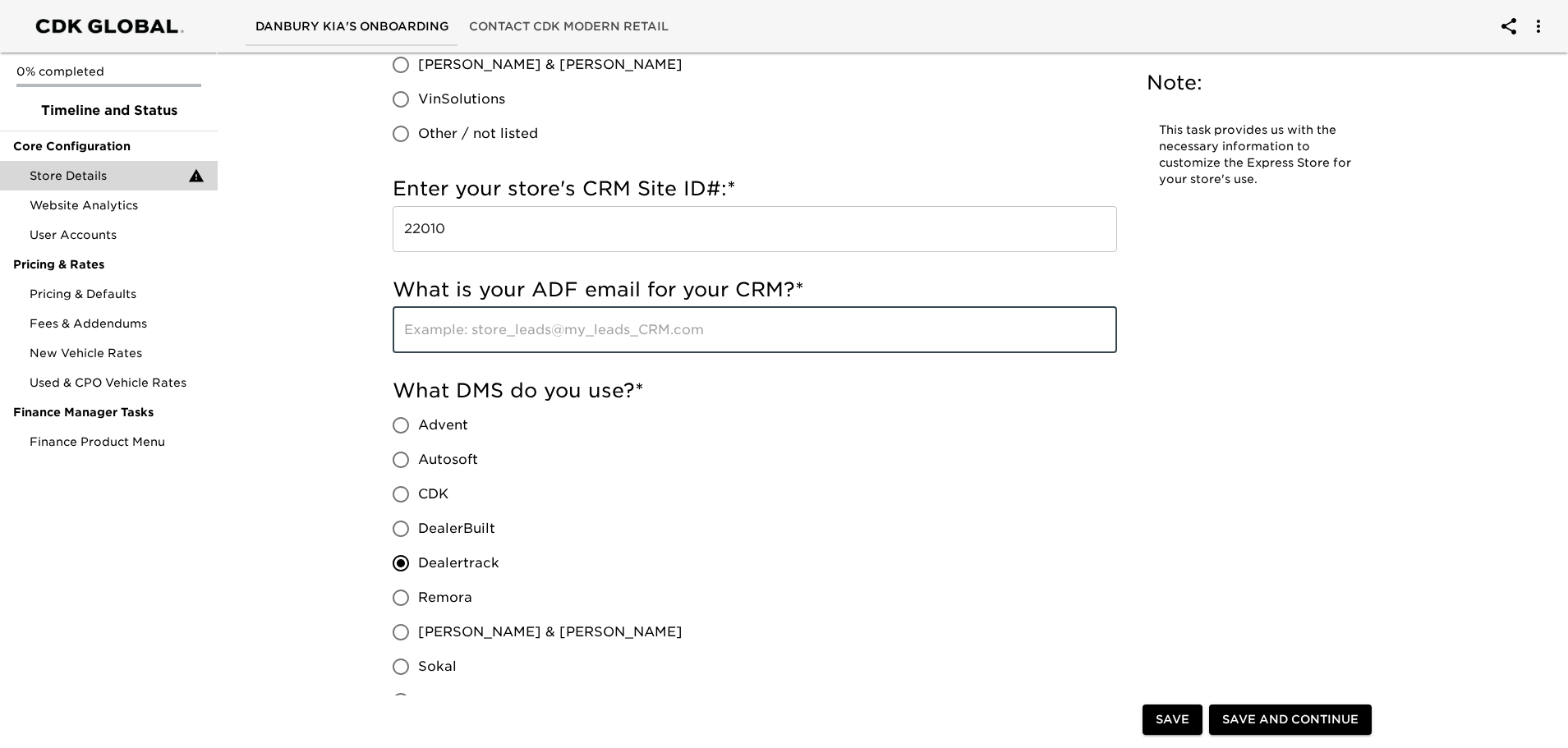
click at [402, 330] on input "text" at bounding box center [755, 330] width 725 height 46
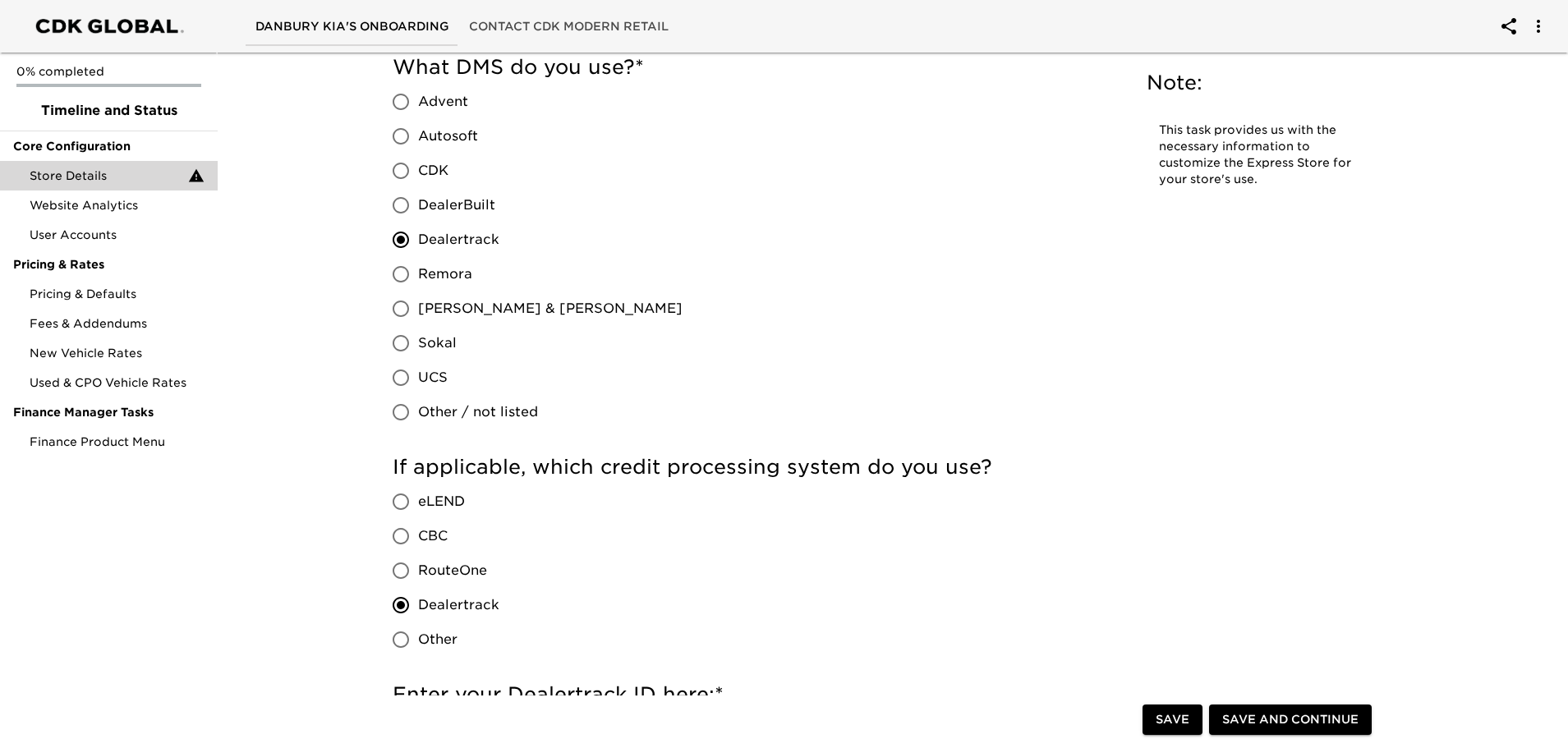
scroll to position [1560, 0]
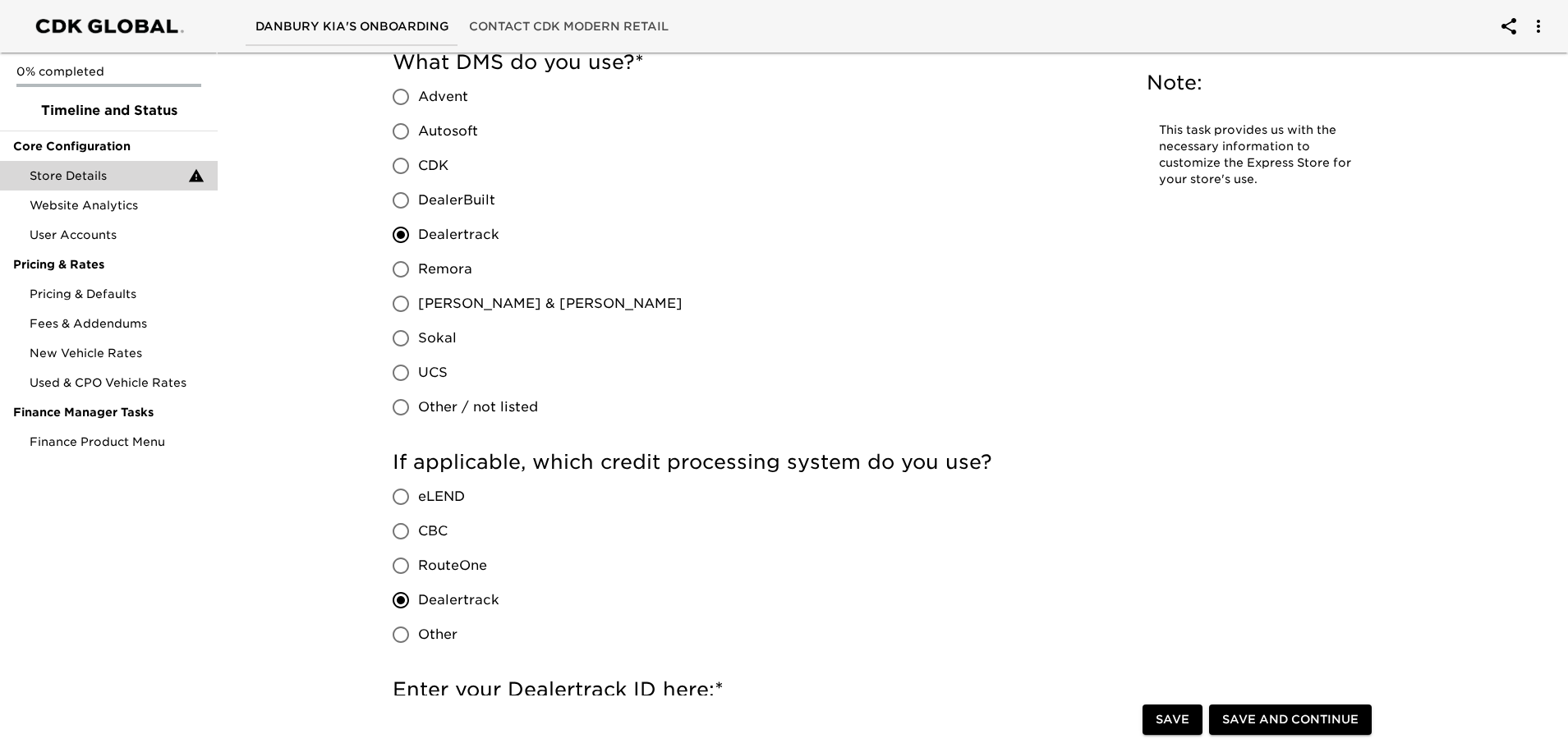
type input "[EMAIL_ADDRESS][DOMAIN_NAME]"
click at [1180, 722] on span "Save" at bounding box center [1172, 721] width 34 height 20
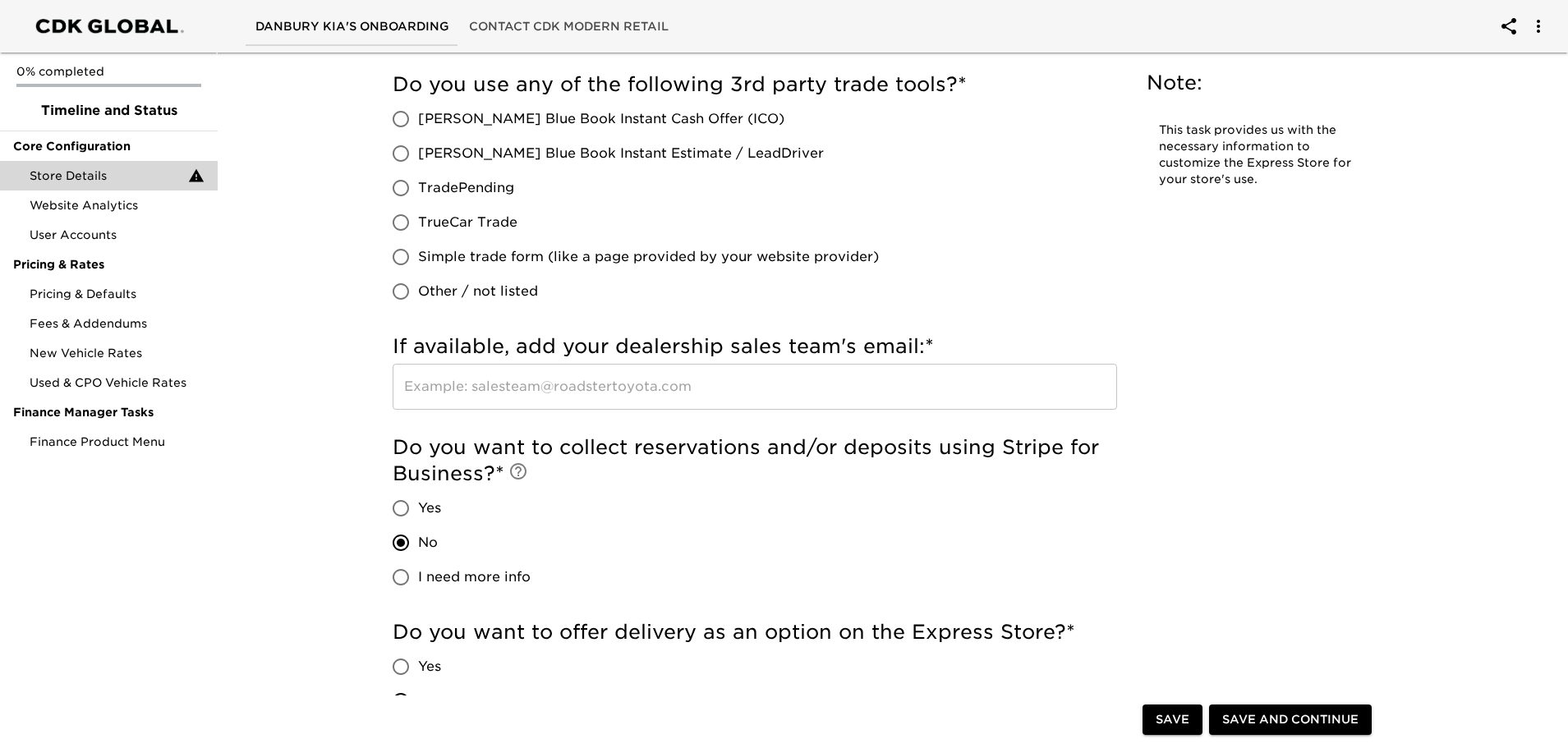
scroll to position [3204, 0]
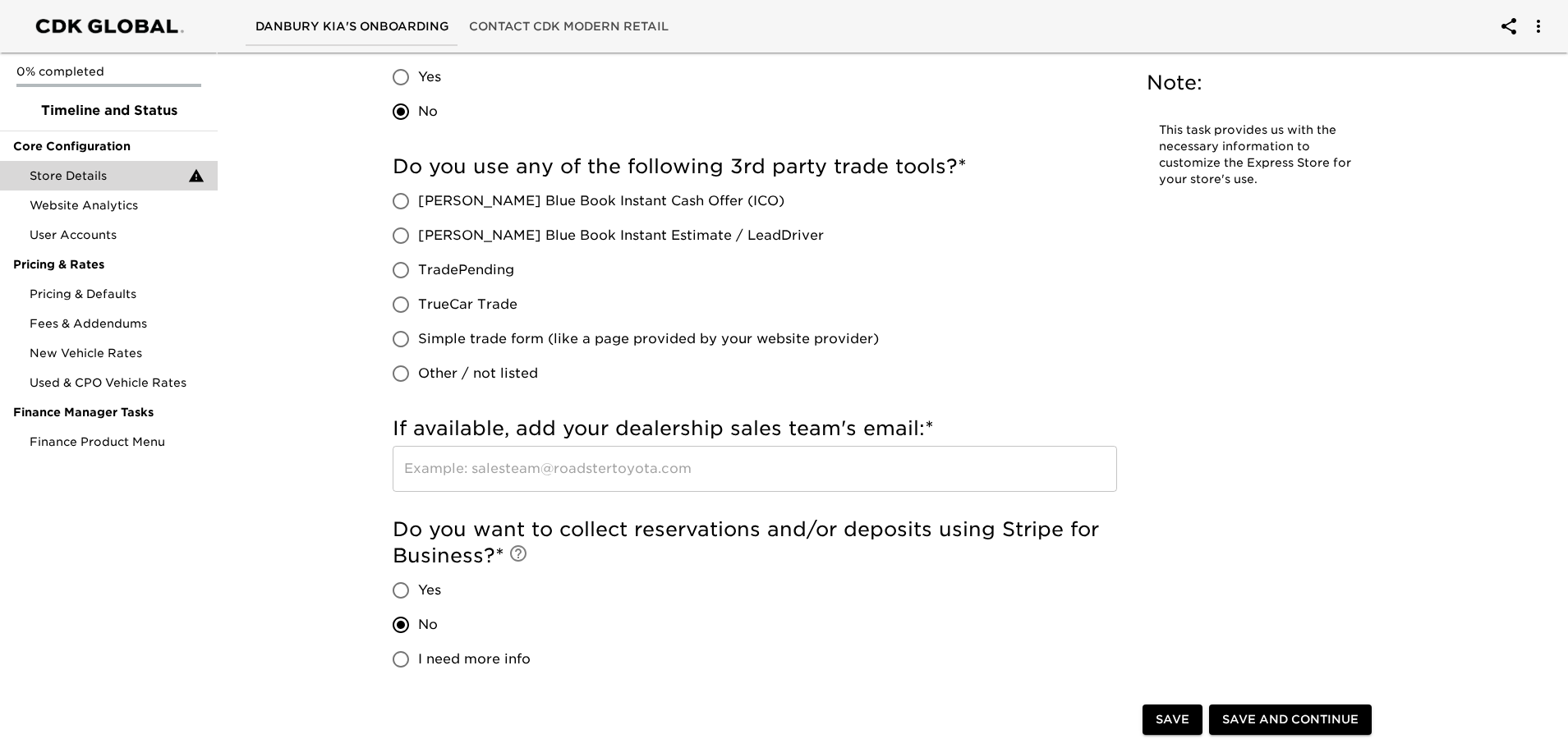
click at [413, 375] on input "Other / not listed" at bounding box center [400, 374] width 34 height 34
radio input "true"
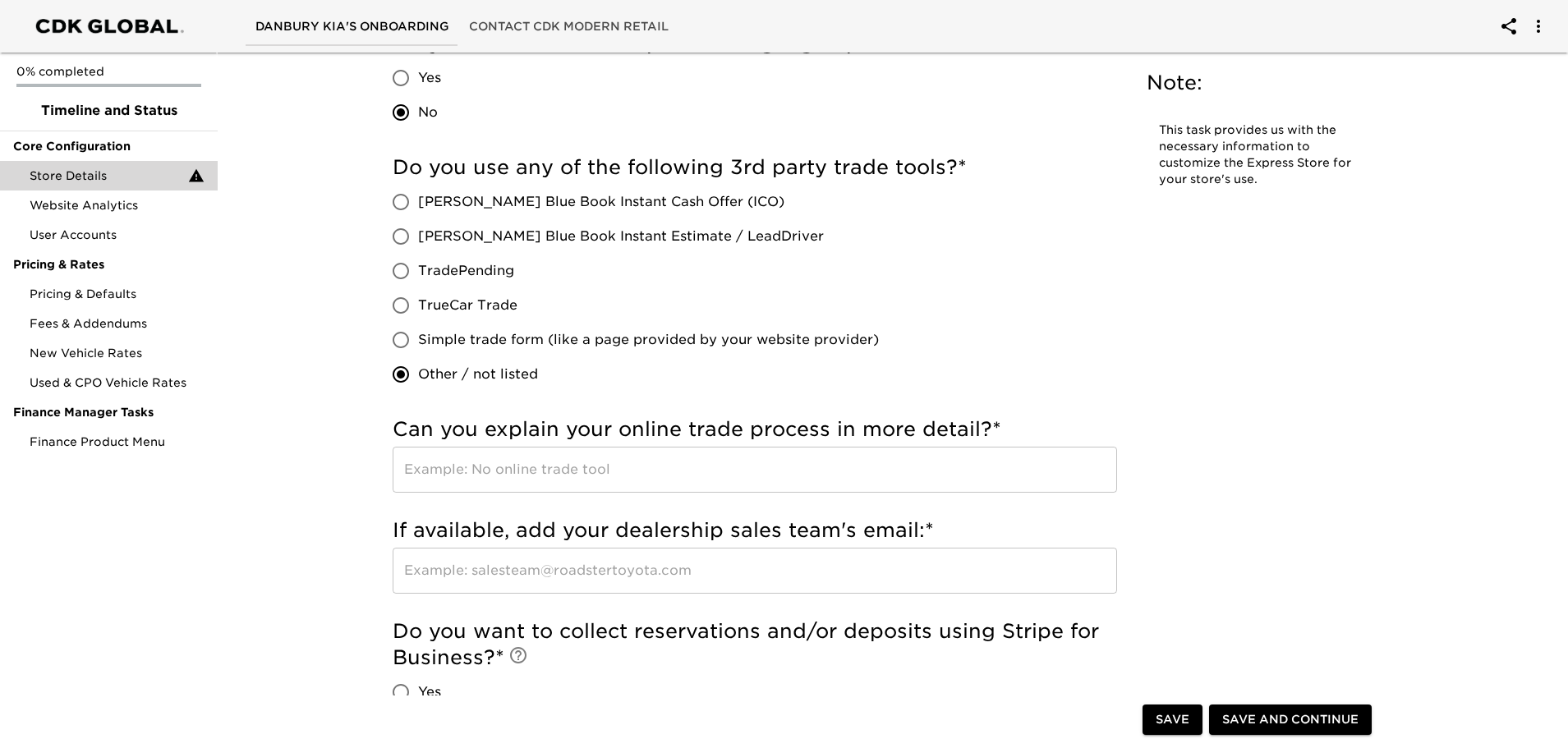
scroll to position [3220, 0]
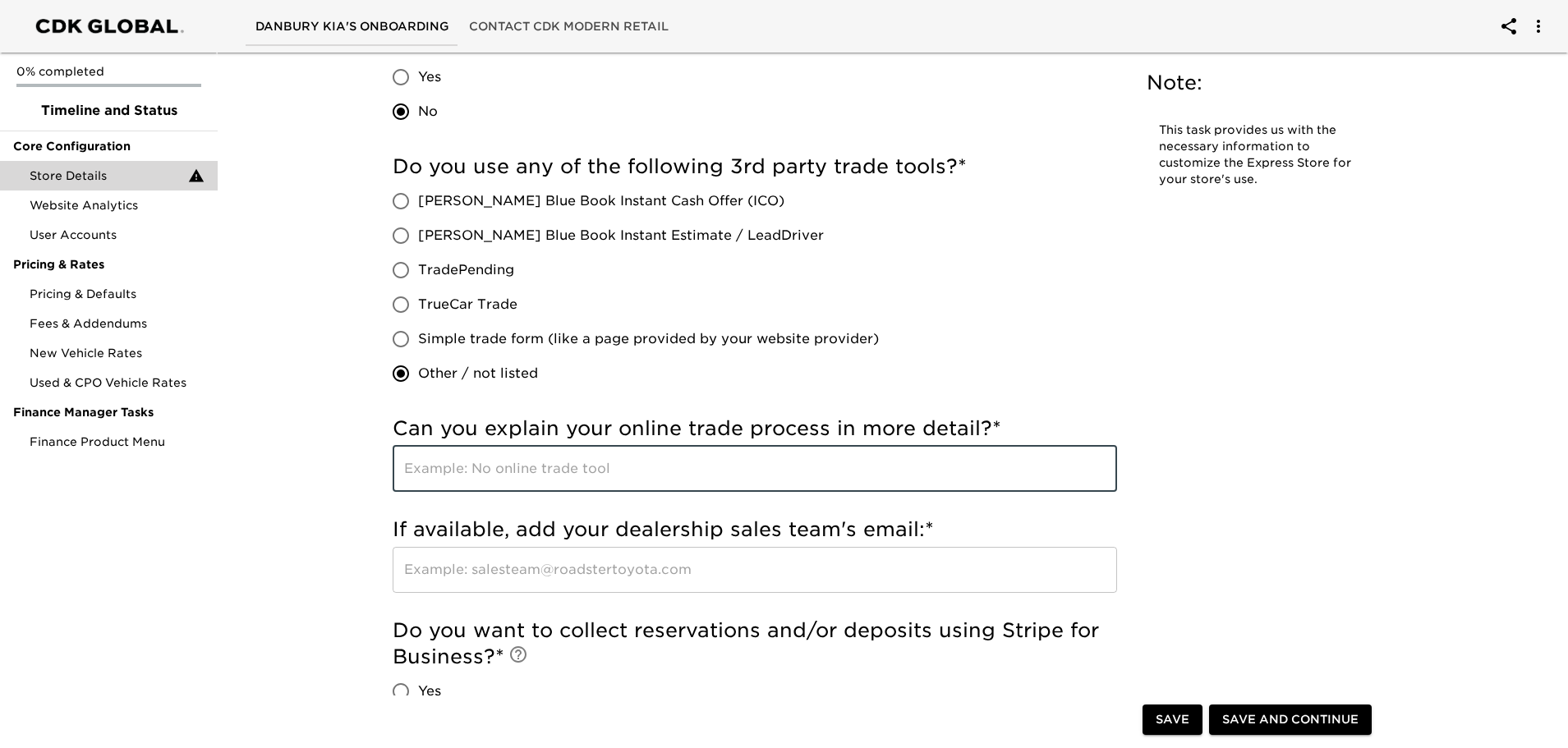
click at [409, 463] on input "text" at bounding box center [755, 468] width 725 height 46
type input "N"
type input "NONE"
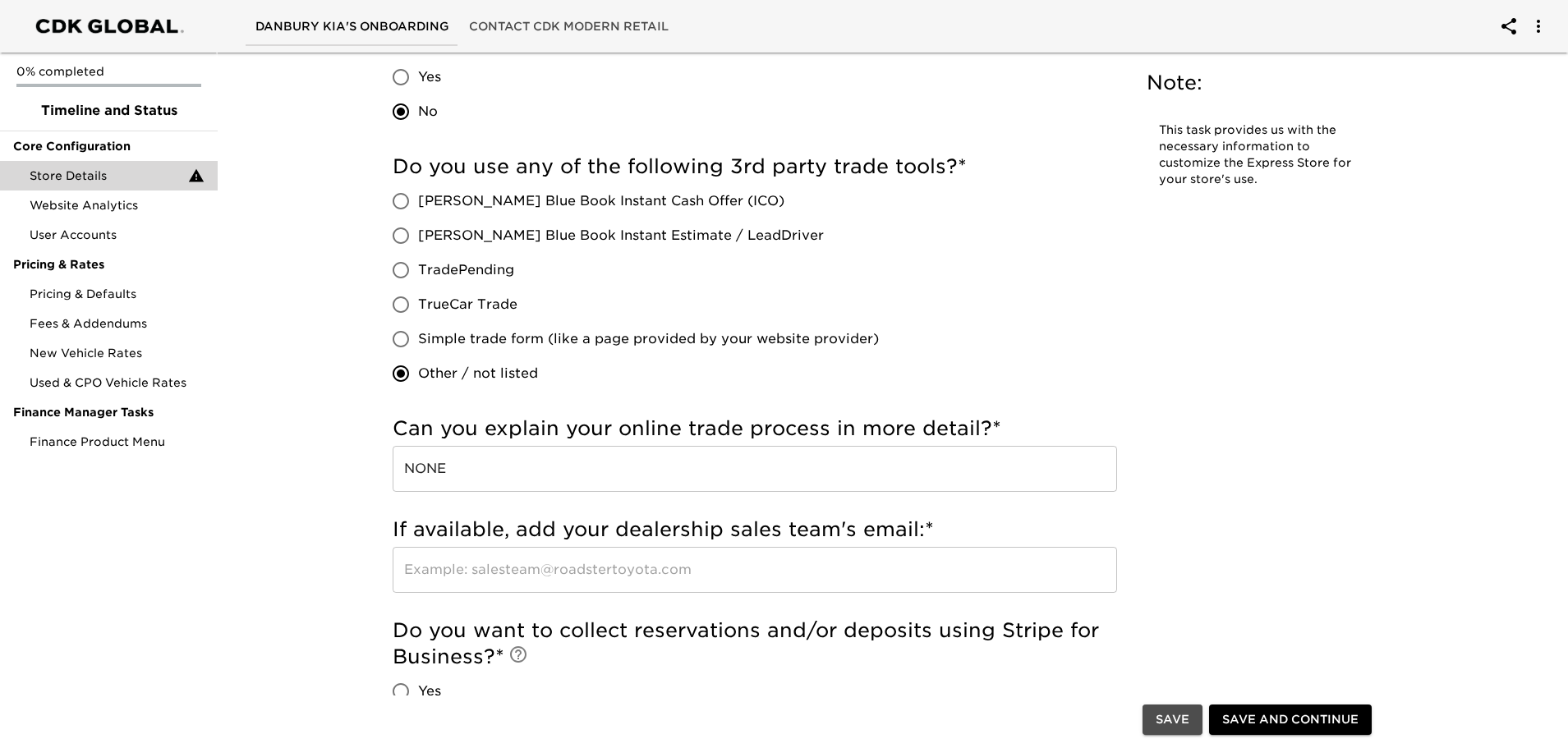
click at [1180, 722] on span "Save" at bounding box center [1172, 721] width 34 height 20
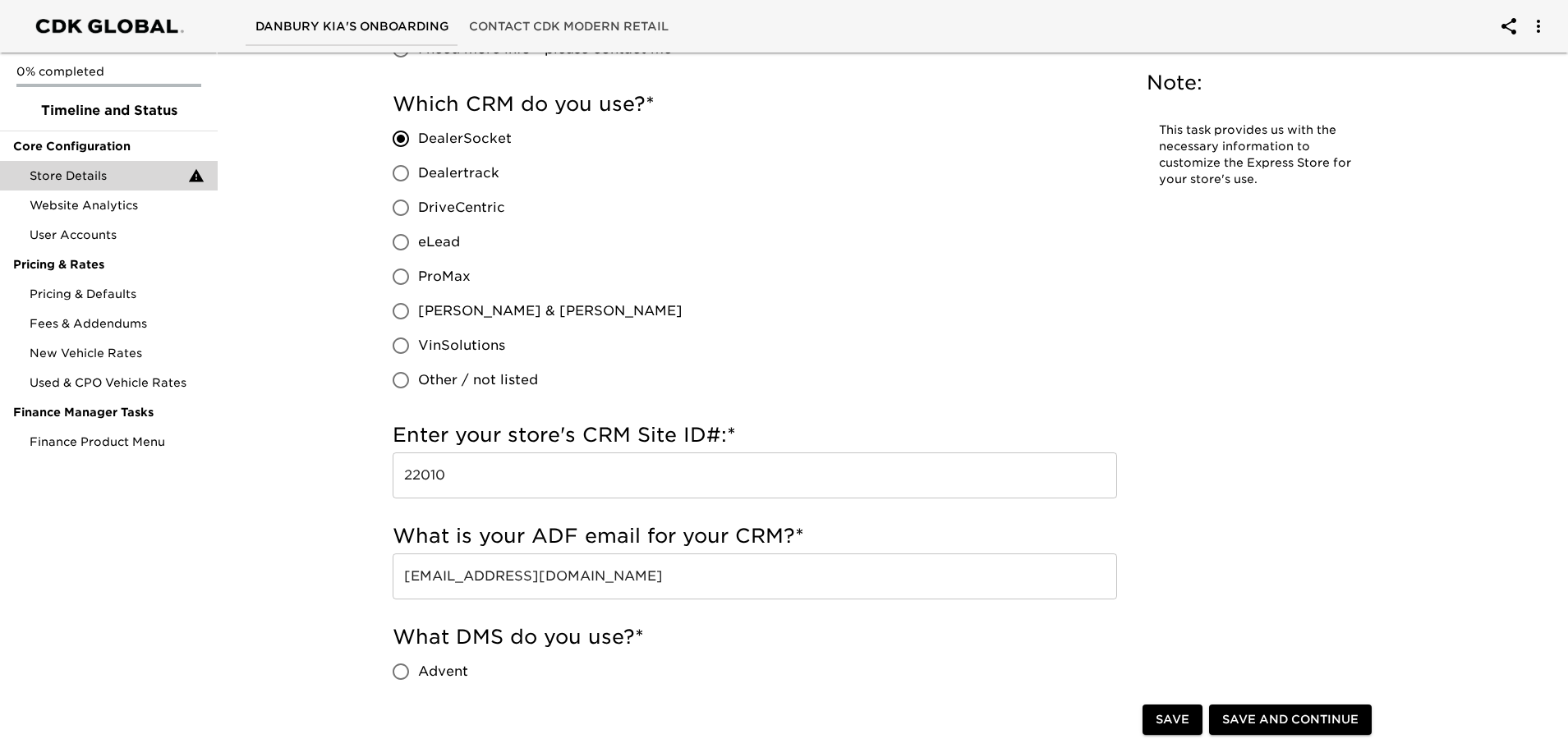
scroll to position [1051, 0]
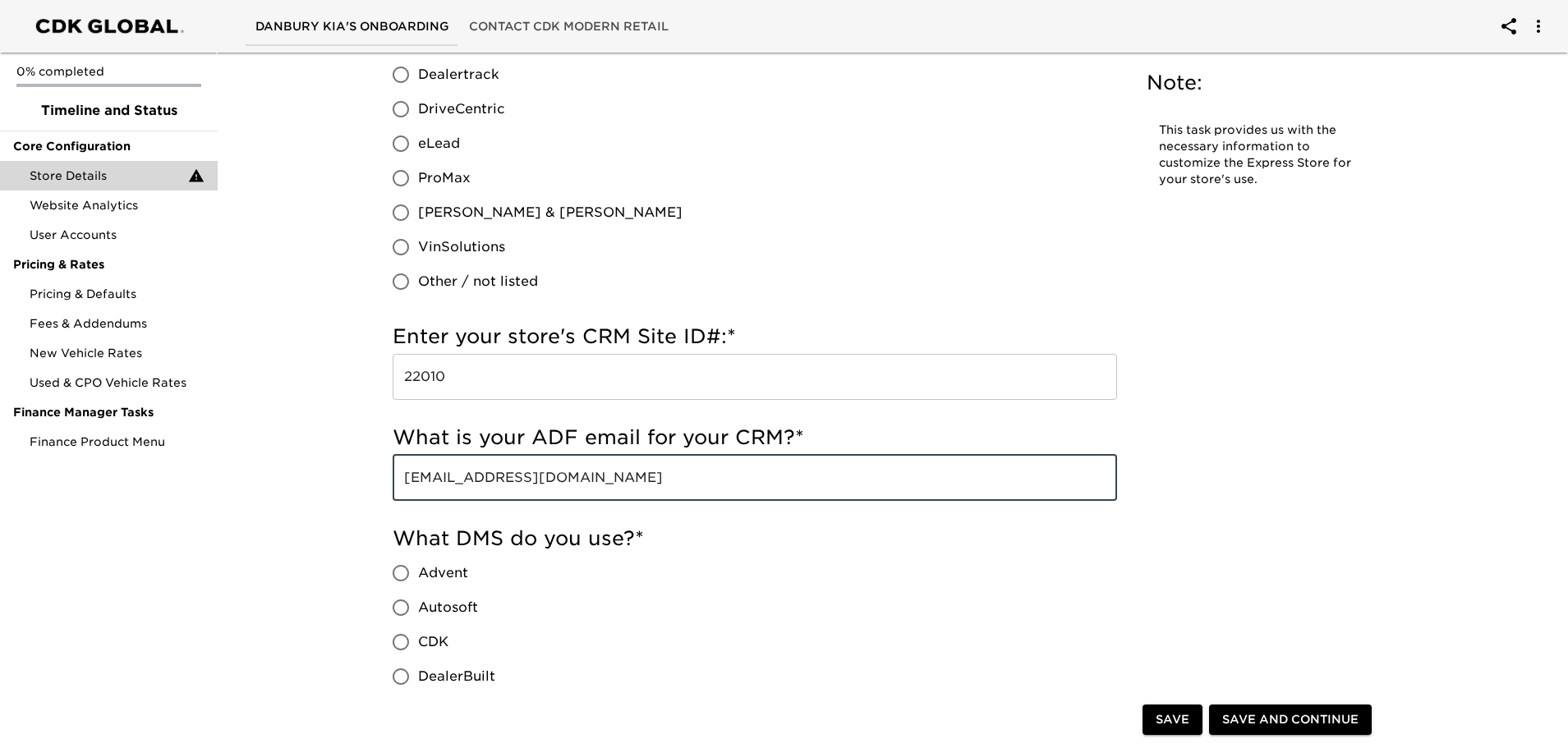
drag, startPoint x: 644, startPoint y: 477, endPoint x: 405, endPoint y: 479, distance: 239.0
click at [405, 479] on input "[EMAIL_ADDRESS][DOMAIN_NAME]" at bounding box center [755, 478] width 725 height 46
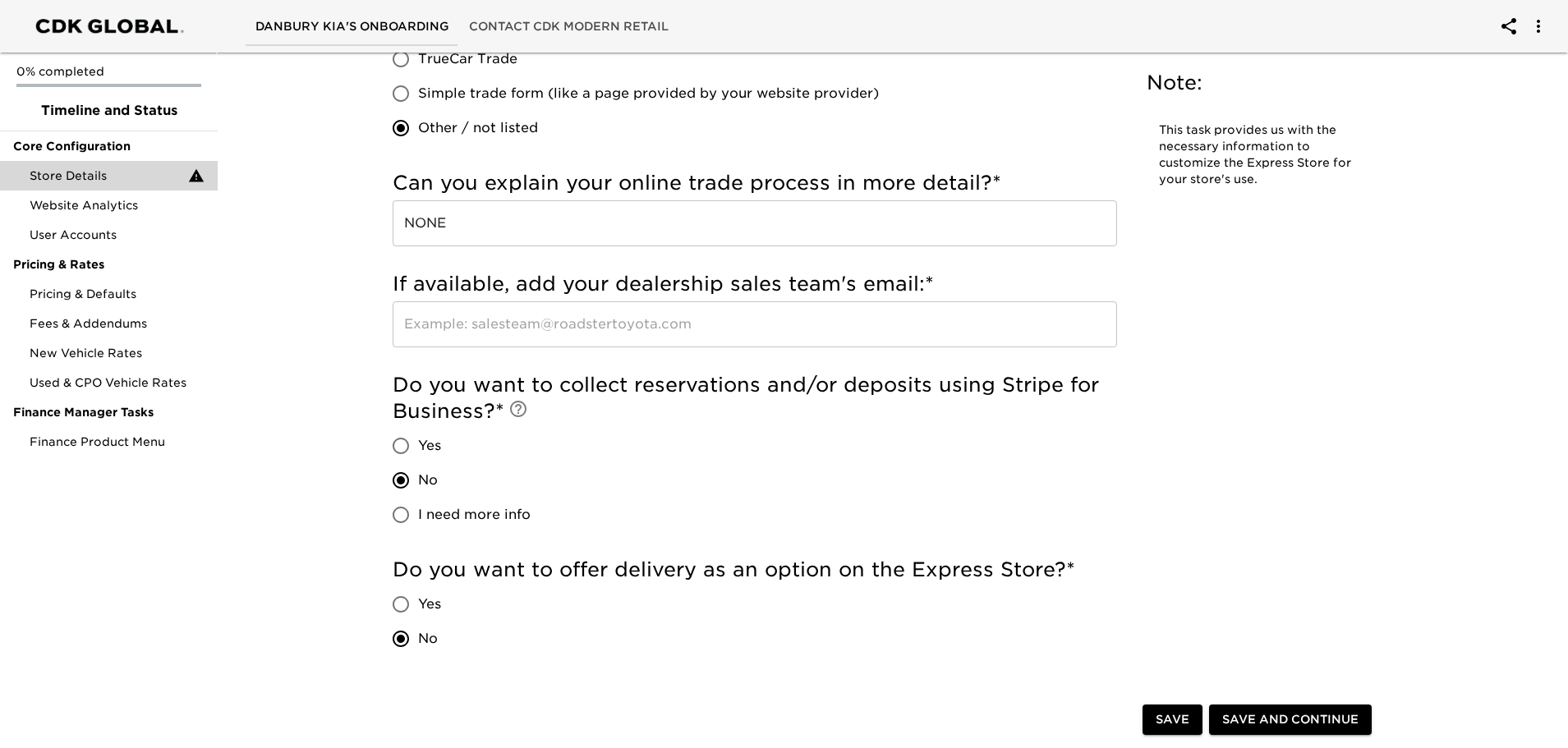
scroll to position [3434, 0]
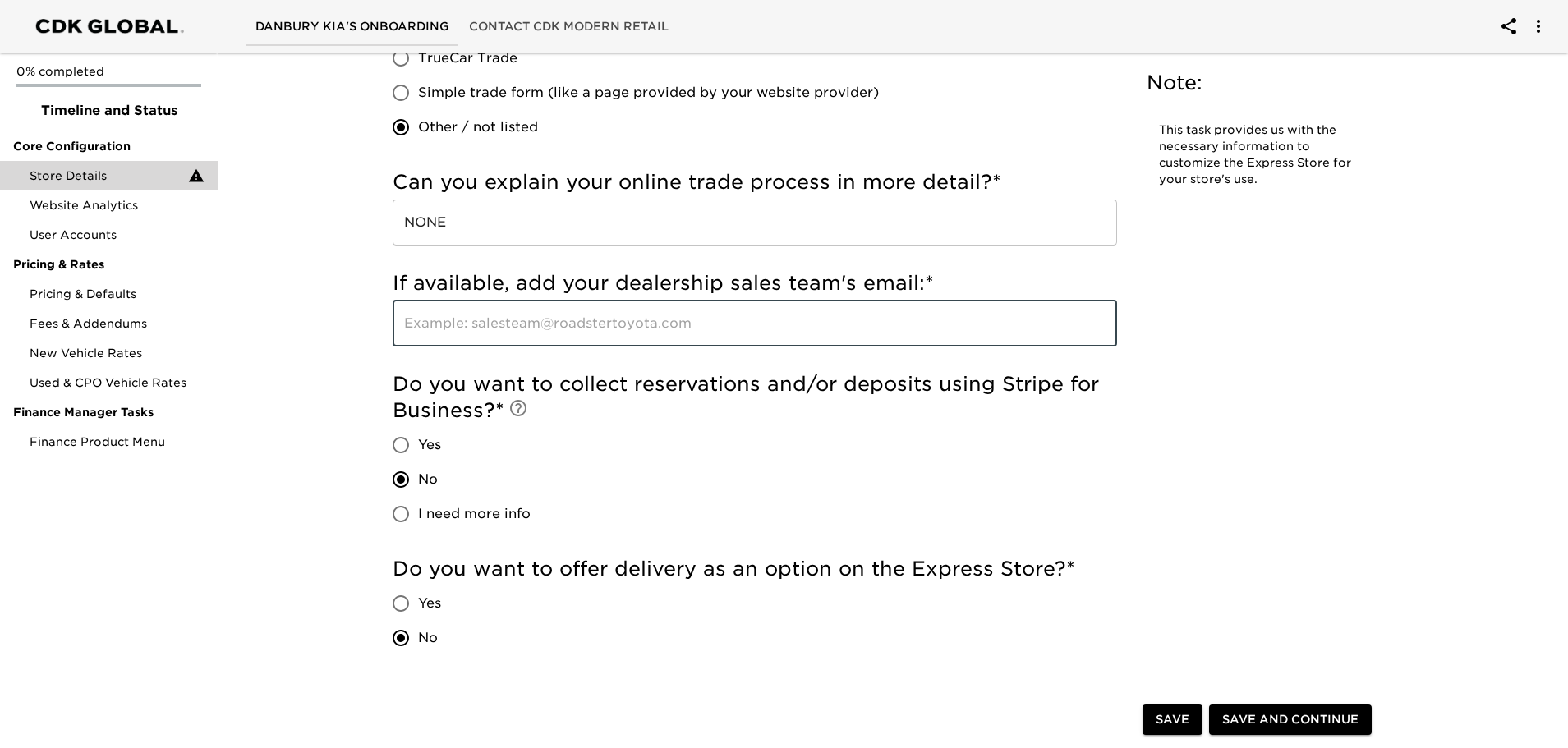
paste input "[EMAIL_ADDRESS][DOMAIN_NAME]"
type input "[EMAIL_ADDRESS][DOMAIN_NAME]"
click at [702, 420] on h5 "Do you want to collect reservations and/or deposits using Stripe for Business? *" at bounding box center [755, 398] width 725 height 53
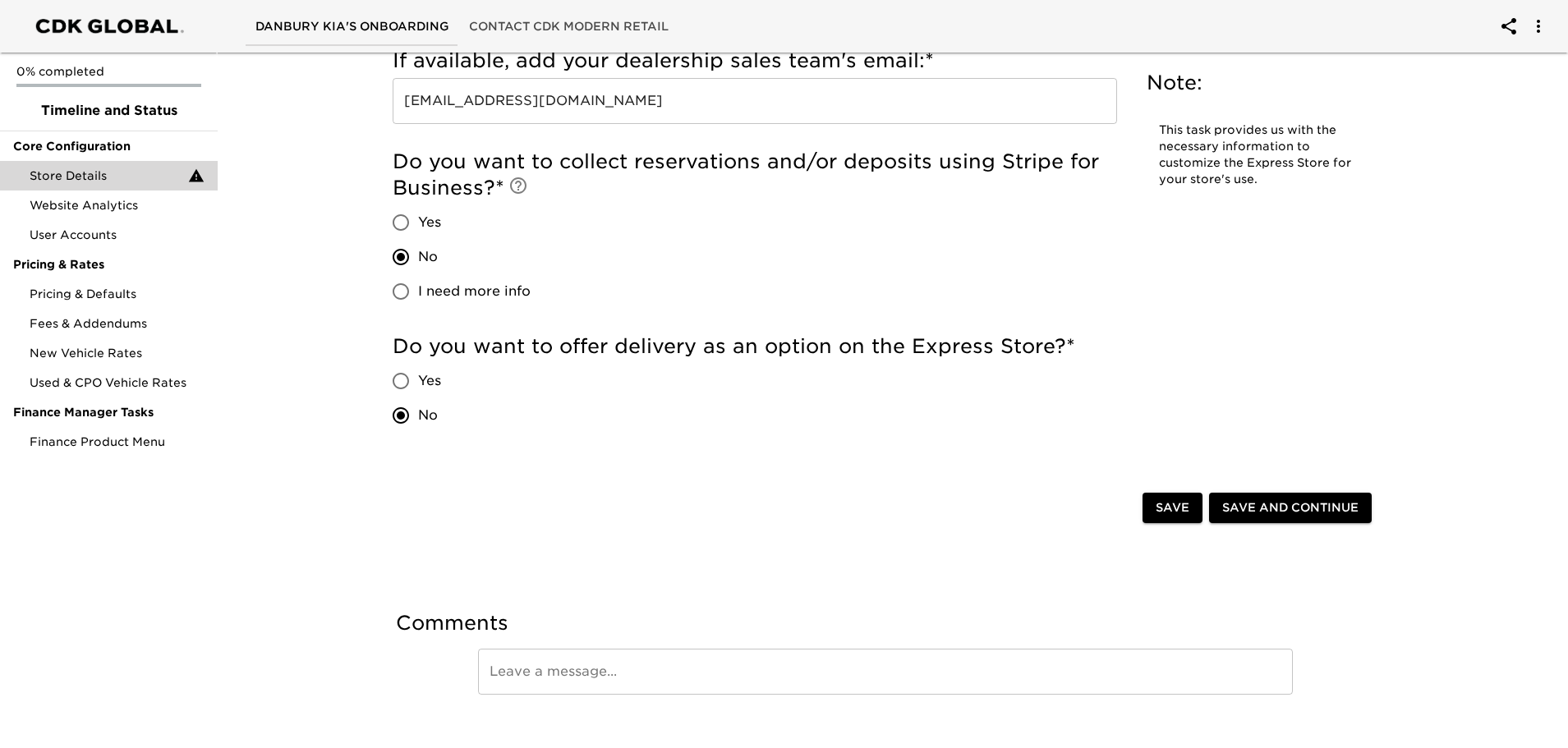
scroll to position [3680, 0]
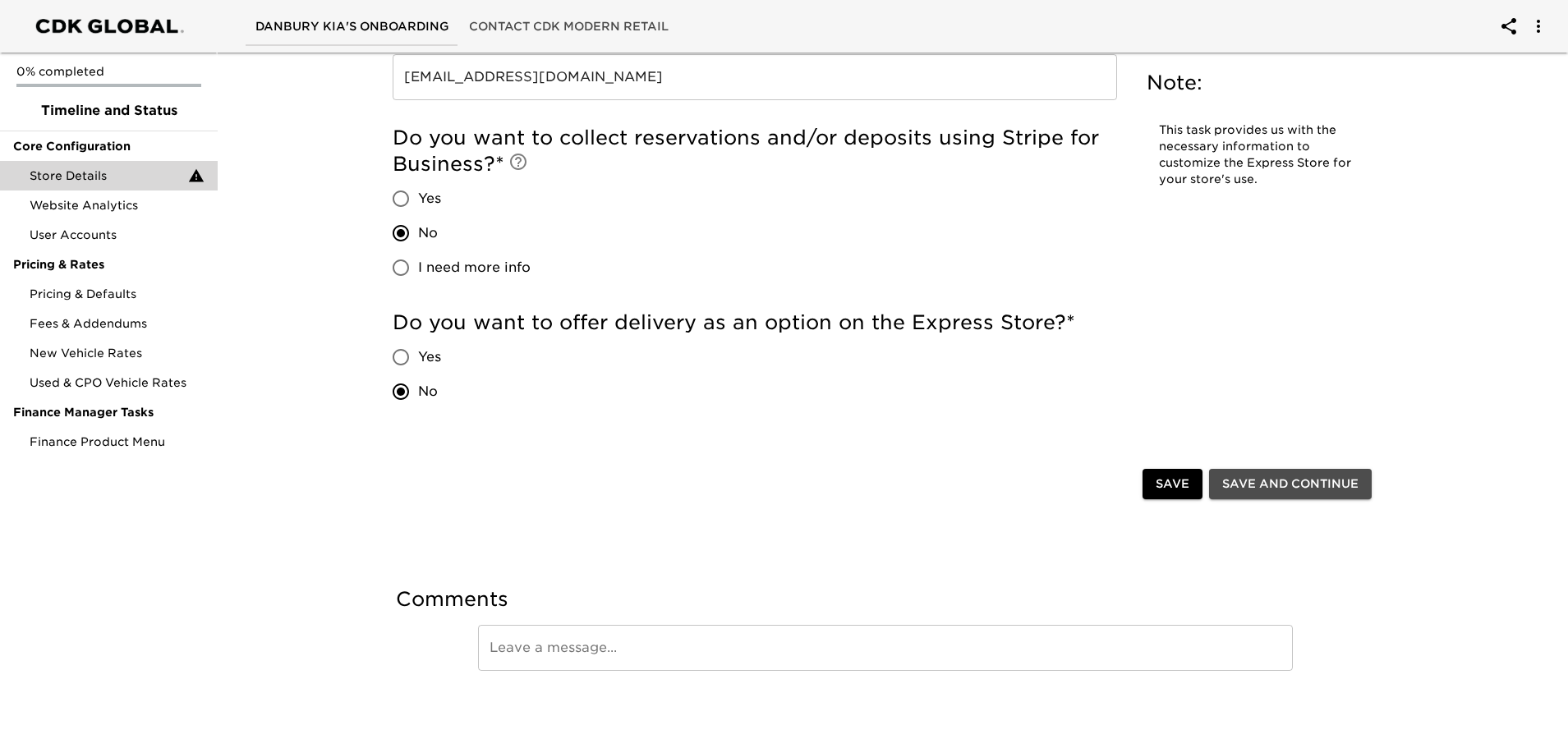
click at [1263, 482] on span "Save and Continue" at bounding box center [1290, 484] width 137 height 20
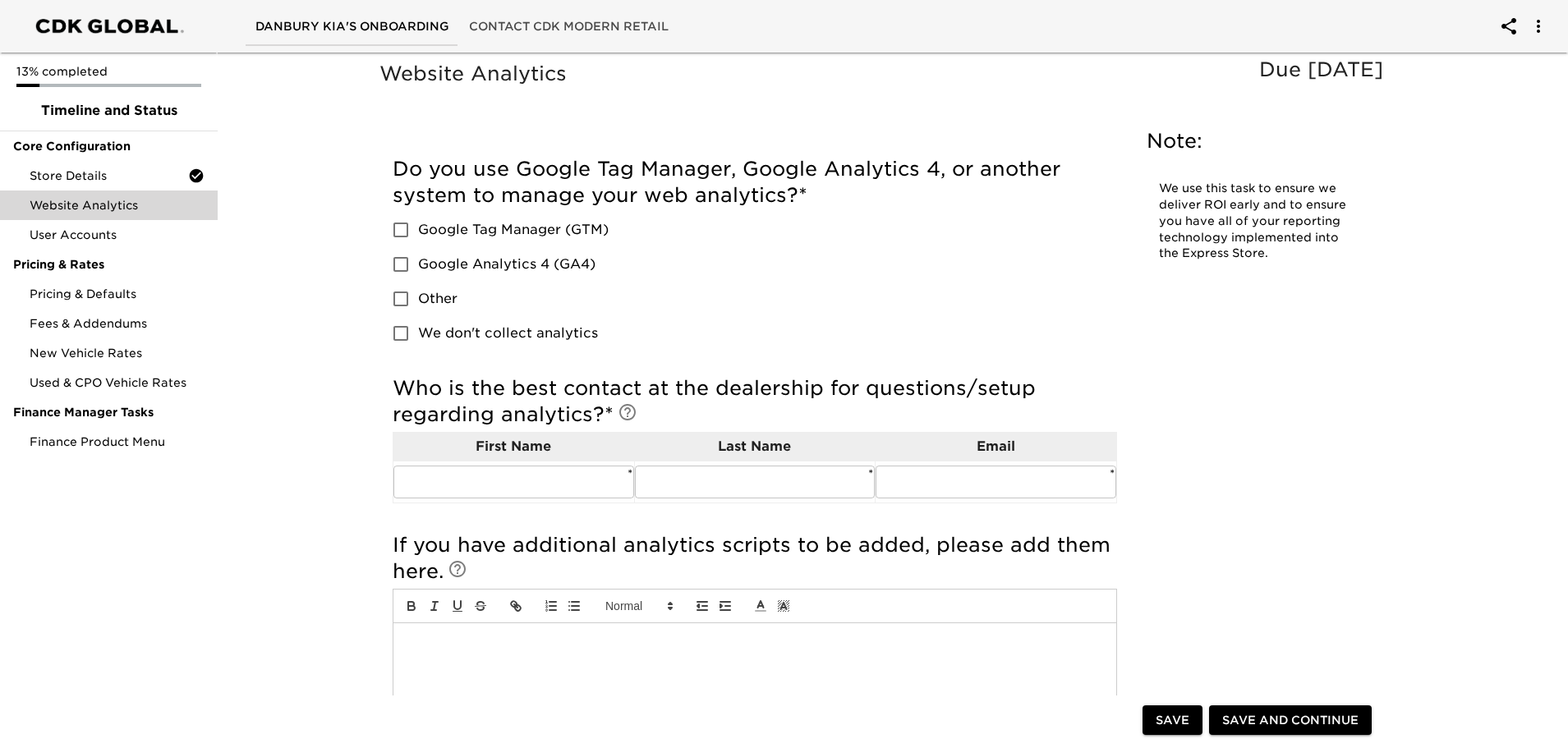
click at [401, 295] on input "Other" at bounding box center [400, 298] width 34 height 34
checkbox input "true"
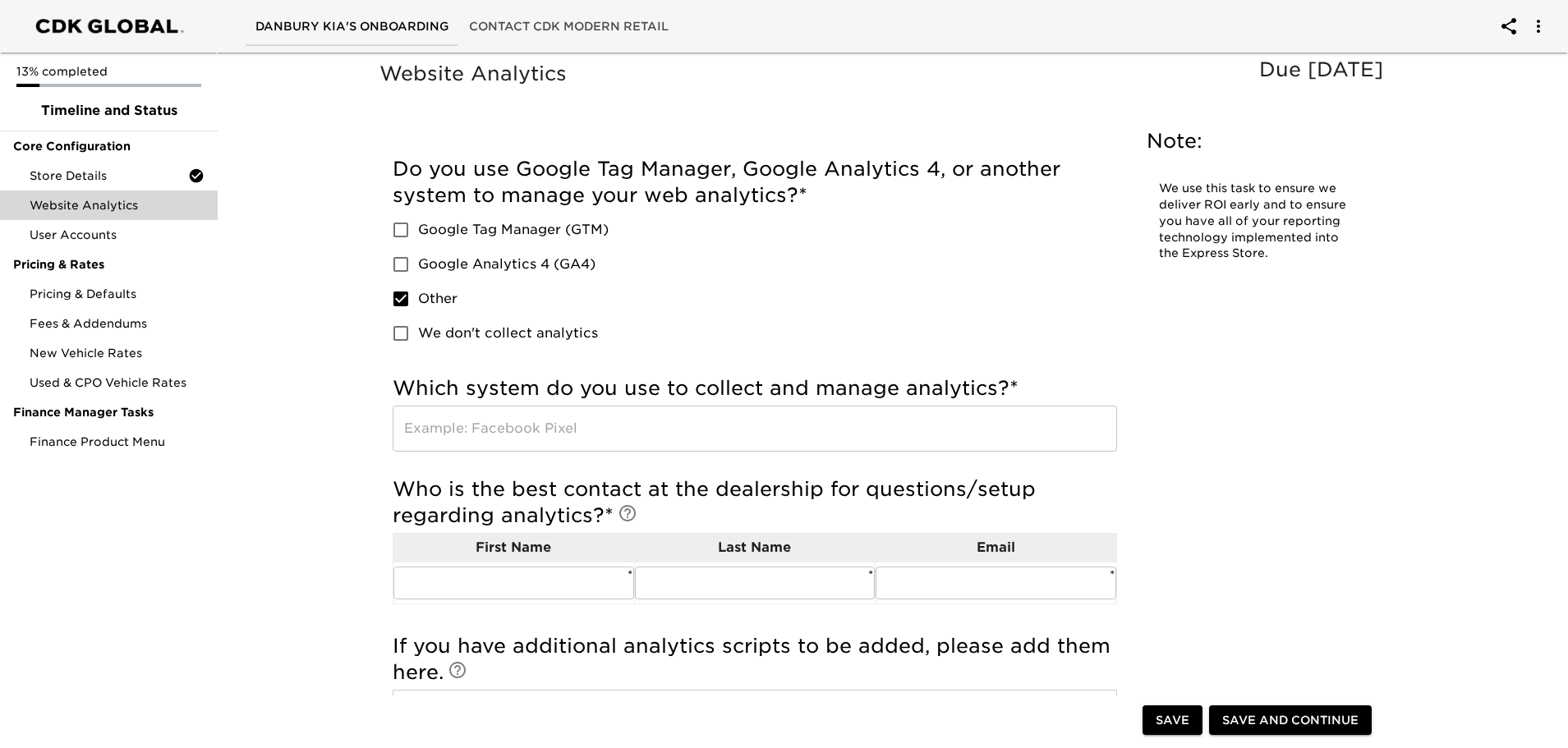
click at [400, 332] on input "We don't collect analytics" at bounding box center [400, 333] width 34 height 34
checkbox input "true"
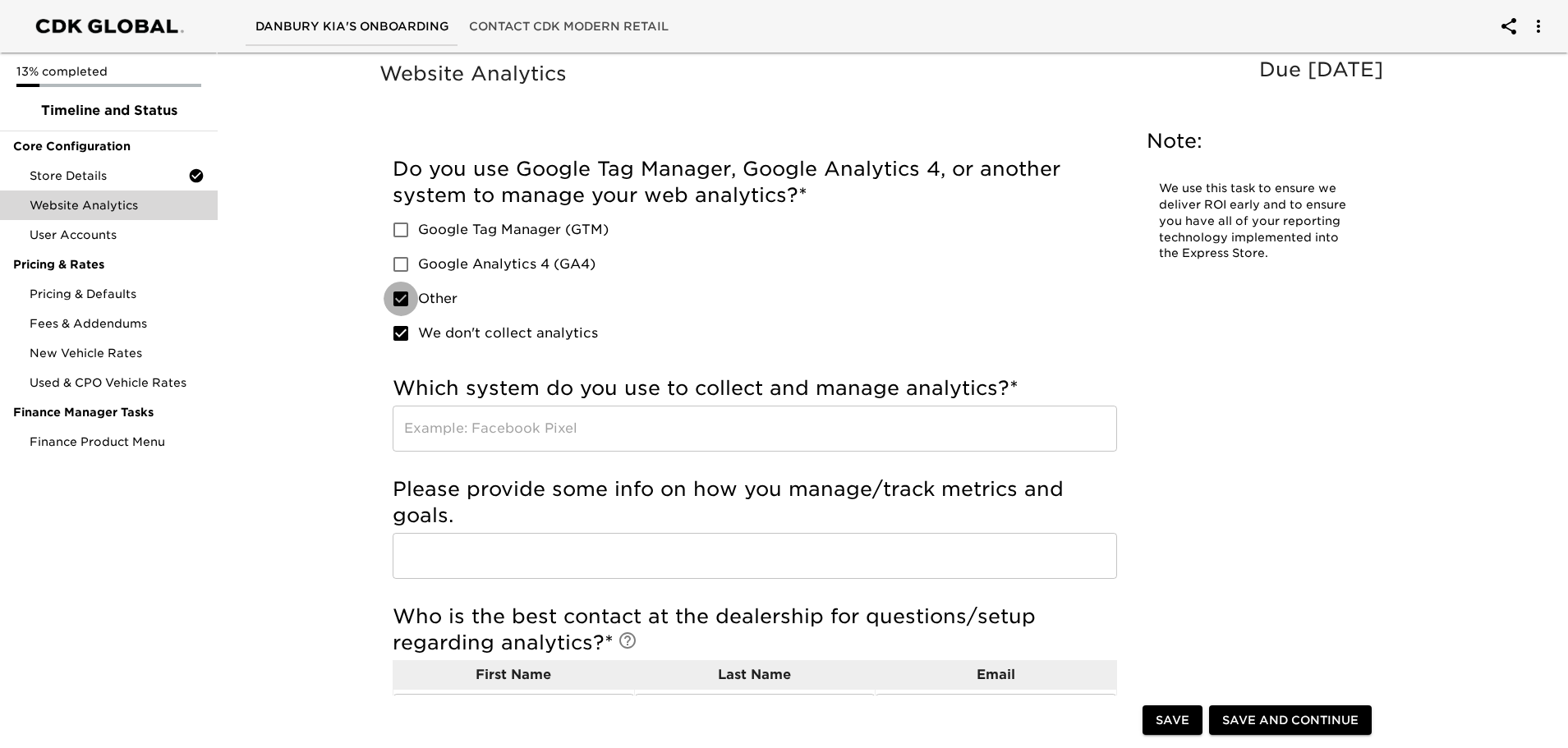
click at [398, 296] on input "Other" at bounding box center [400, 298] width 34 height 34
checkbox input "false"
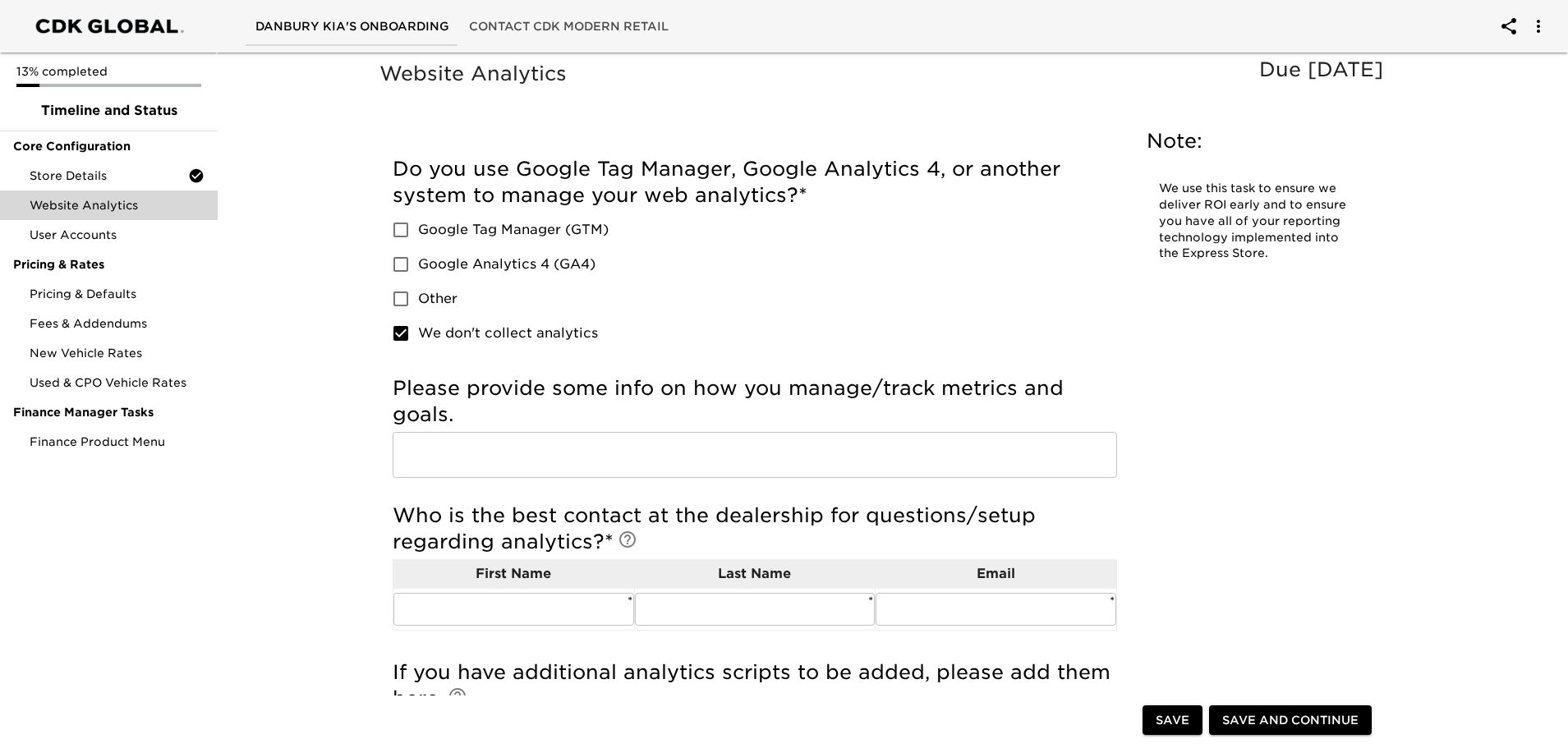
click at [403, 259] on input "Google Analytics 4 (GA4)" at bounding box center [400, 264] width 34 height 34
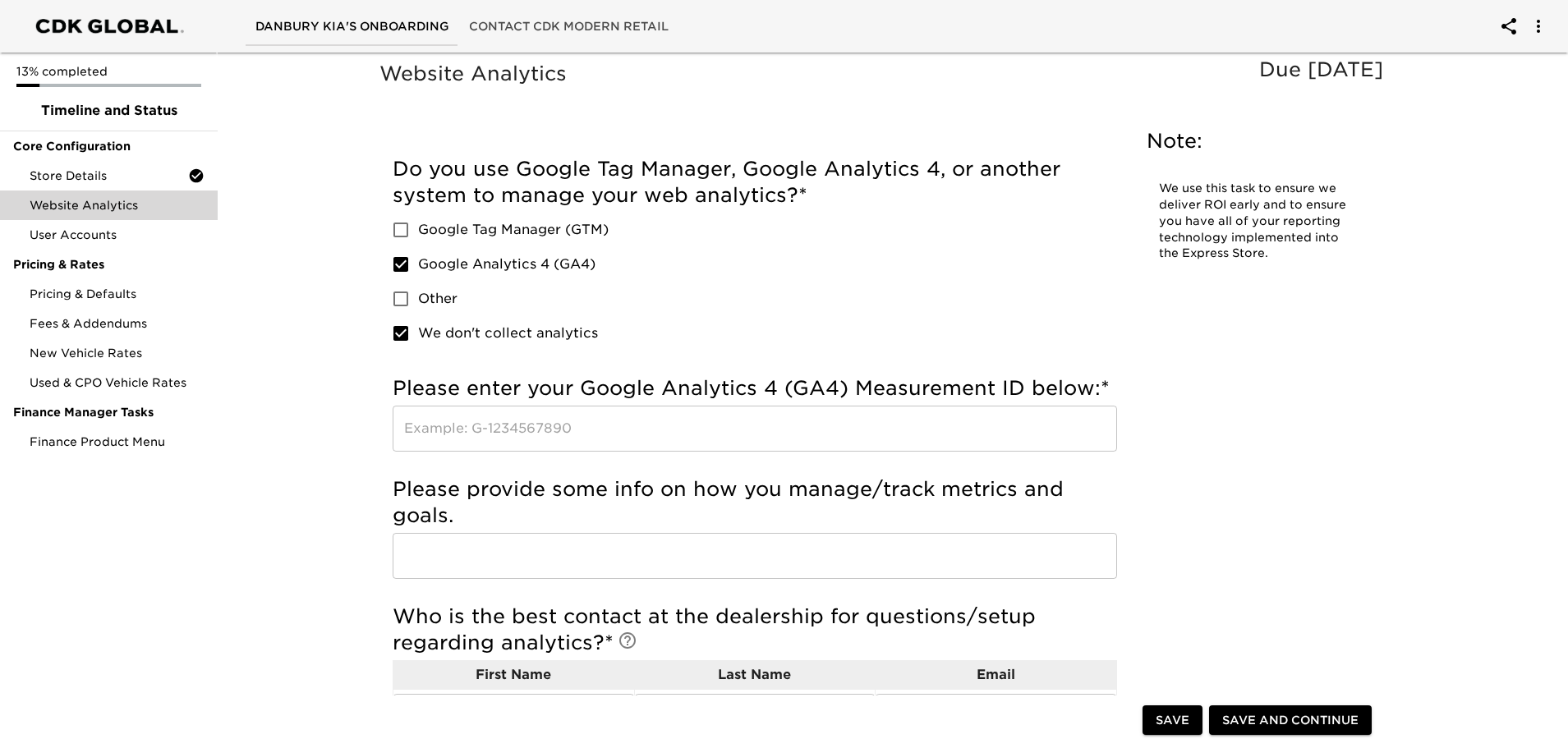
click at [401, 260] on input "Google Analytics 4 (GA4)" at bounding box center [400, 264] width 34 height 34
checkbox input "false"
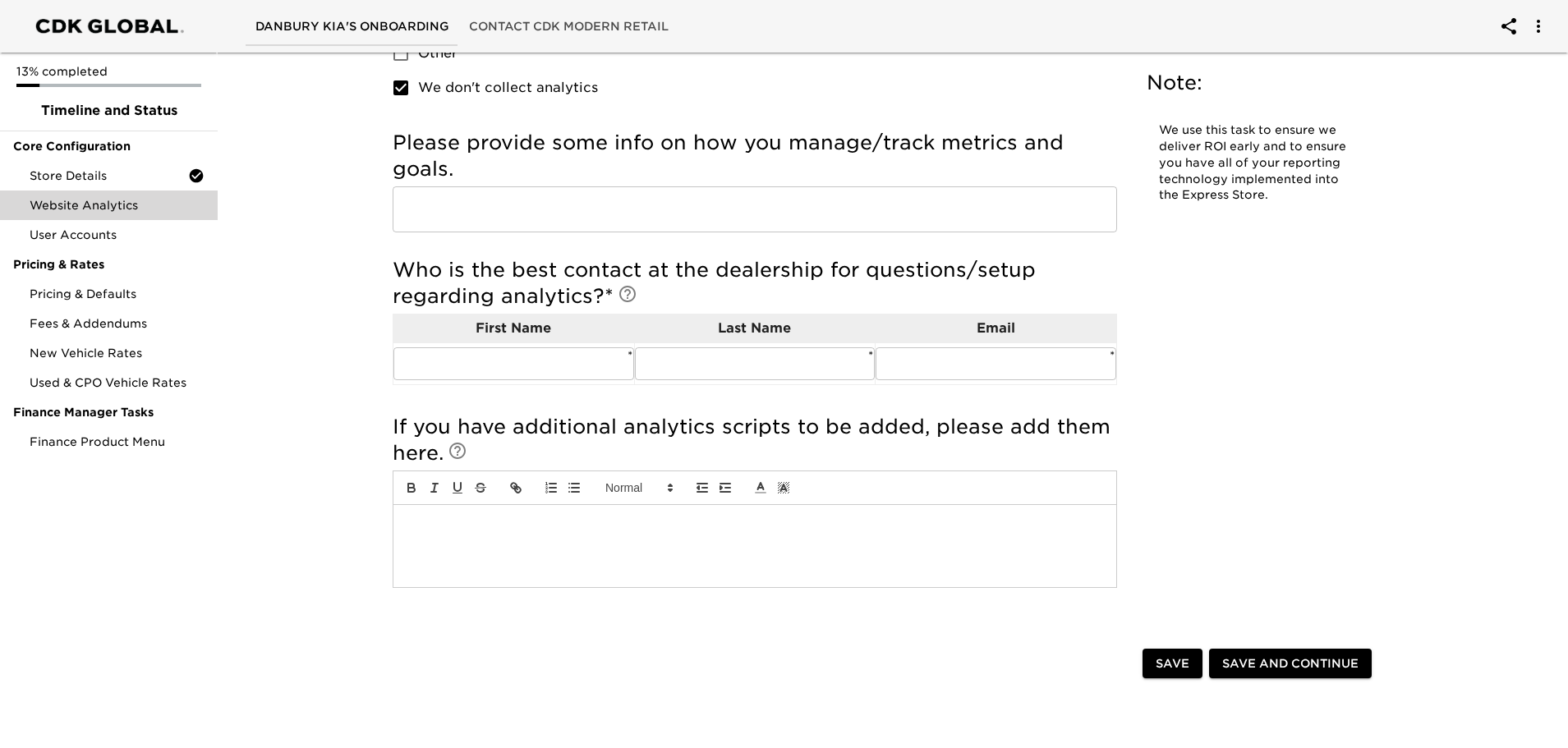
scroll to position [247, 0]
click at [455, 377] on input "text" at bounding box center [513, 363] width 241 height 33
type input "[PERSON_NAME]"
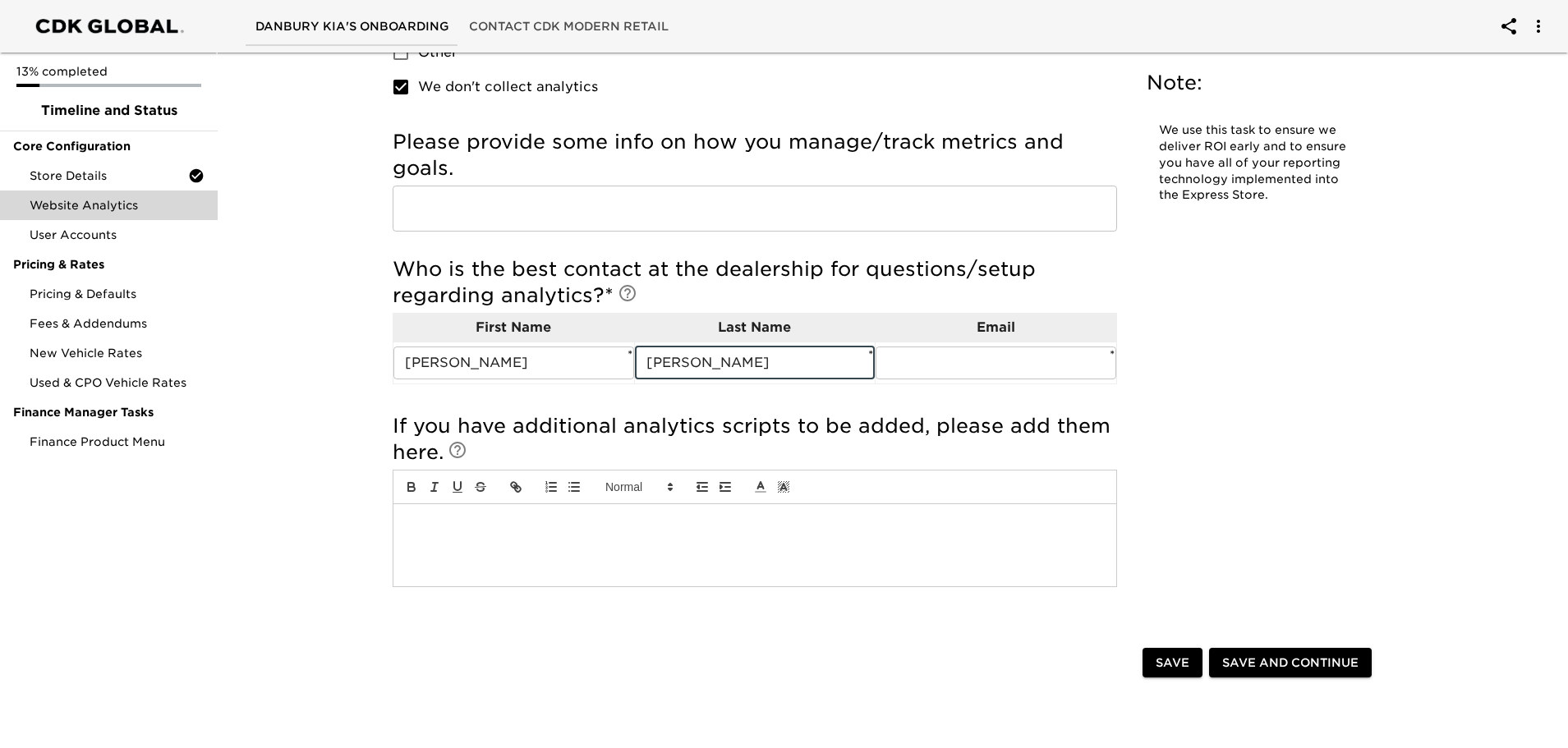
type input "[PERSON_NAME]"
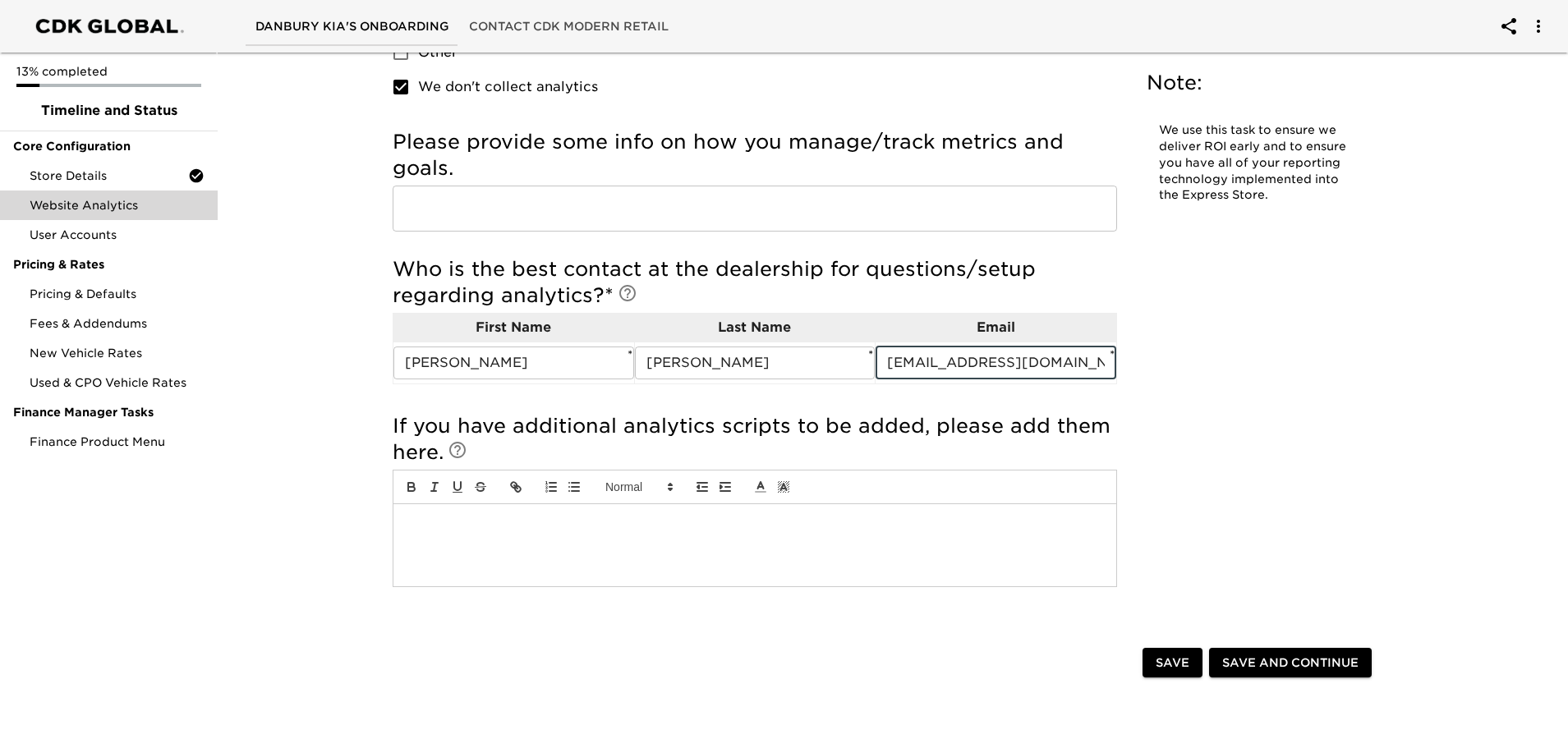
type input "[EMAIL_ADDRESS][DOMAIN_NAME]"
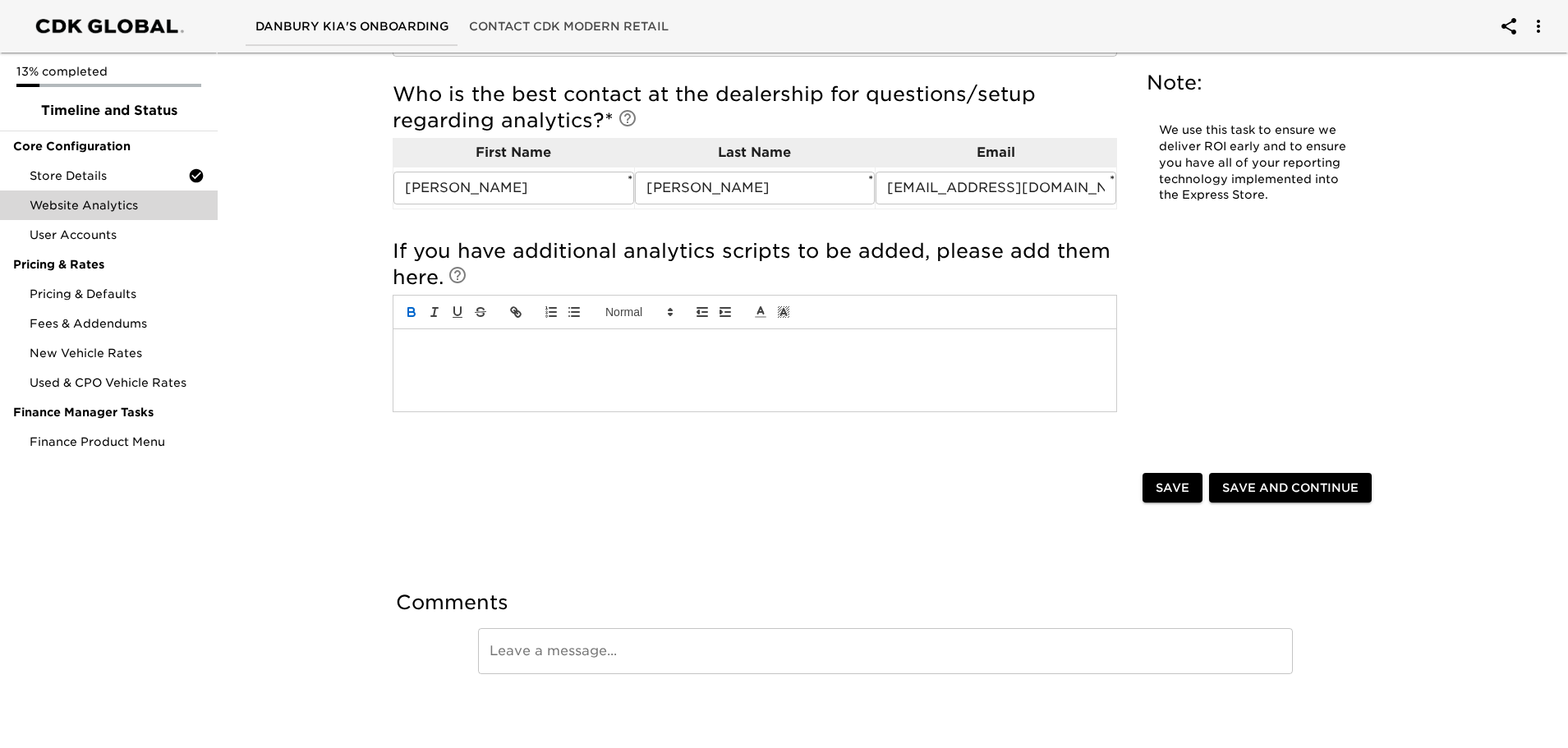
scroll to position [424, 0]
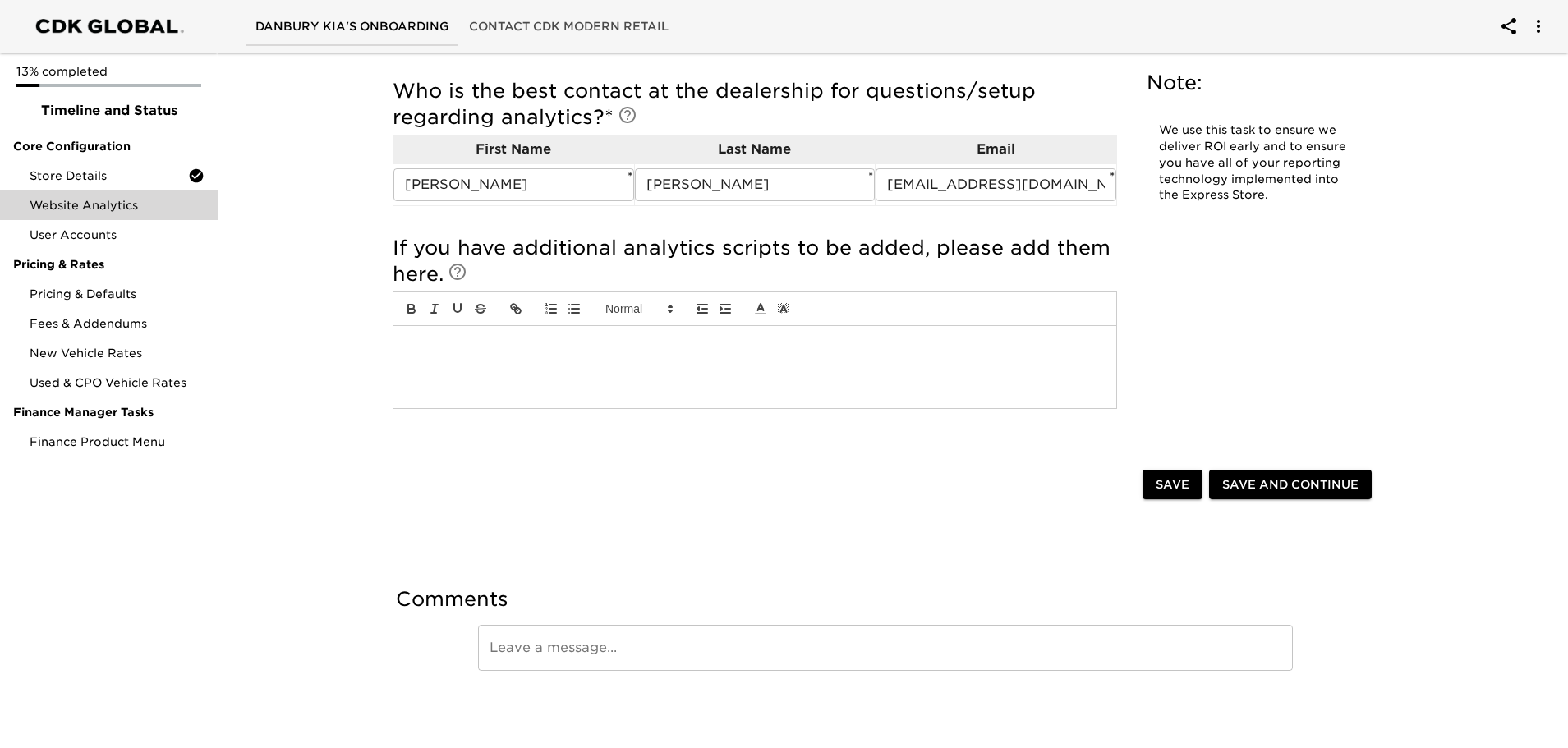
click at [1248, 479] on span "Save and Continue" at bounding box center [1290, 485] width 137 height 20
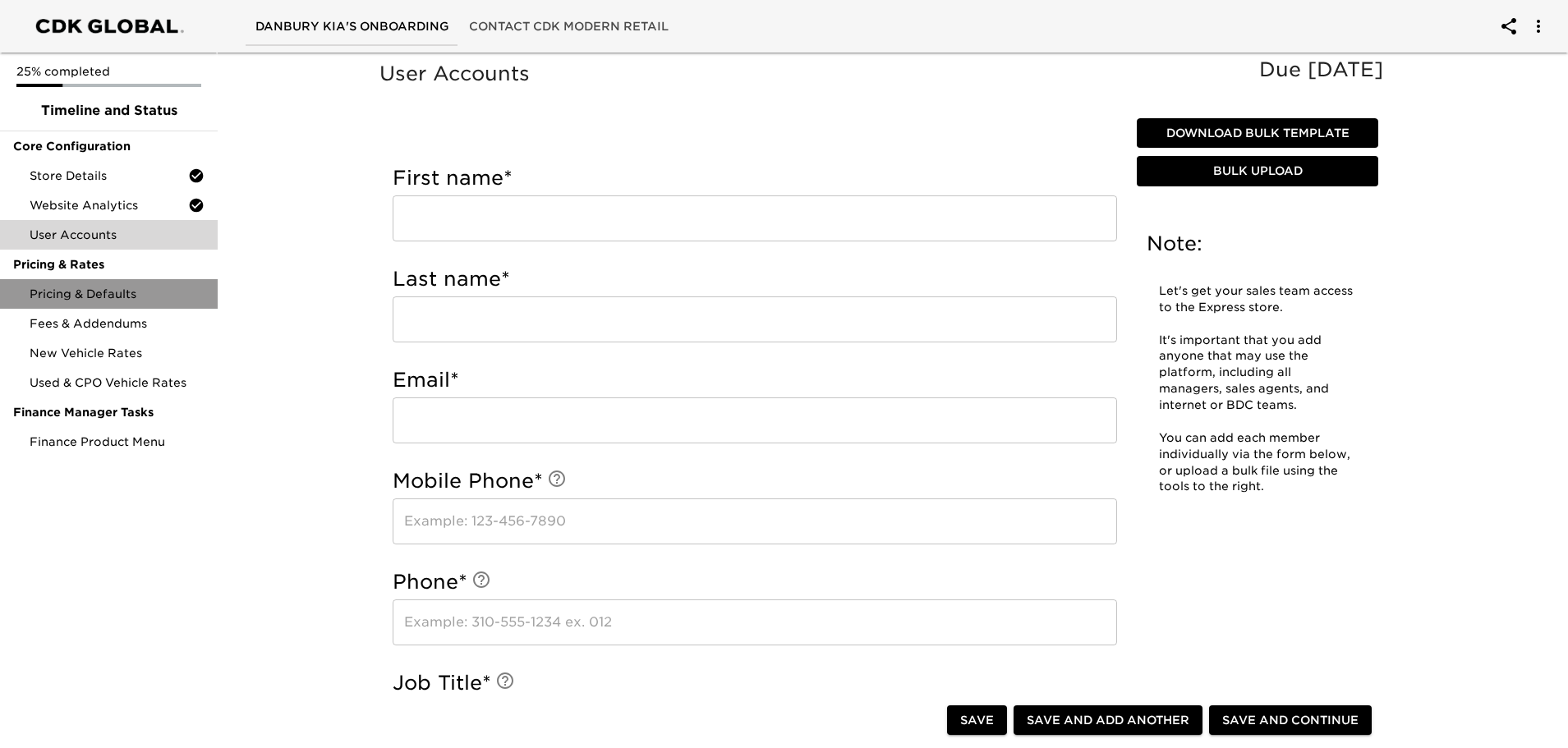
click at [72, 295] on span "Pricing & Defaults" at bounding box center [116, 294] width 175 height 17
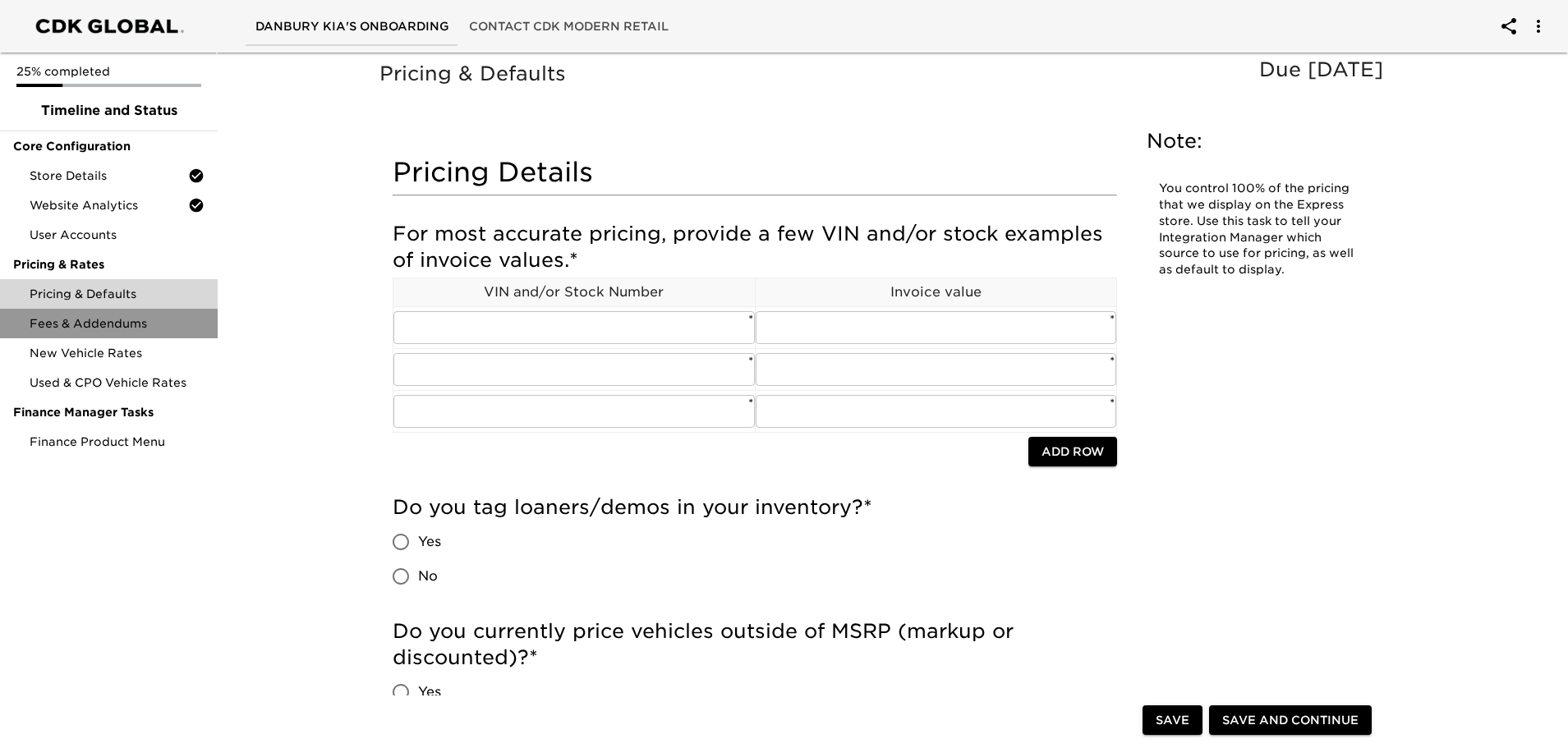
click at [89, 322] on span "Fees & Addendums" at bounding box center [116, 323] width 175 height 17
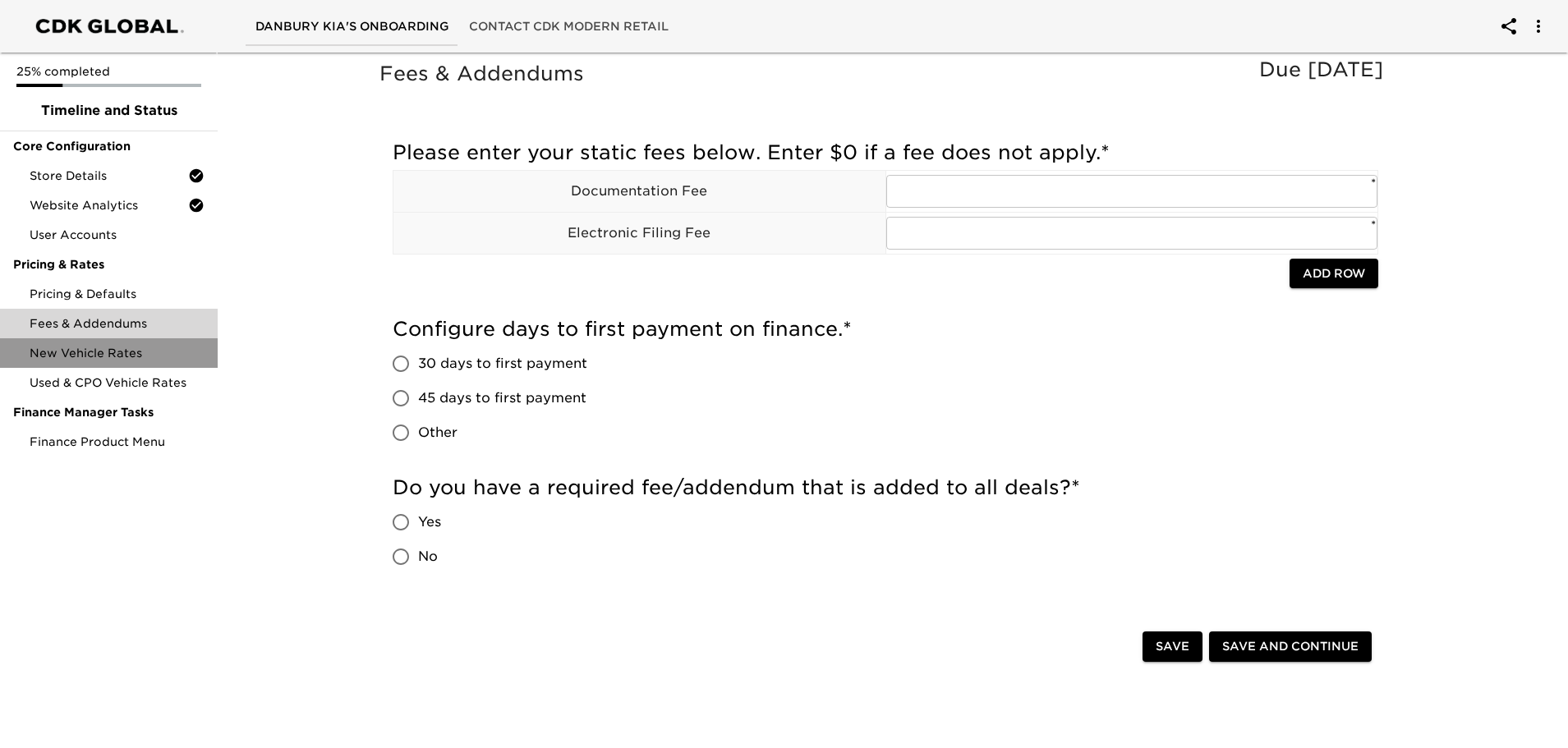
click at [90, 349] on span "New Vehicle Rates" at bounding box center [116, 353] width 175 height 17
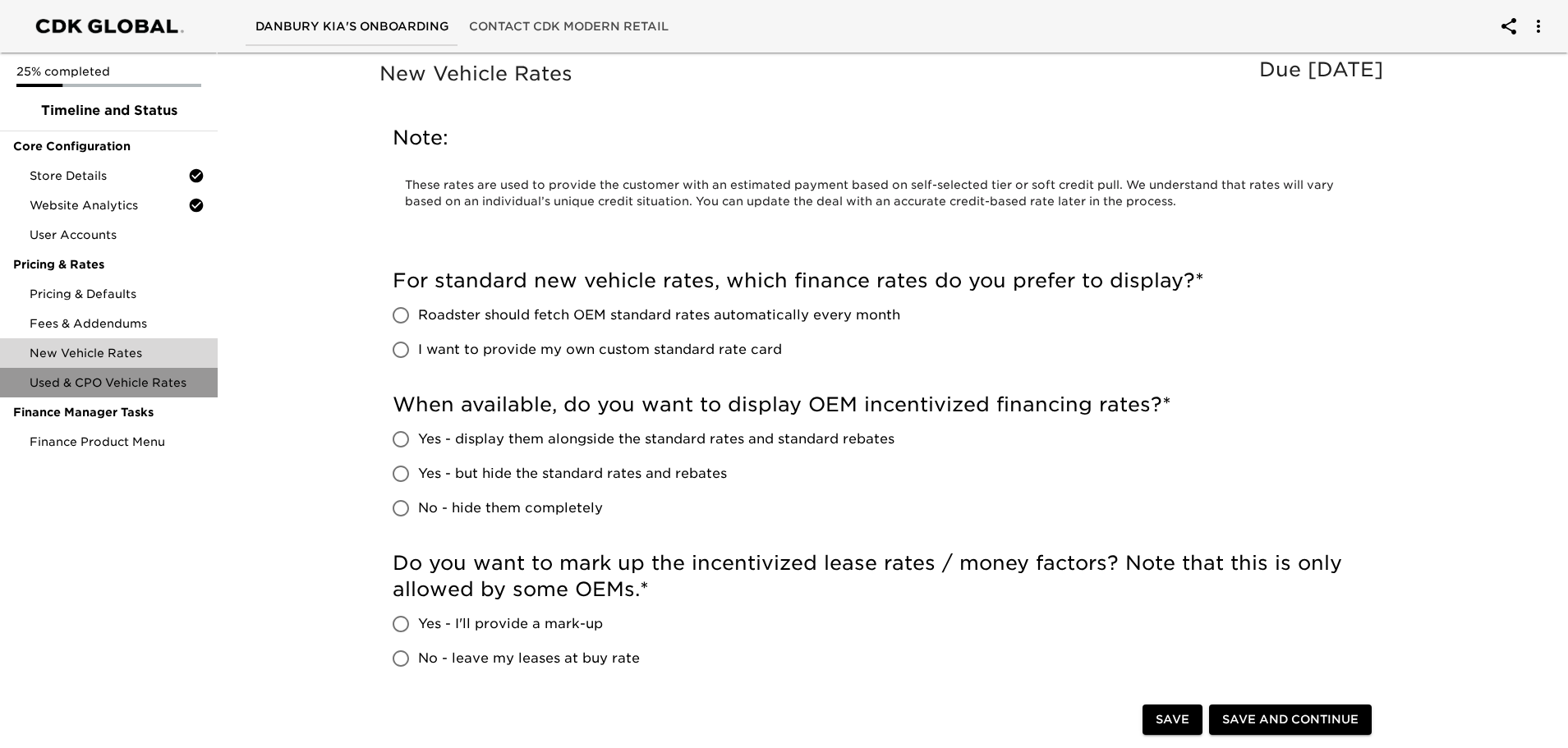
click at [86, 386] on span "Used & CPO Vehicle Rates" at bounding box center [116, 382] width 175 height 17
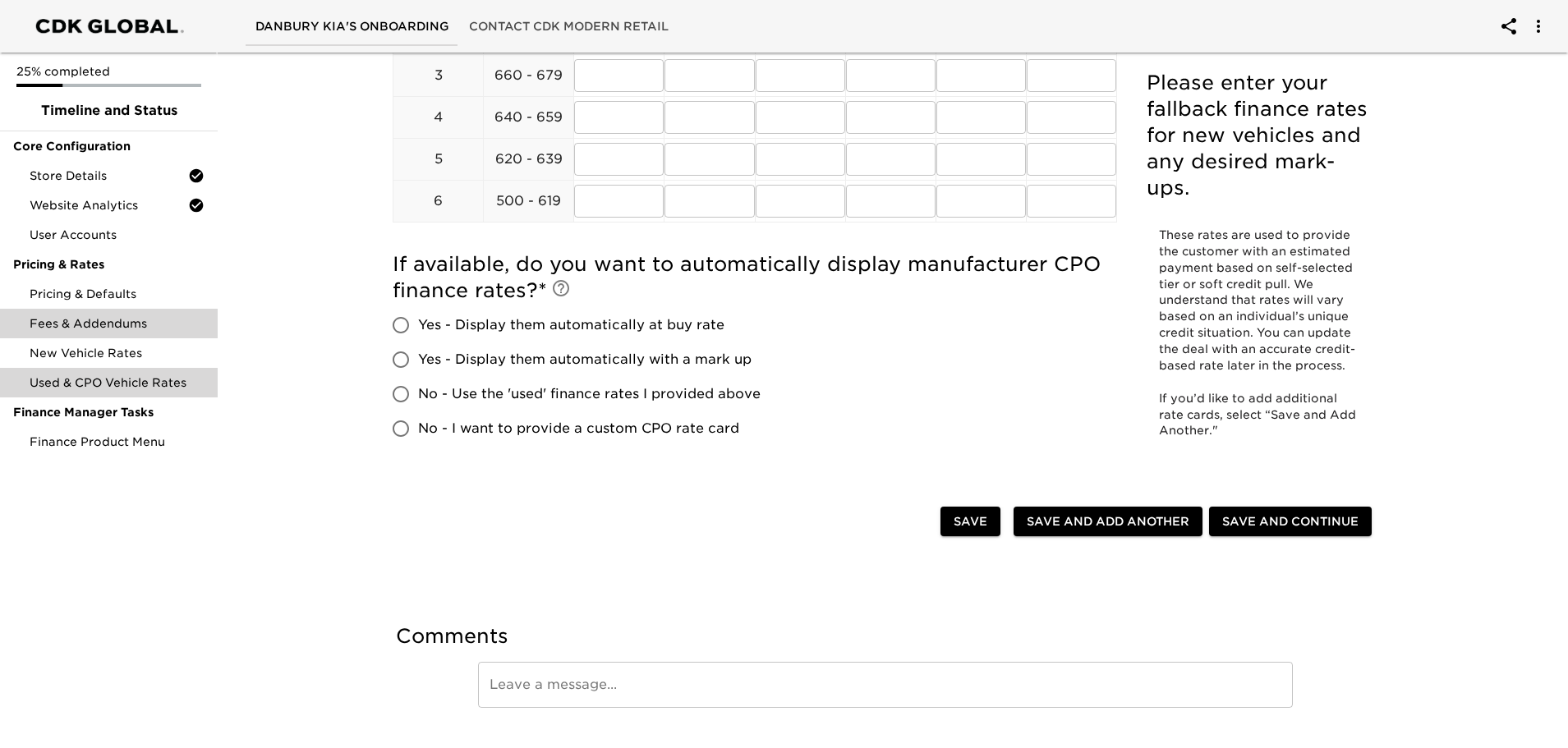
scroll to position [411, 0]
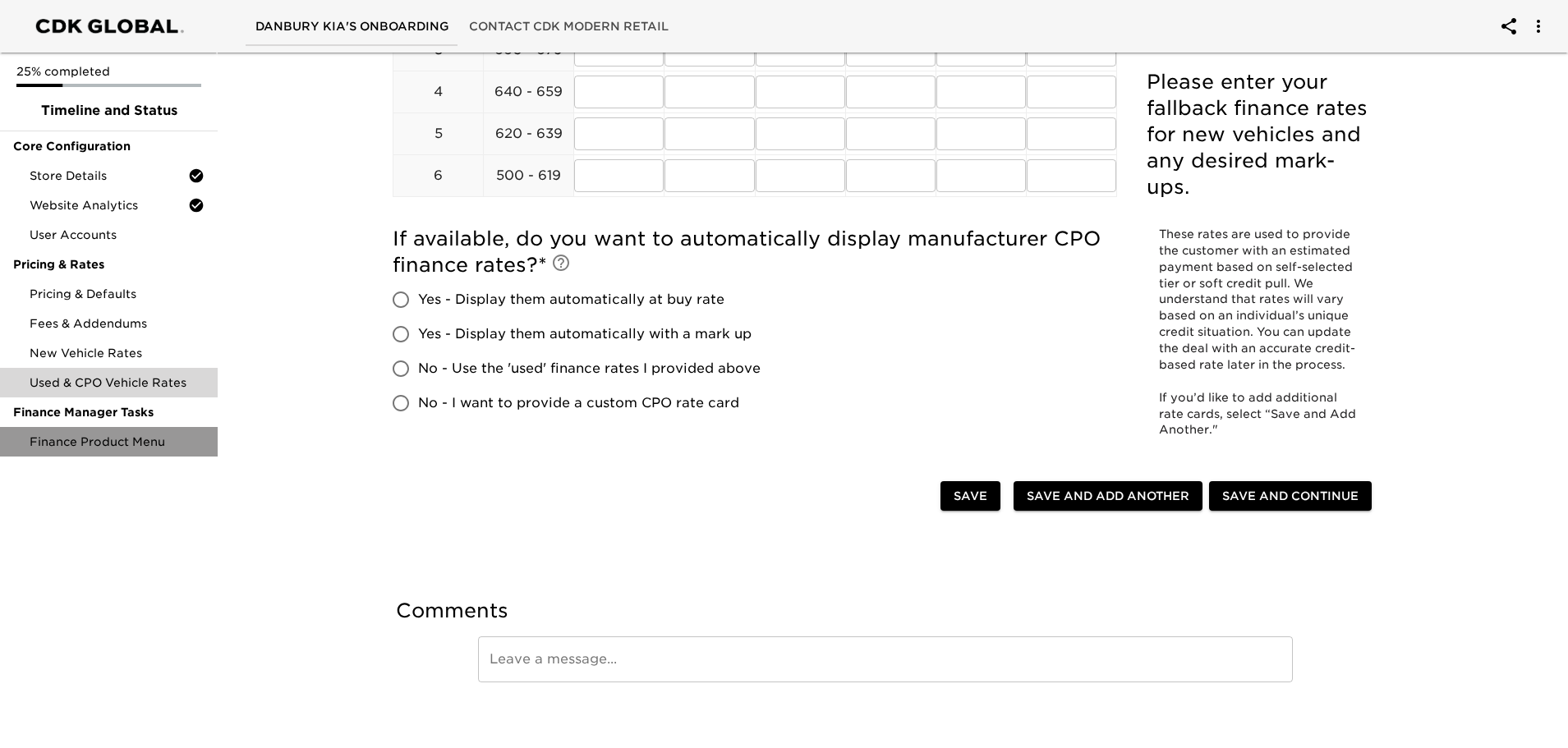
click at [83, 439] on span "Finance Product Menu" at bounding box center [116, 442] width 175 height 17
